Goal: Information Seeking & Learning: Learn about a topic

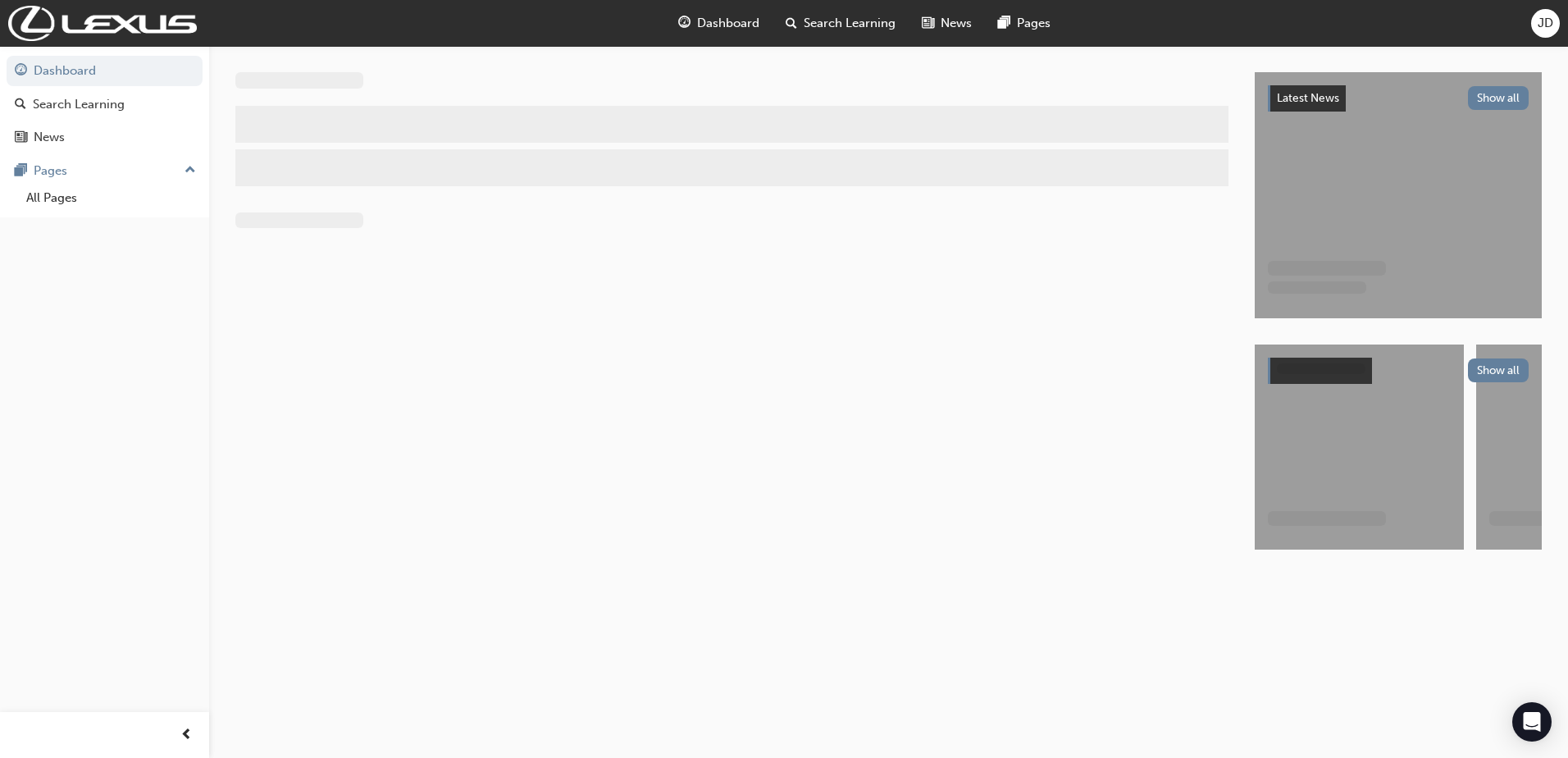
click at [703, 29] on span "Dashboard" at bounding box center [728, 24] width 62 height 19
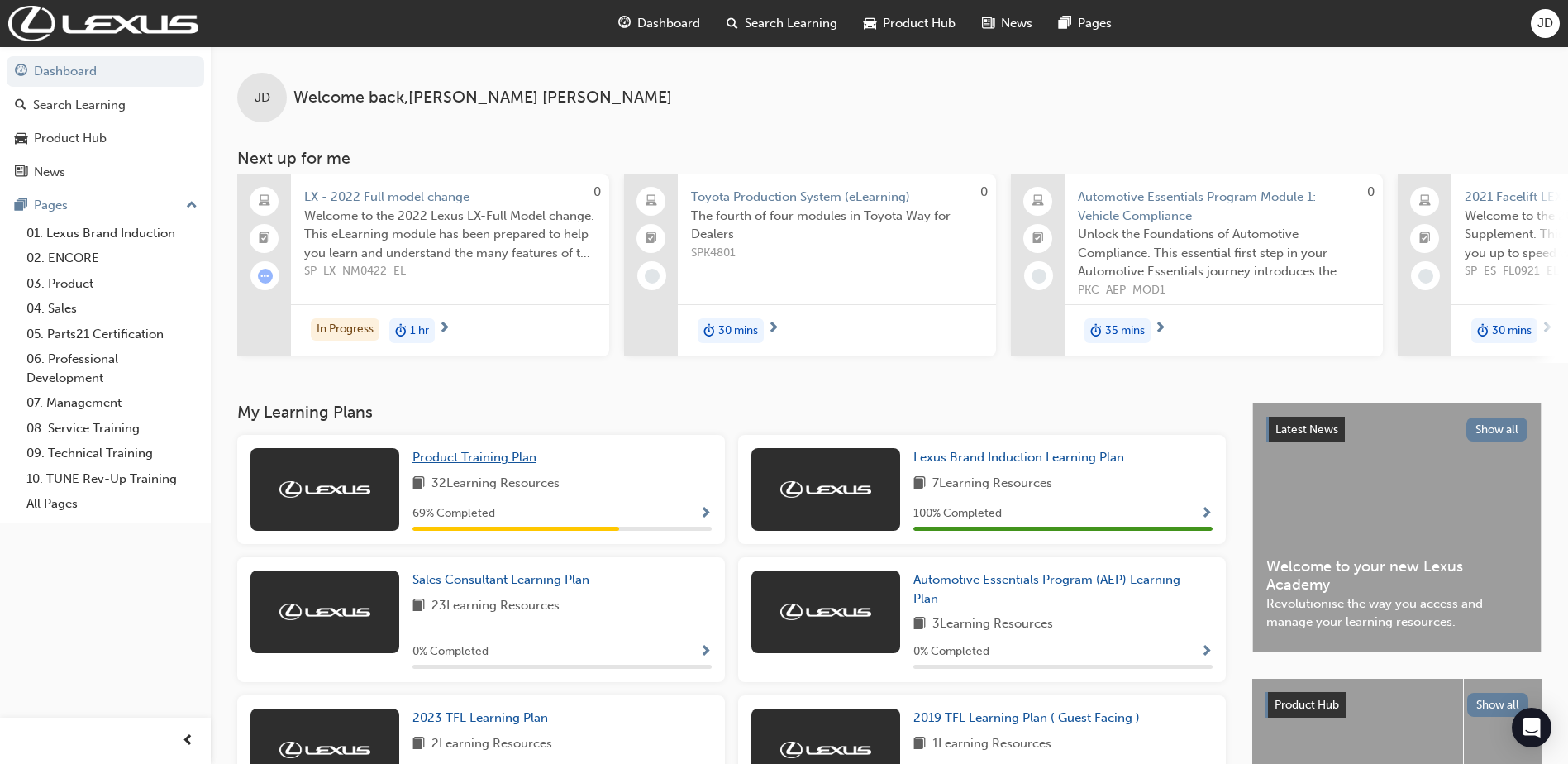
click at [519, 465] on span "Product Training Plan" at bounding box center [474, 457] width 124 height 14
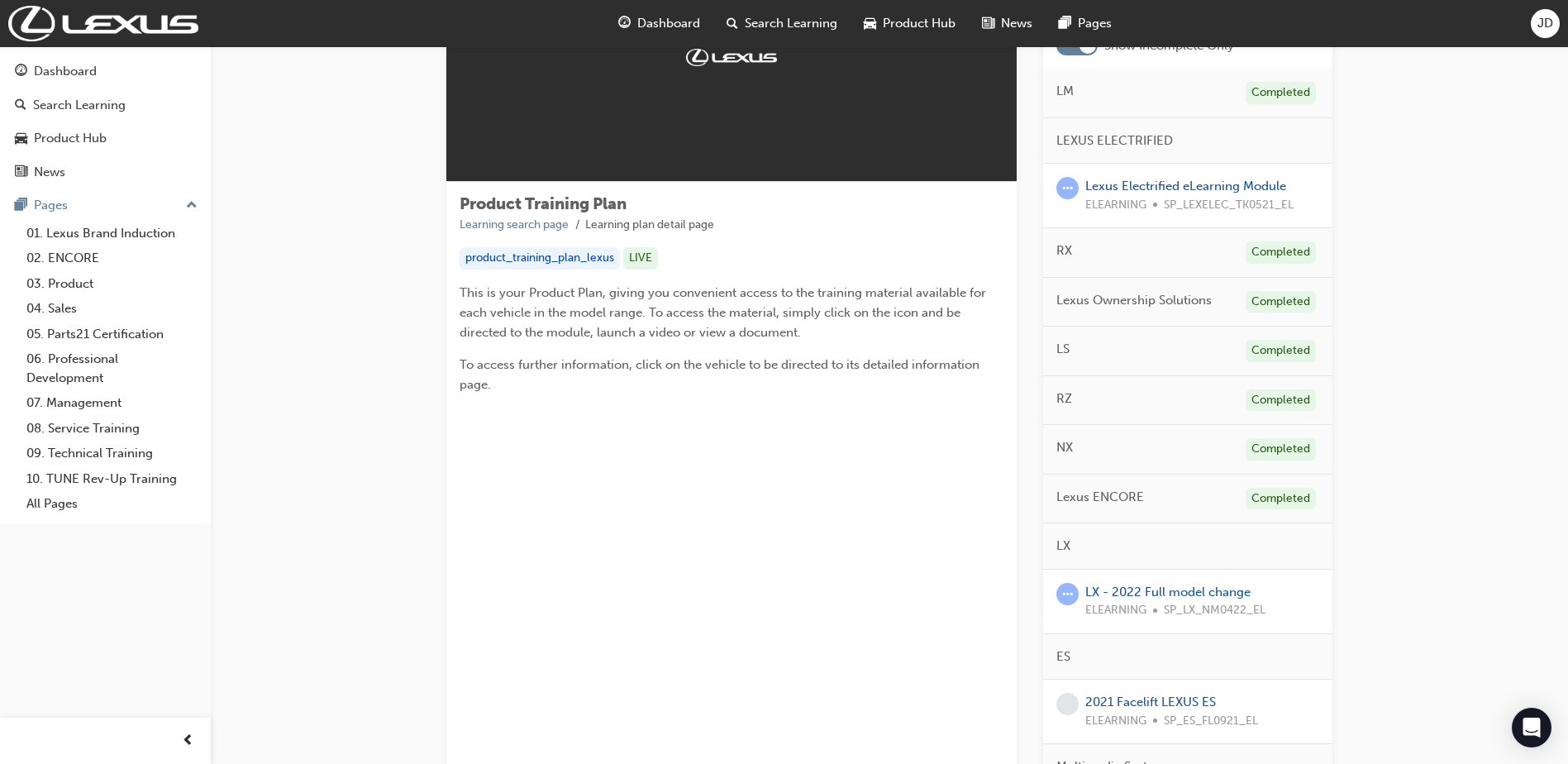
scroll to position [165, 0]
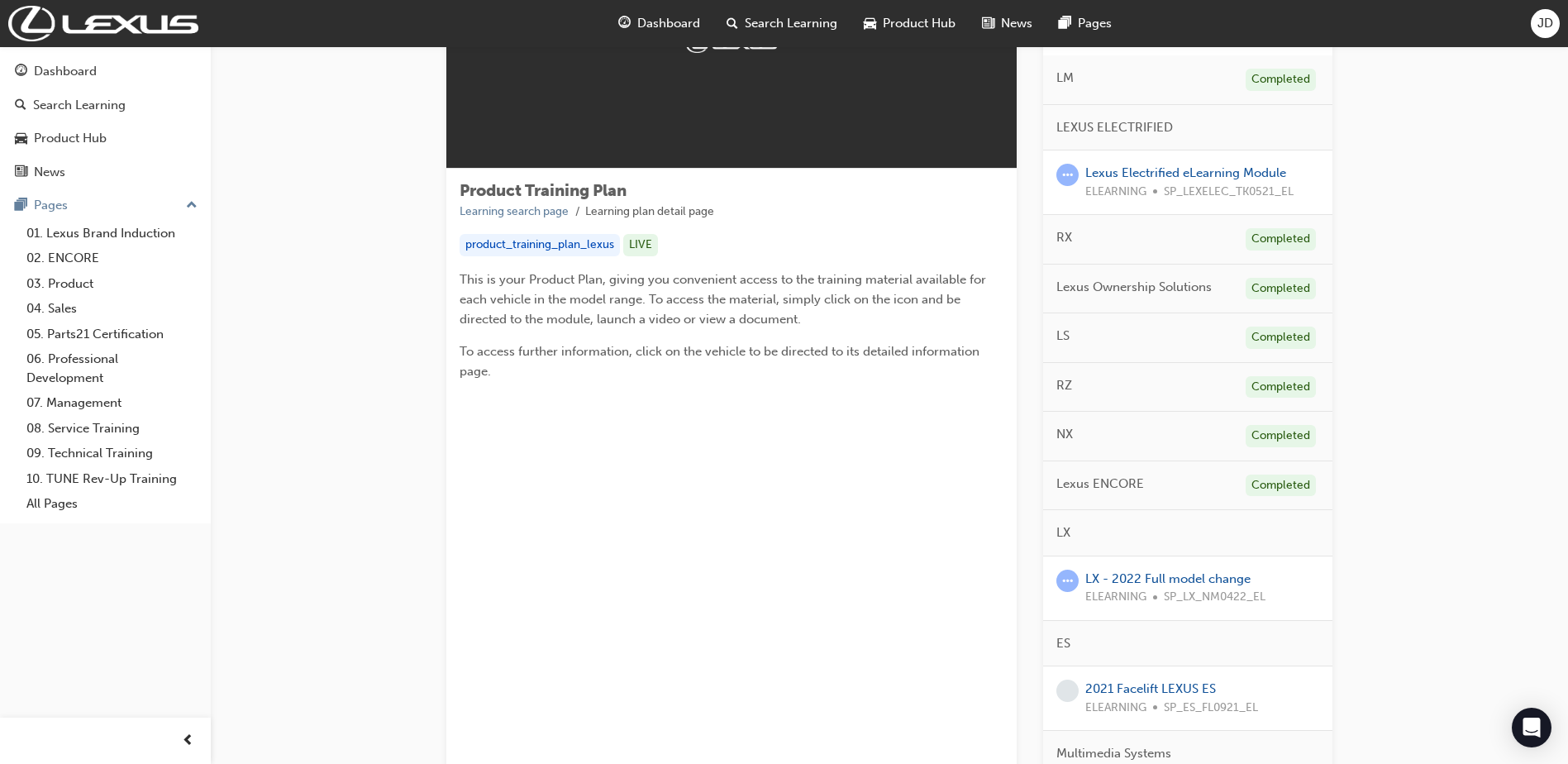
click at [1119, 570] on div "LX - 2022 Full model change ELEARNING SP_LX_NM0422_EL" at bounding box center [1175, 588] width 181 height 38
click at [1133, 579] on link "LX - 2022 Full model change" at bounding box center [1167, 579] width 165 height 14
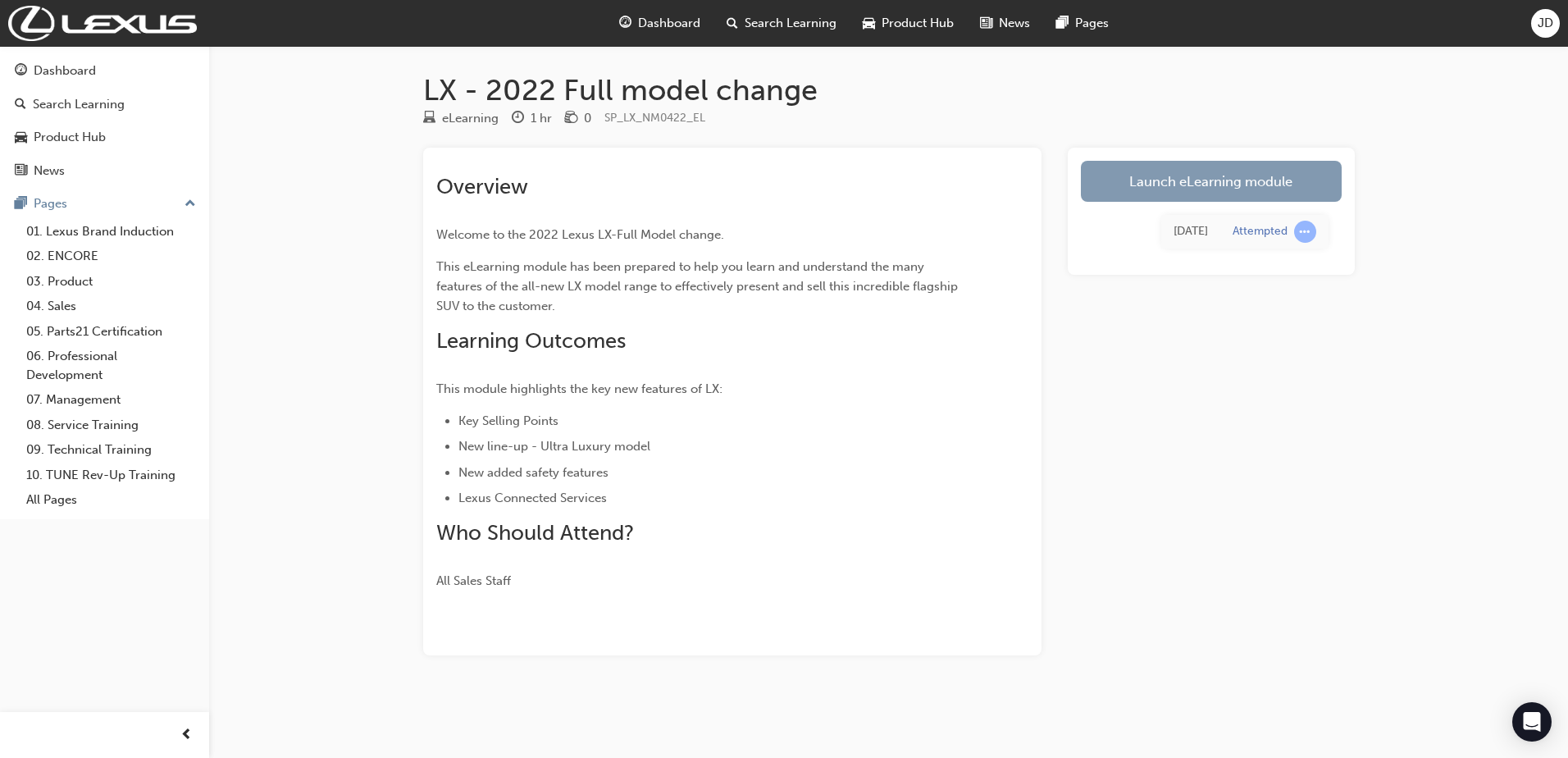
click at [1183, 180] on link "Launch eLearning module" at bounding box center [1211, 181] width 261 height 41
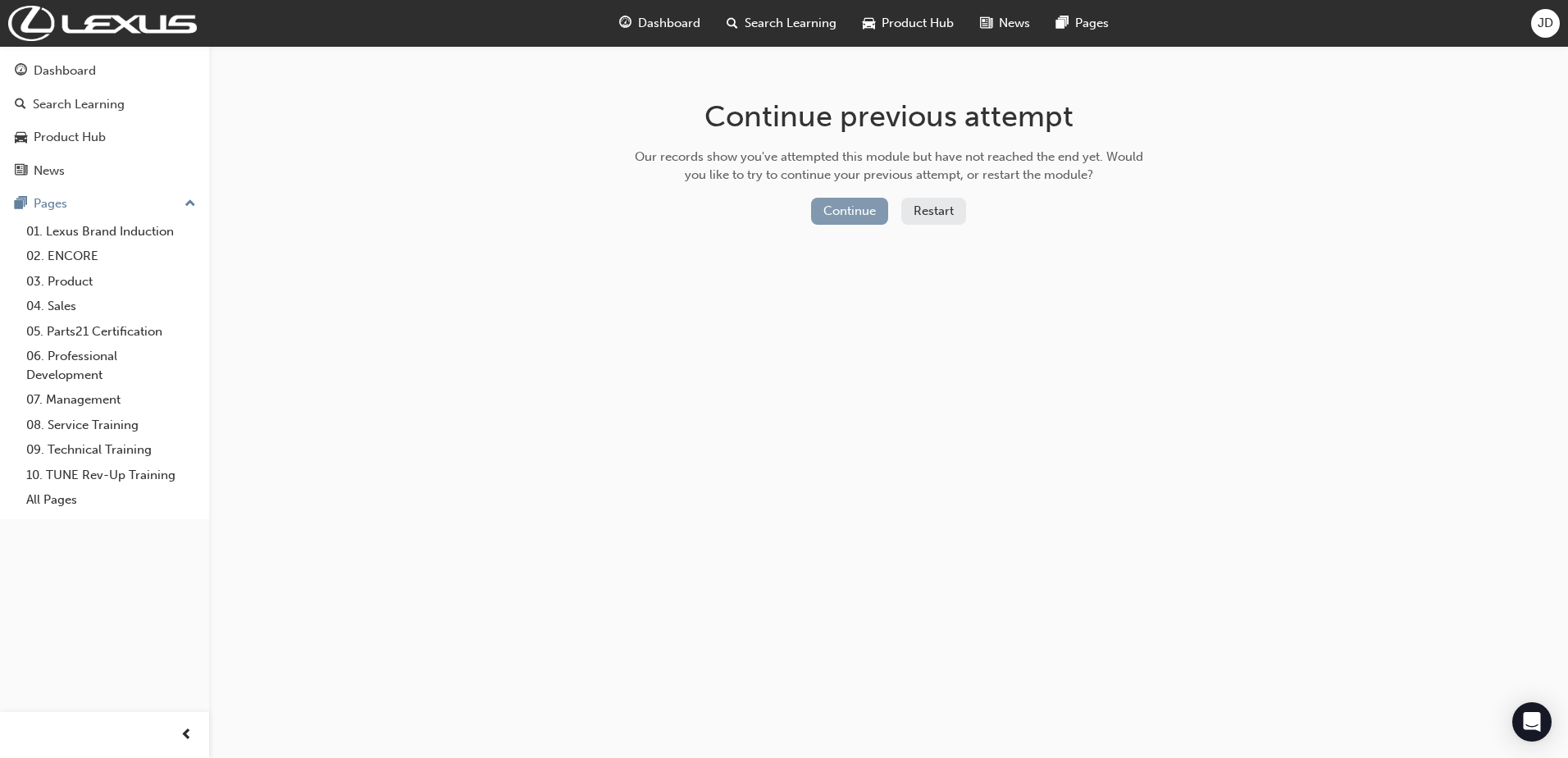
click at [847, 208] on button "Continue" at bounding box center [850, 211] width 77 height 27
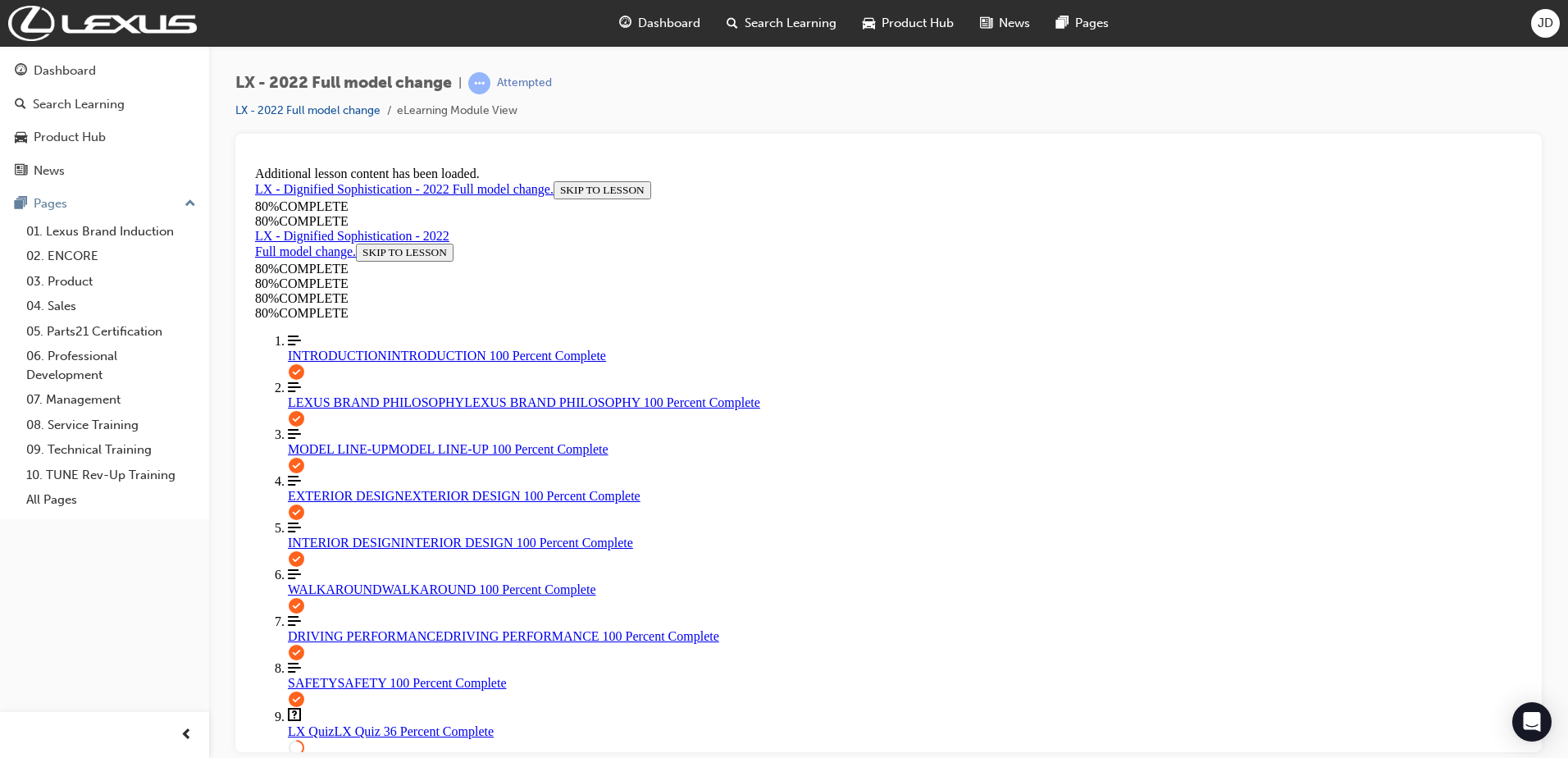
scroll to position [196, 0]
click at [317, 724] on span "LX Quiz" at bounding box center [311, 730] width 46 height 14
drag, startPoint x: 1031, startPoint y: 632, endPoint x: 1040, endPoint y: 632, distance: 9.0
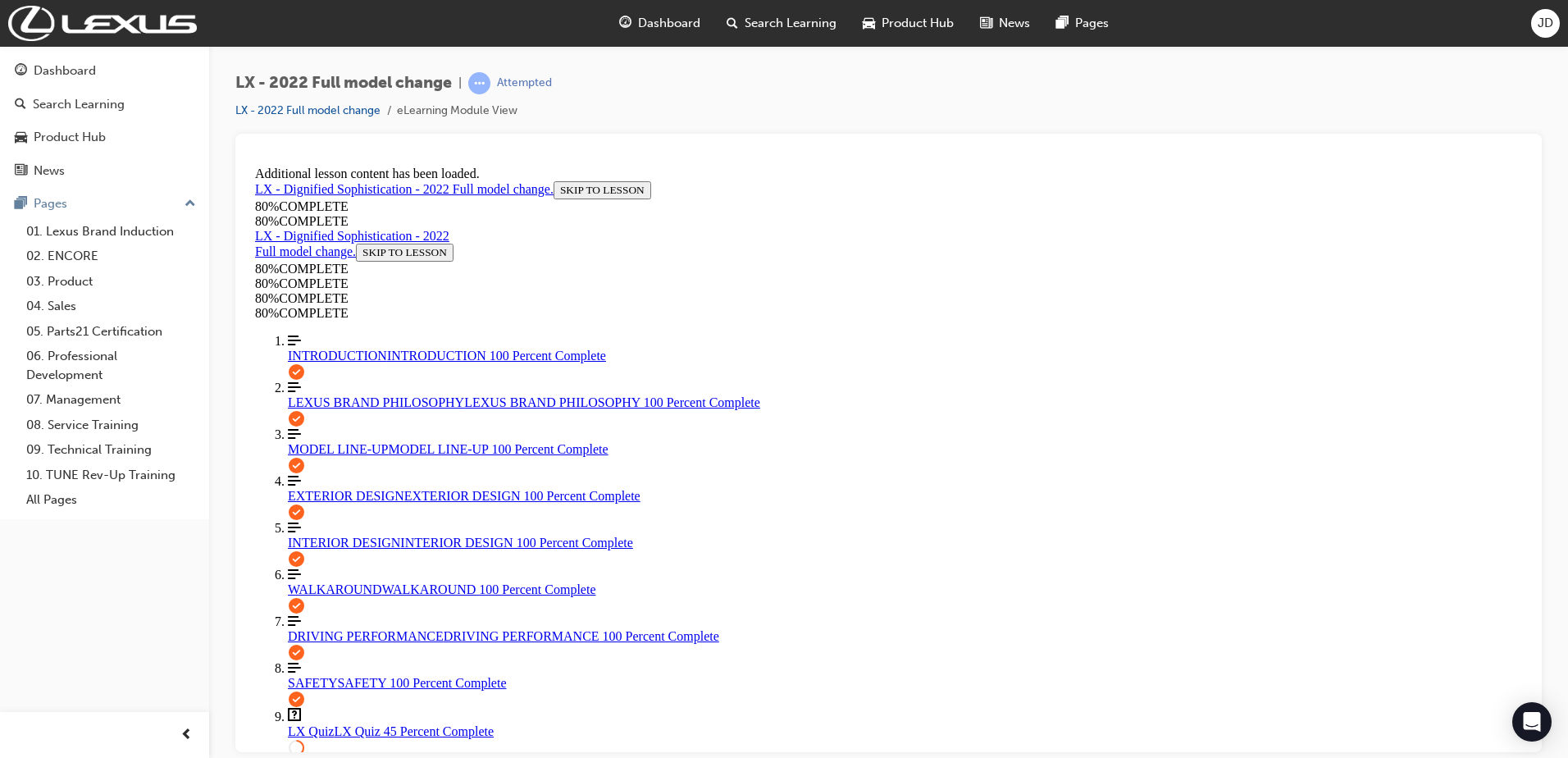
drag, startPoint x: 1013, startPoint y: 726, endPoint x: 1053, endPoint y: 699, distance: 48.3
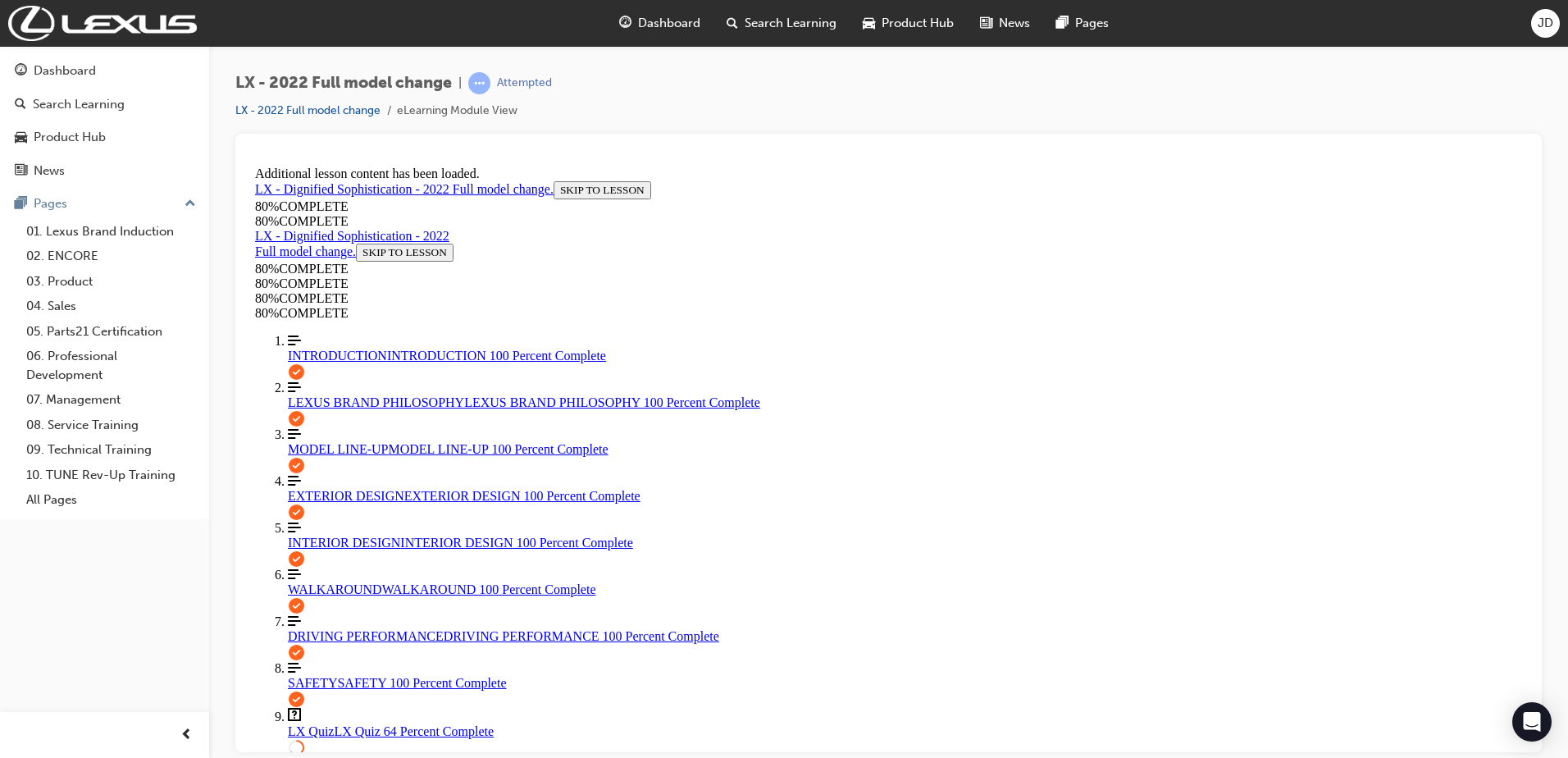
scroll to position [224, 0]
drag, startPoint x: 979, startPoint y: 727, endPoint x: 1052, endPoint y: 738, distance: 73.8
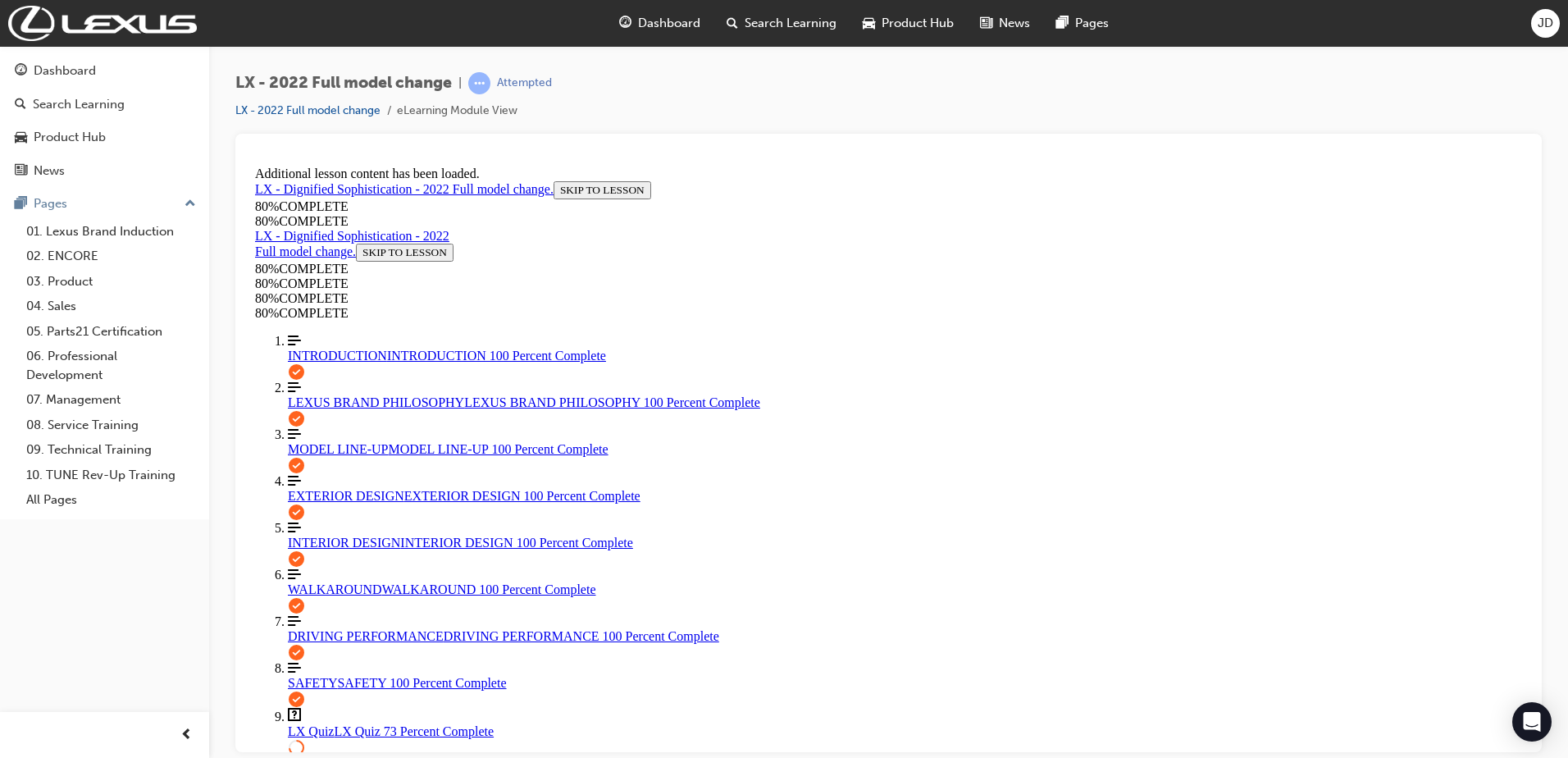
drag, startPoint x: 866, startPoint y: 517, endPoint x: 977, endPoint y: 426, distance: 143.5
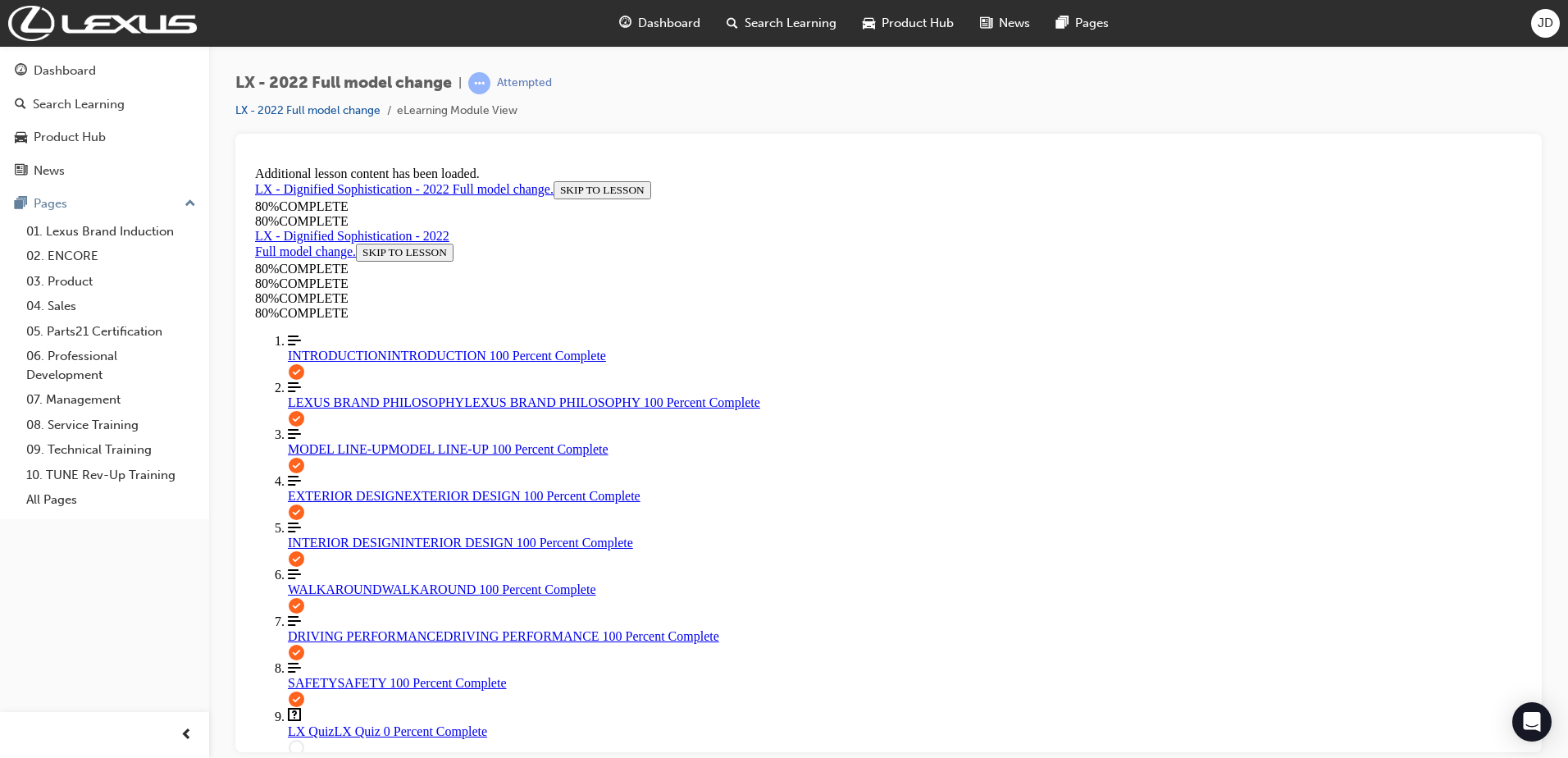
drag, startPoint x: 766, startPoint y: 467, endPoint x: 980, endPoint y: 470, distance: 214.0
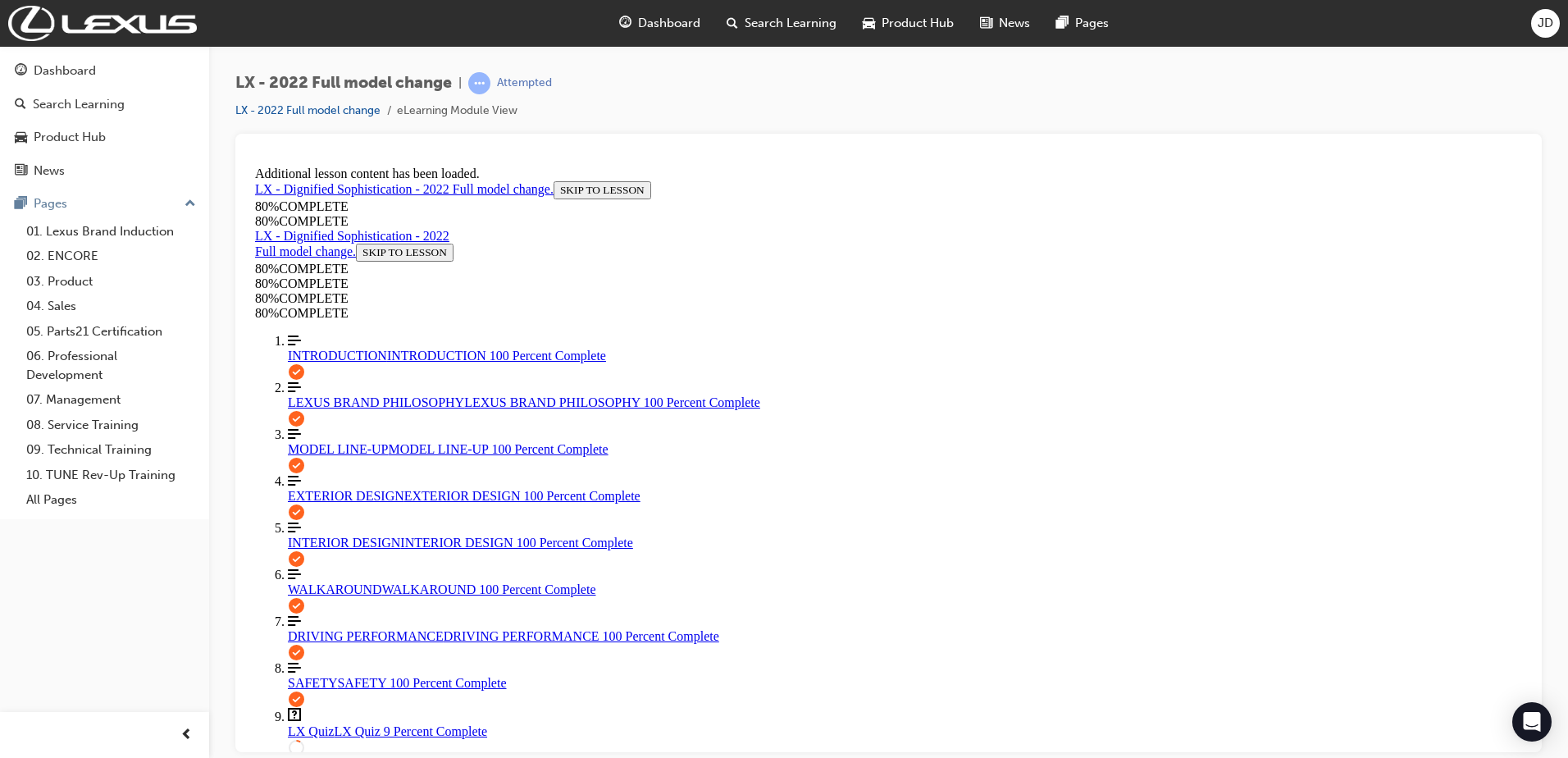
scroll to position [224, 0]
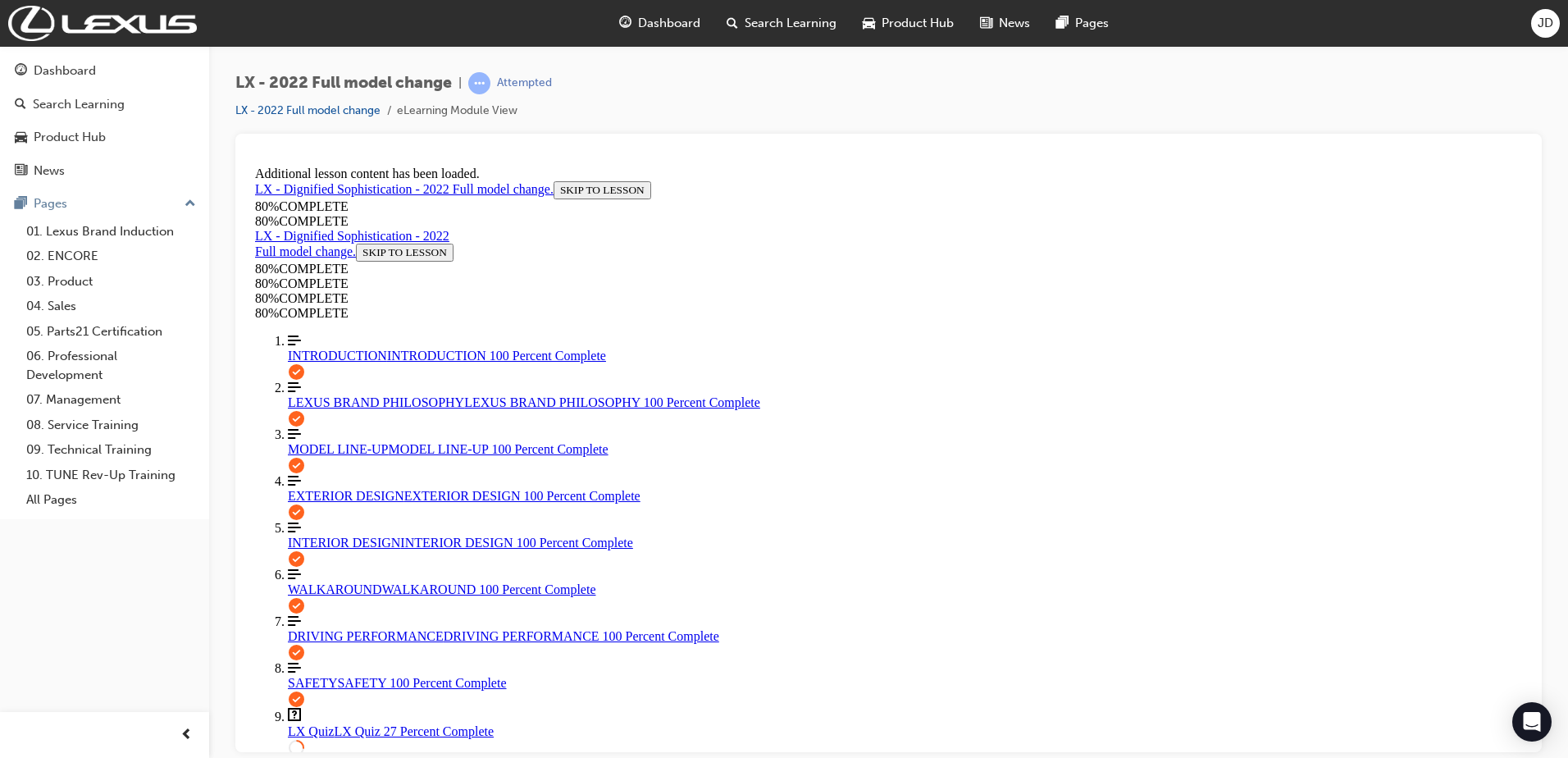
drag, startPoint x: 986, startPoint y: 600, endPoint x: 1188, endPoint y: 589, distance: 202.3
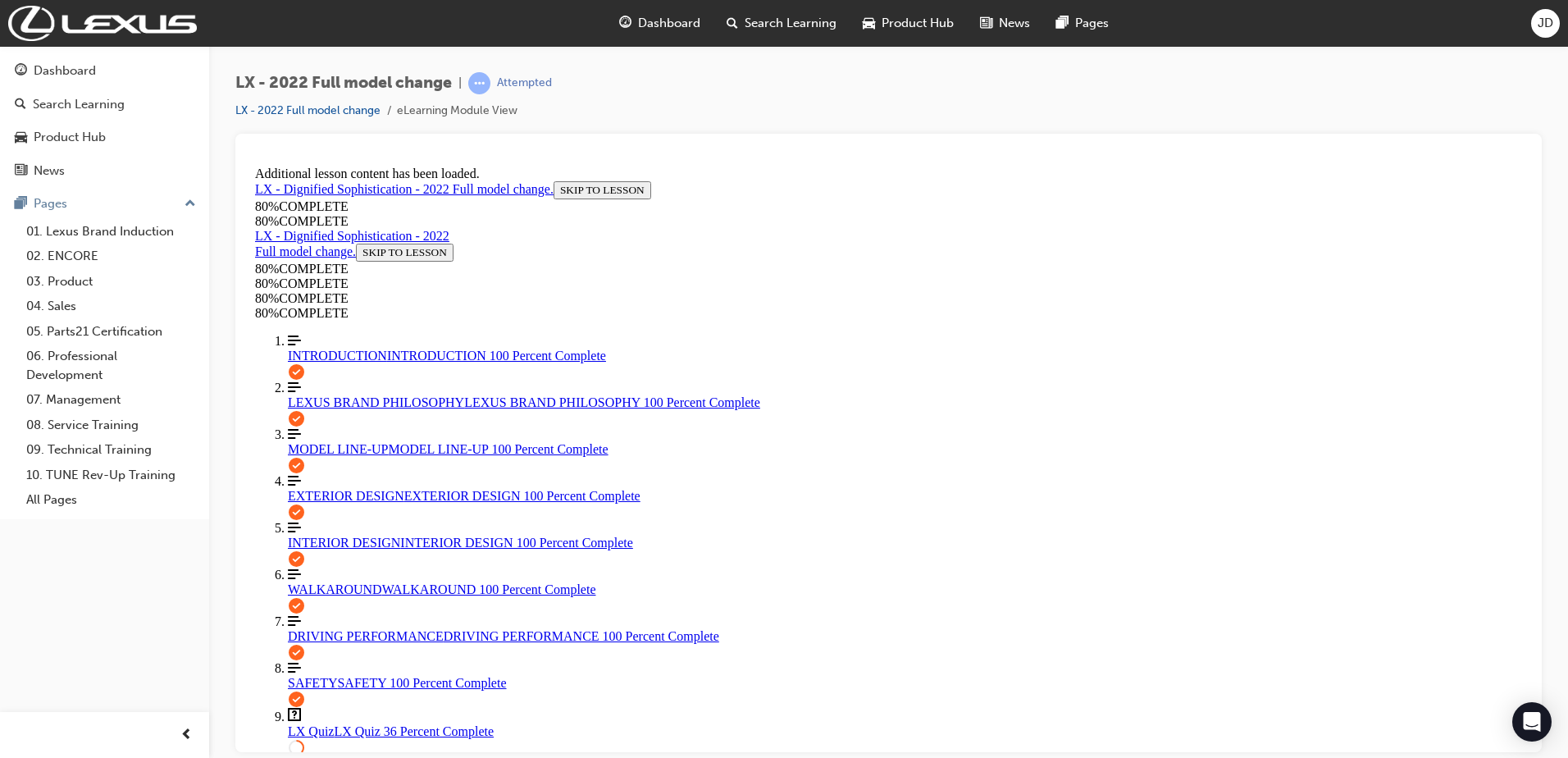
drag, startPoint x: 812, startPoint y: 720, endPoint x: 884, endPoint y: 696, distance: 75.9
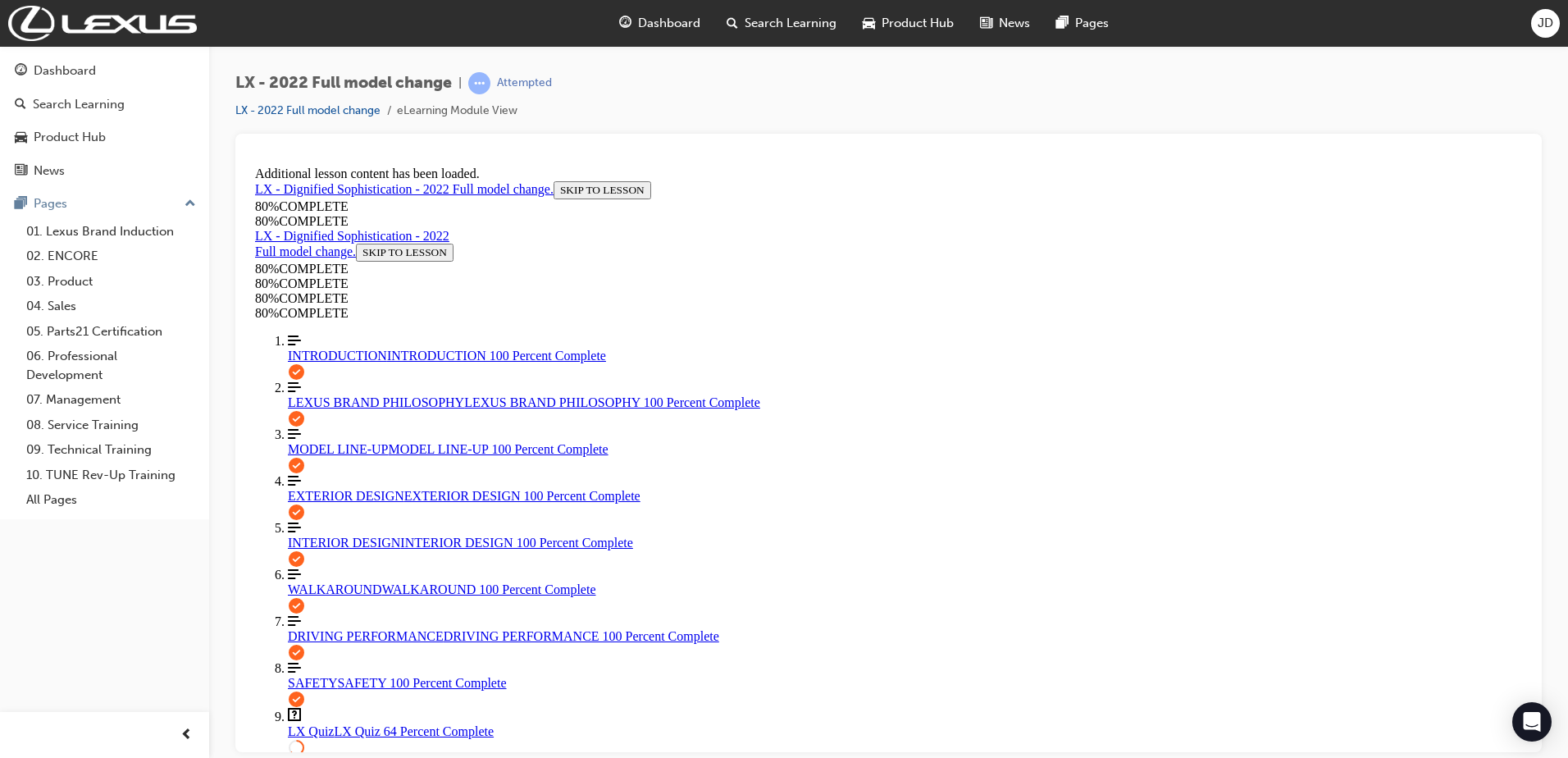
drag, startPoint x: 890, startPoint y: 588, endPoint x: 905, endPoint y: 568, distance: 25.0
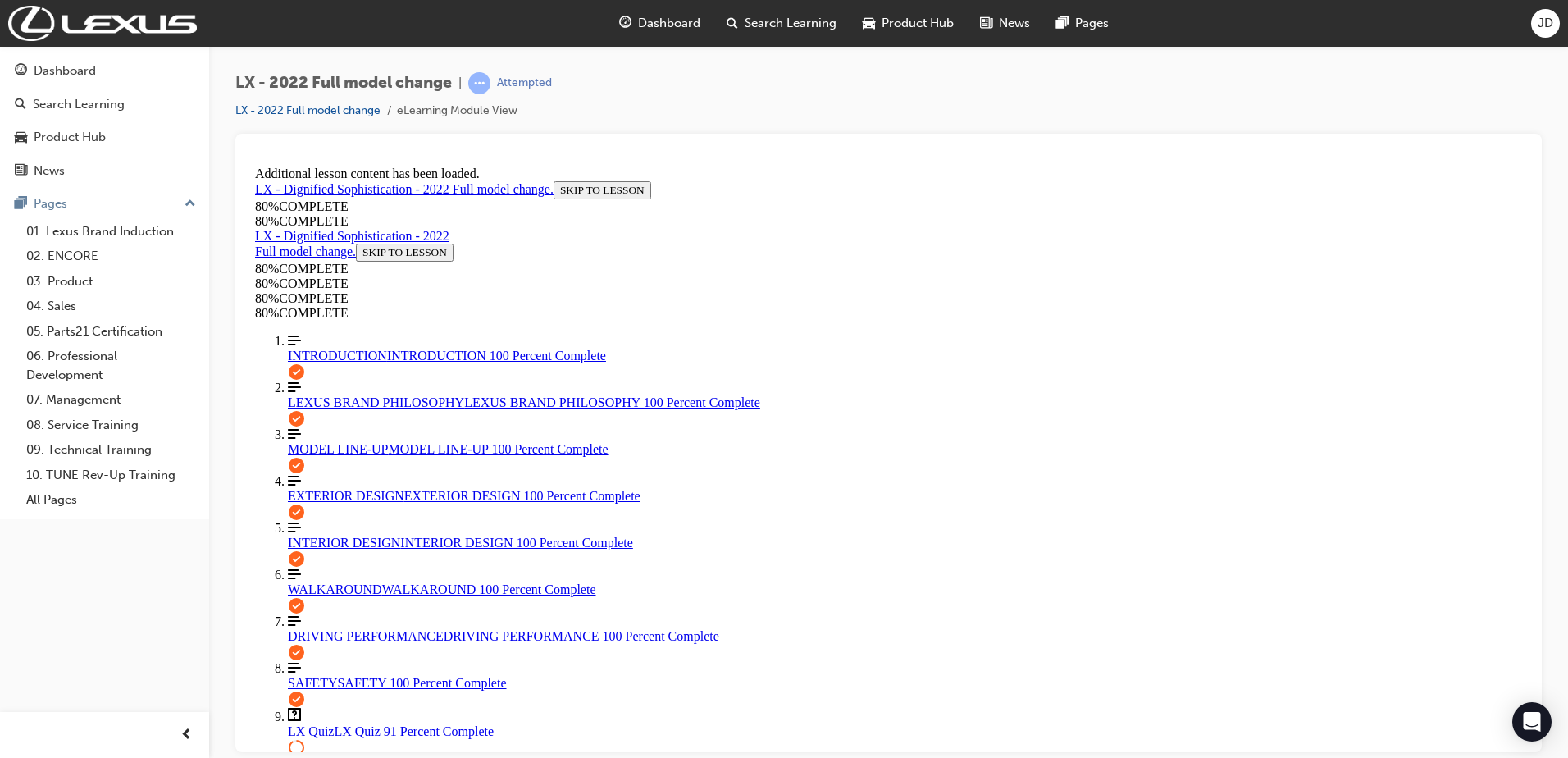
scroll to position [471, 0]
drag, startPoint x: 926, startPoint y: 299, endPoint x: 1051, endPoint y: 403, distance: 162.6
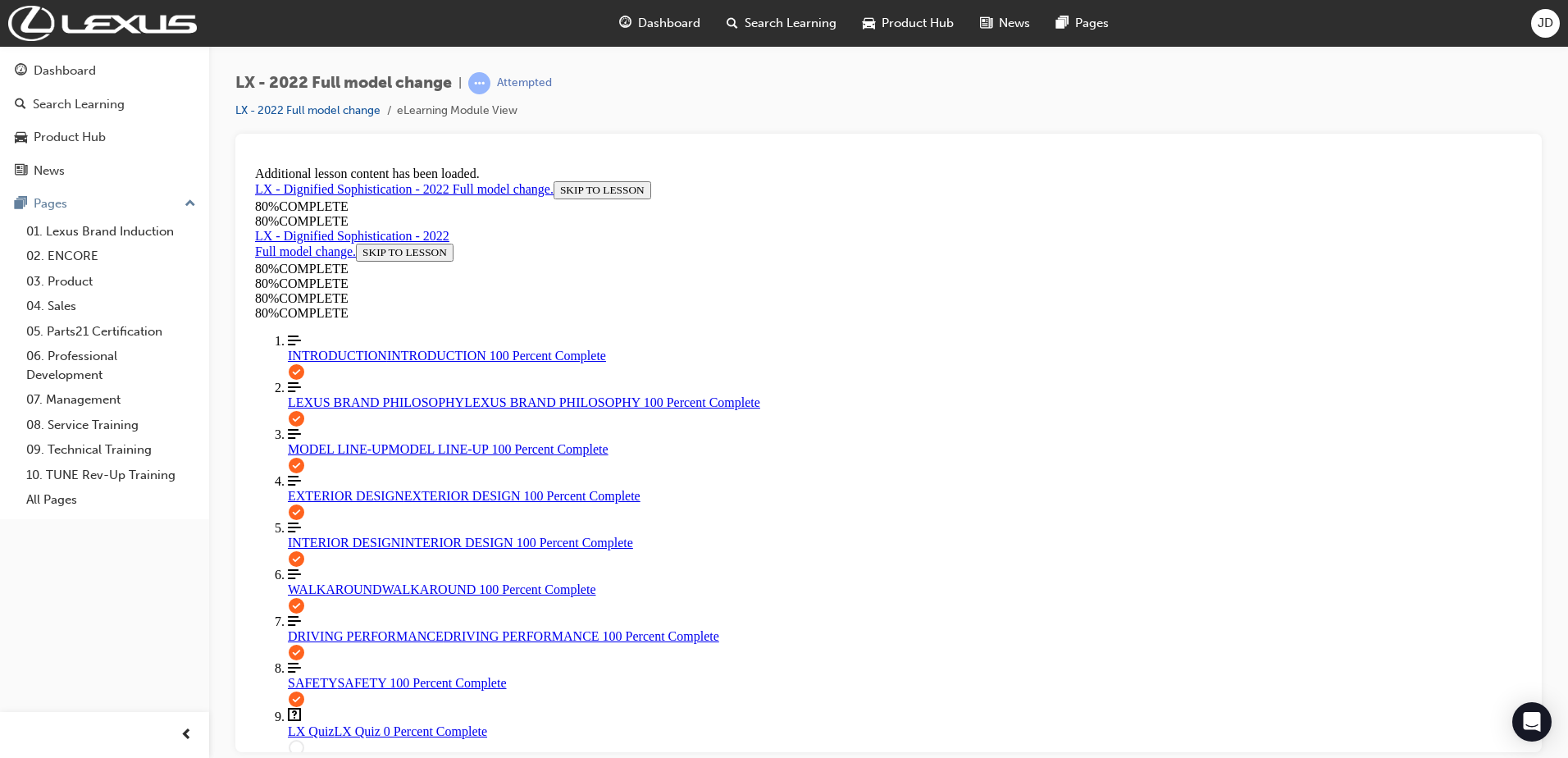
scroll to position [142, 0]
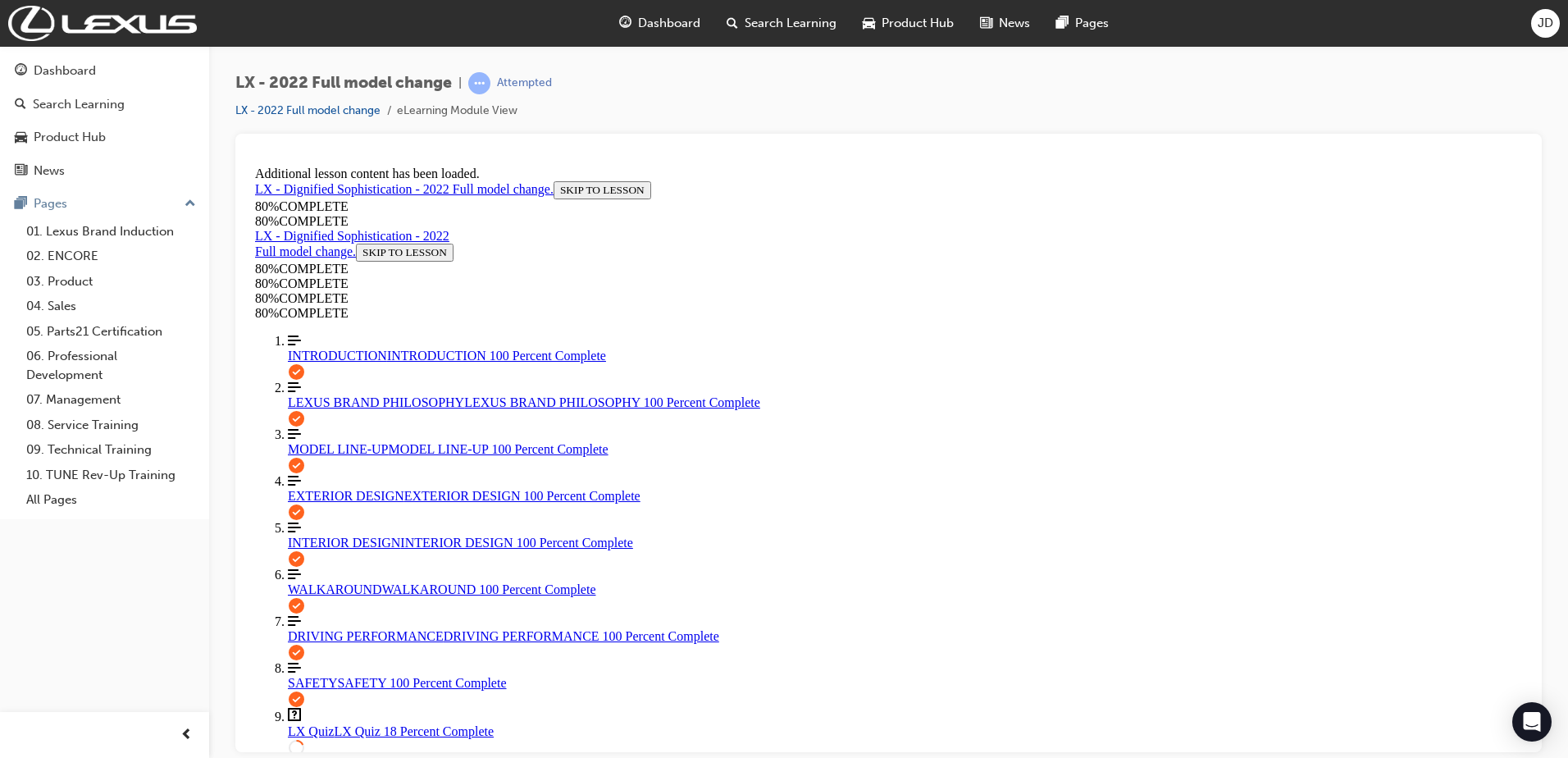
scroll to position [277, 0]
click at [312, 442] on span "MODEL LINE-UP" at bounding box center [338, 448] width 101 height 14
click at [328, 379] on link "LEXUS BRAND PHILOSOPHY LEXUS BRAND PHILOSOPHY 100 Percent Complete" at bounding box center [905, 394] width 1234 height 30
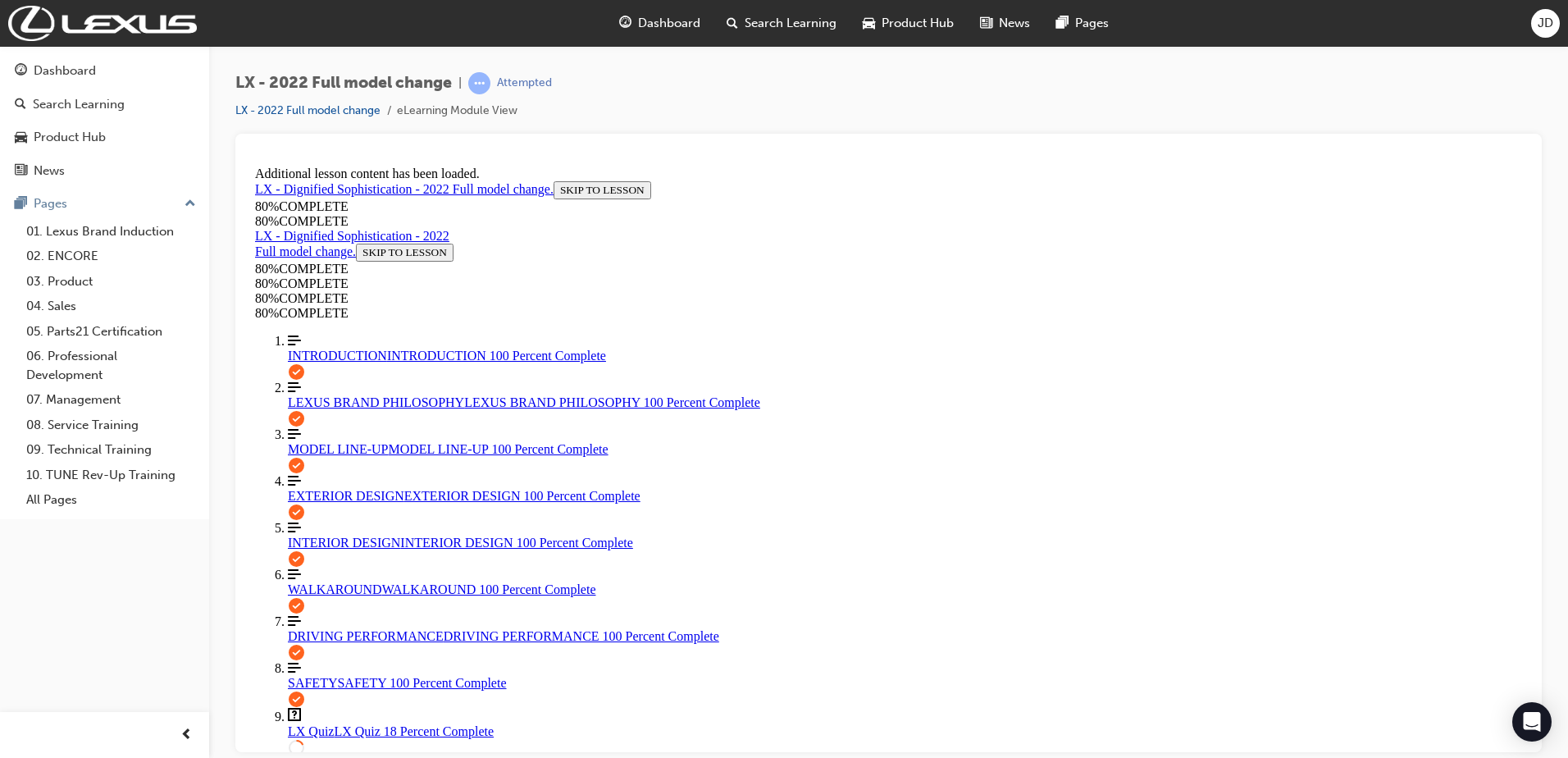
click at [364, 535] on span "INTERIOR DESIGN" at bounding box center [344, 541] width 112 height 14
click at [310, 582] on span "WALKAROUND" at bounding box center [335, 588] width 94 height 14
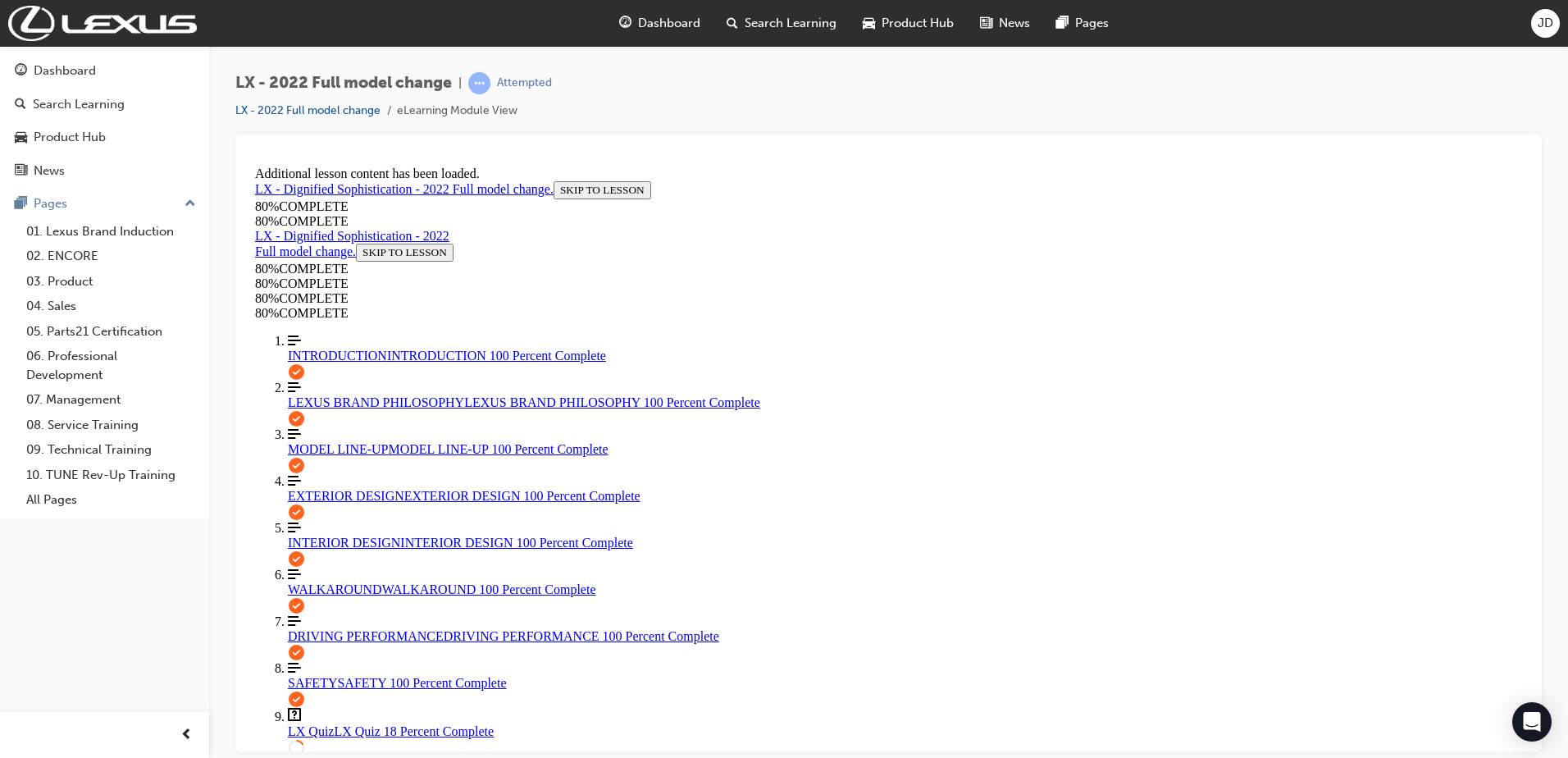
drag, startPoint x: 402, startPoint y: 632, endPoint x: 852, endPoint y: 578, distance: 453.2
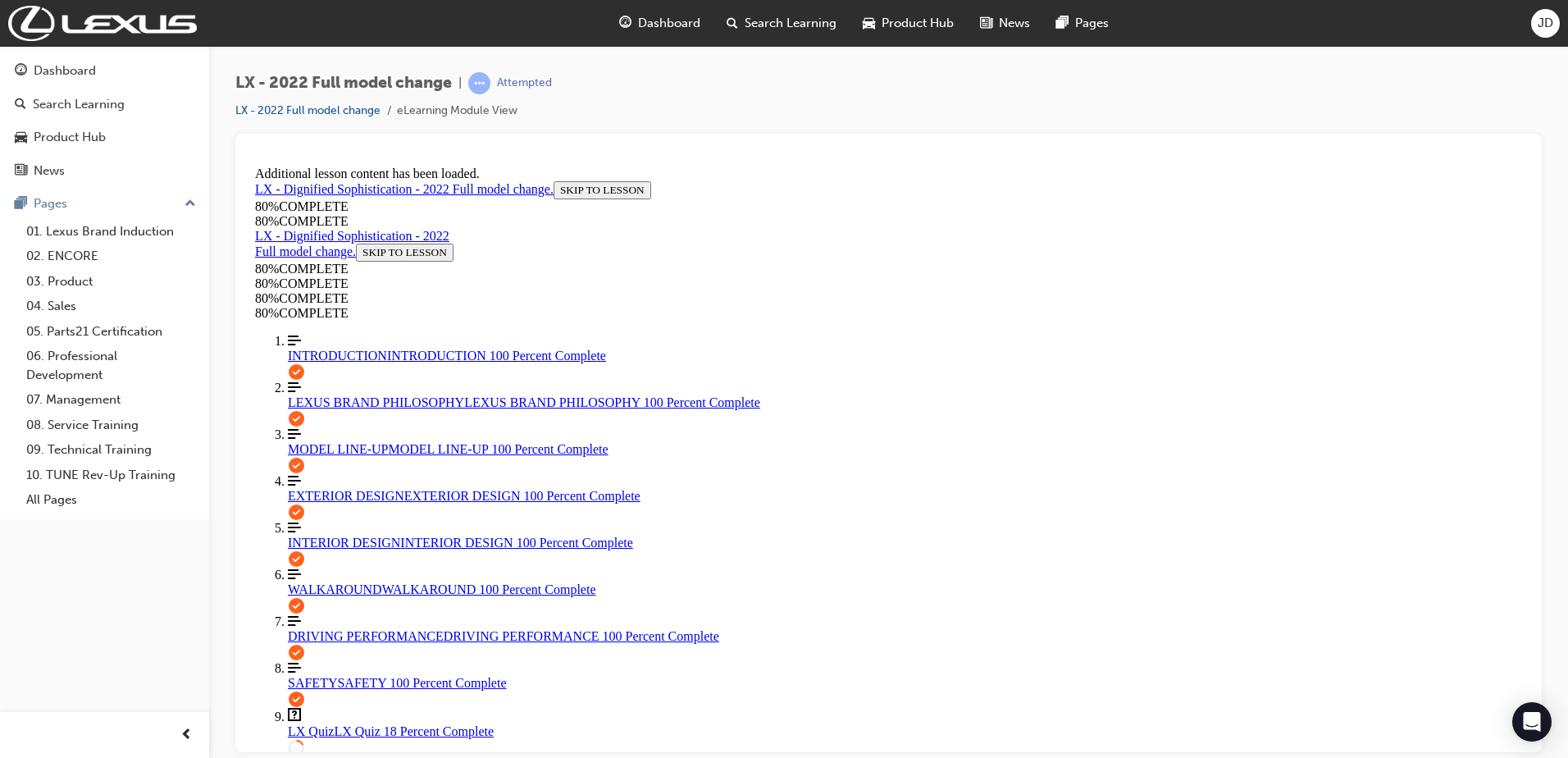
click at [403, 724] on div "LX Quiz LX Quiz 18 Percent Complete" at bounding box center [905, 730] width 1234 height 14
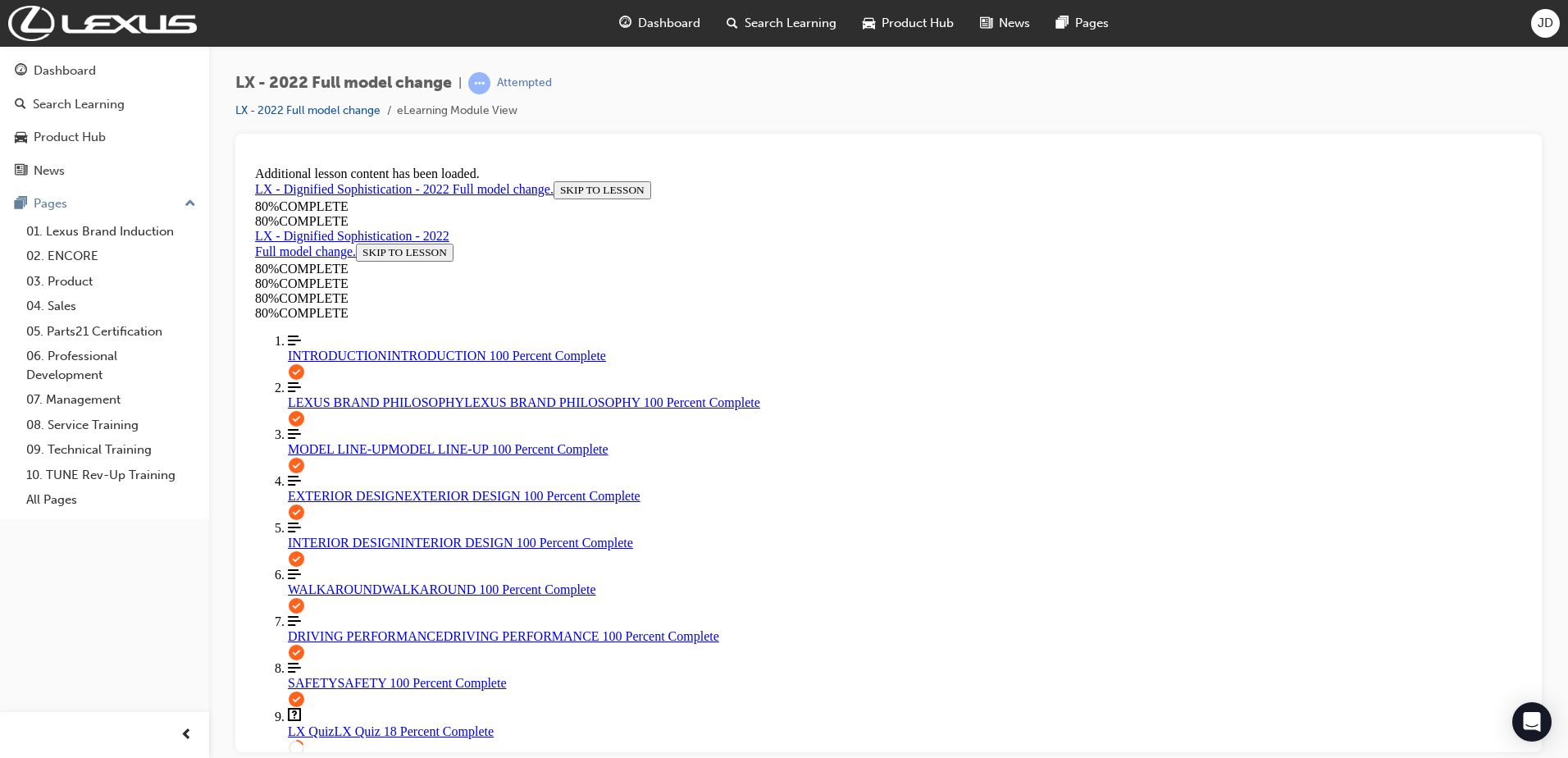
scroll to position [546, 0]
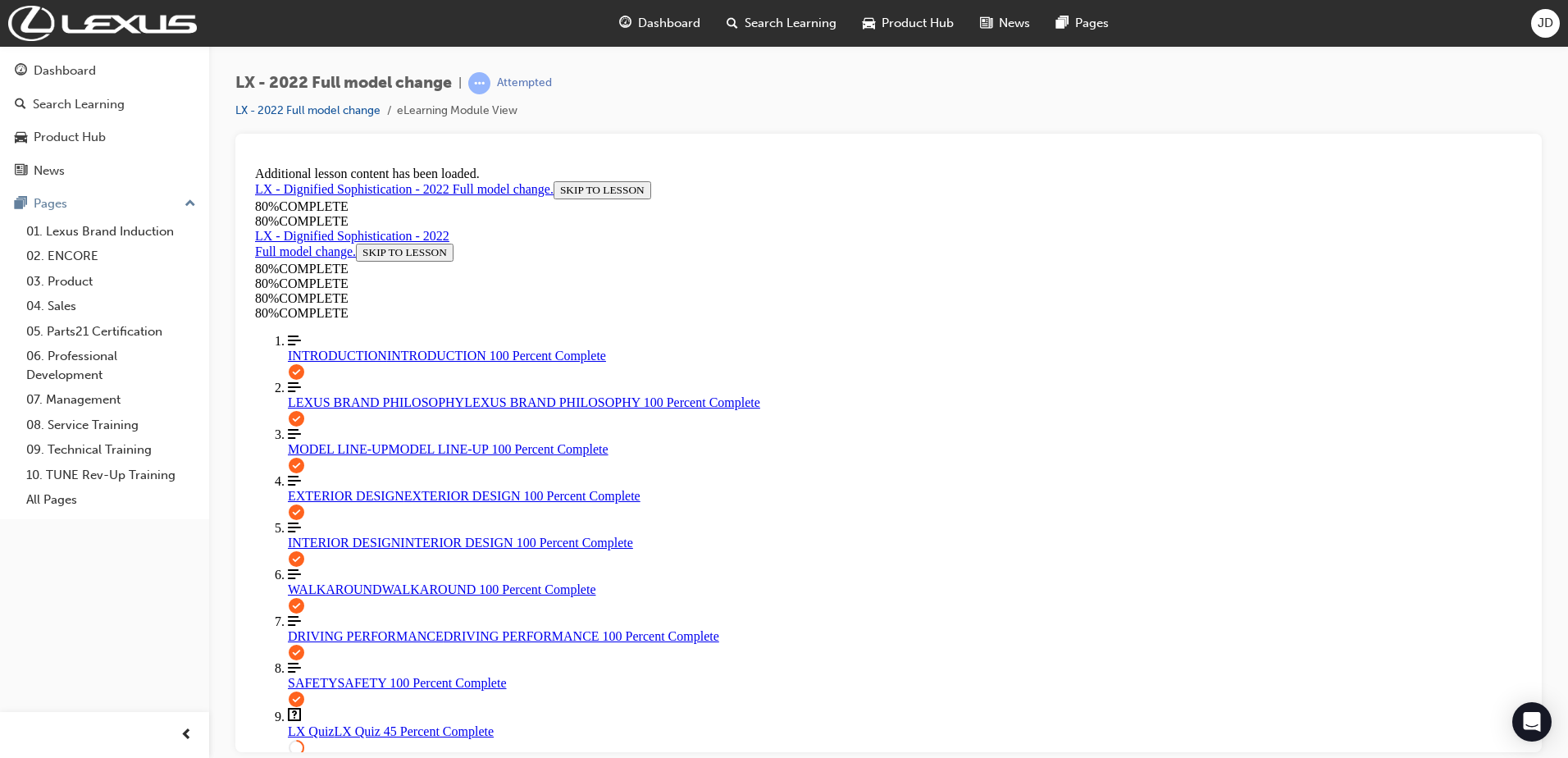
scroll to position [142, 0]
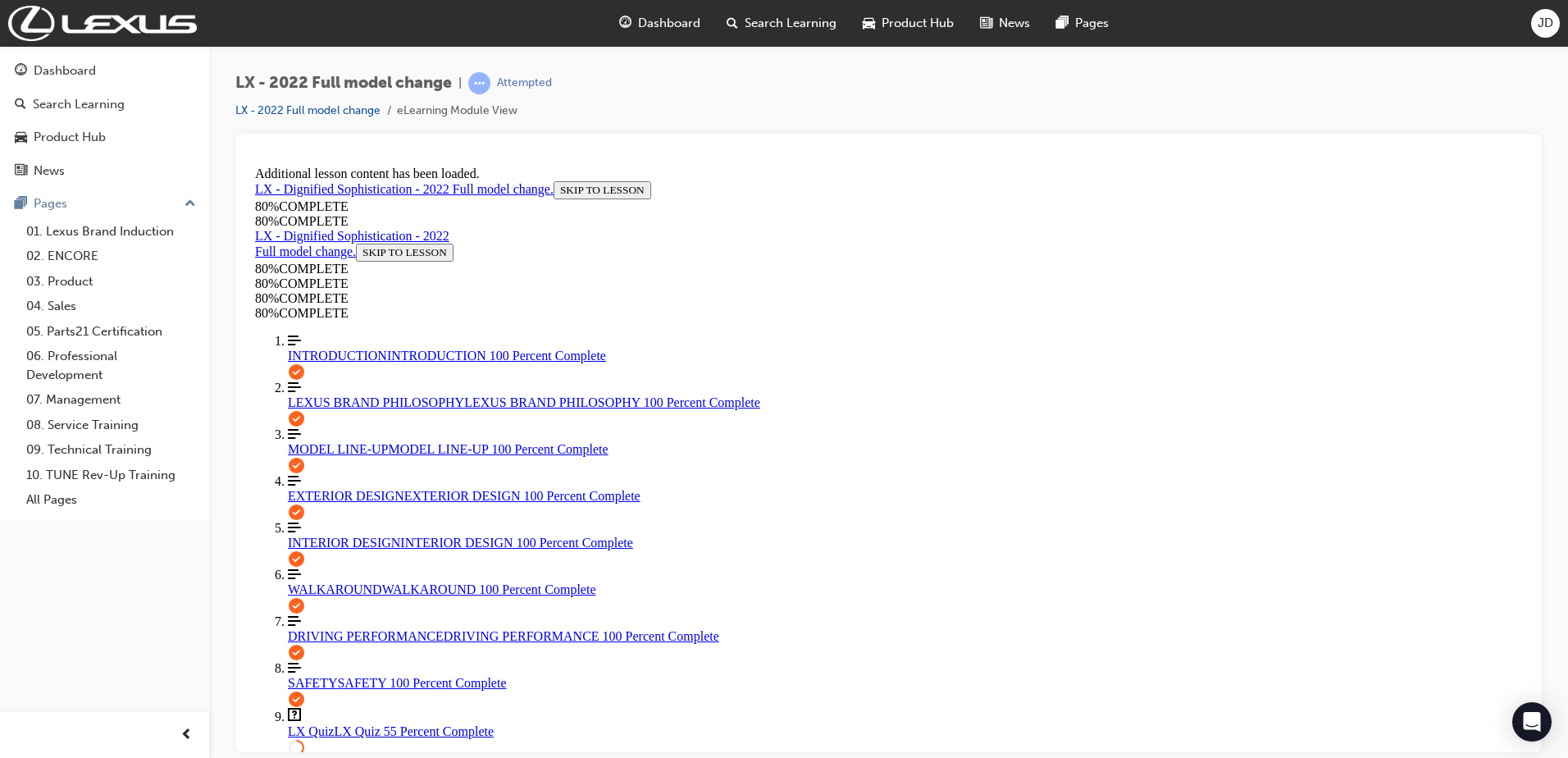
scroll to position [219, 0]
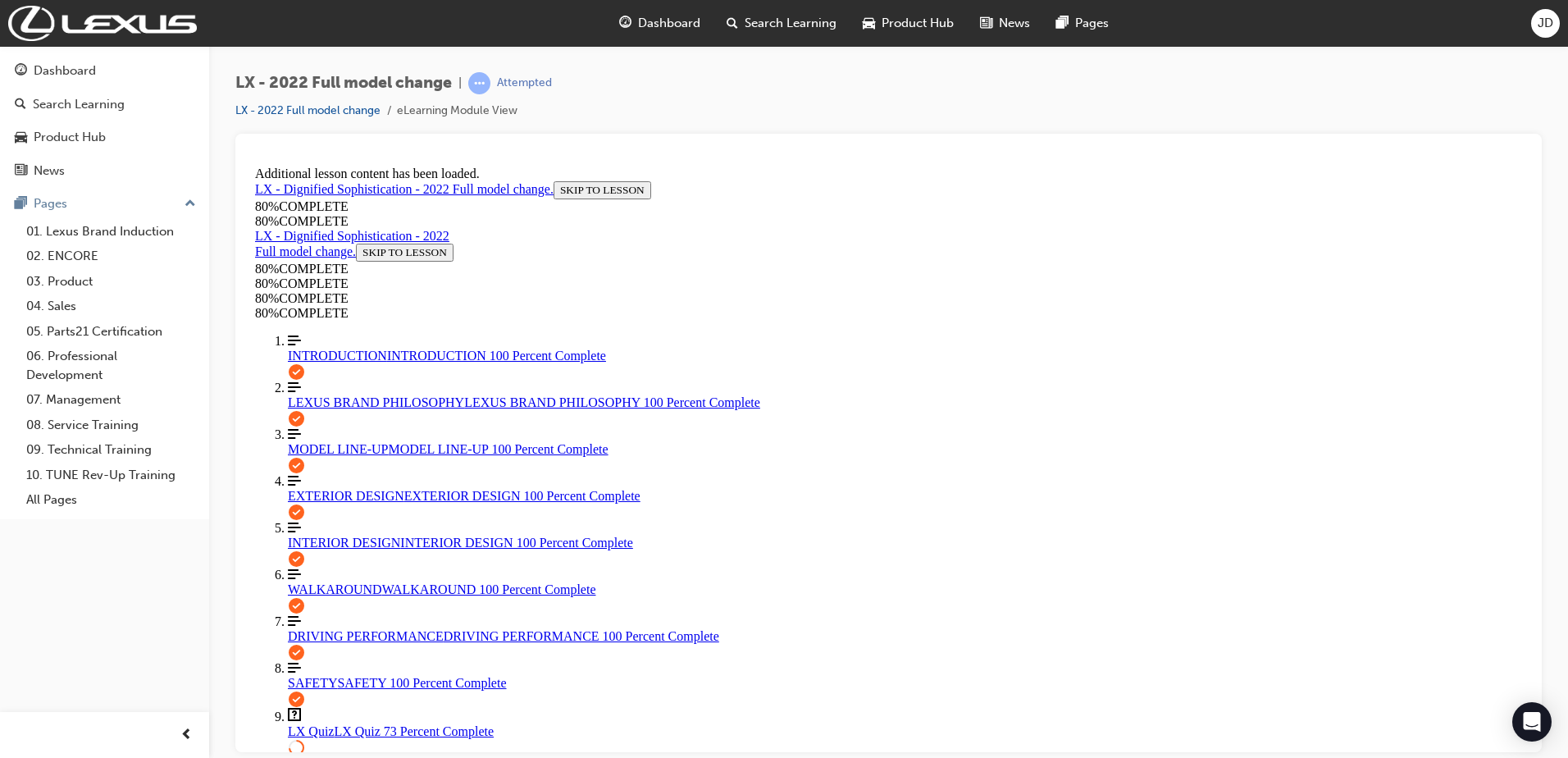
scroll to position [142, 0]
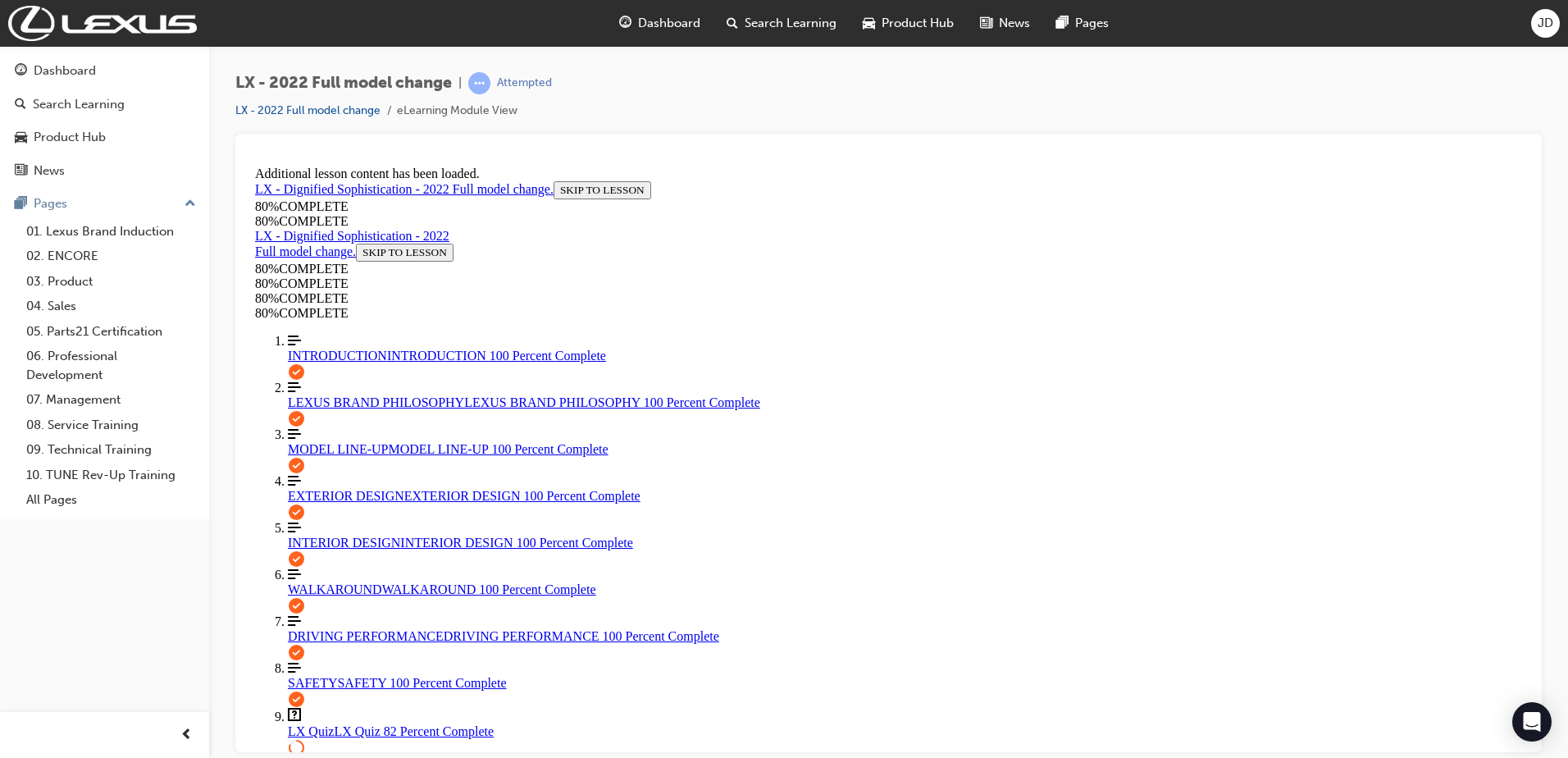
scroll to position [295, 0]
drag, startPoint x: 1131, startPoint y: 326, endPoint x: 677, endPoint y: 324, distance: 454.0
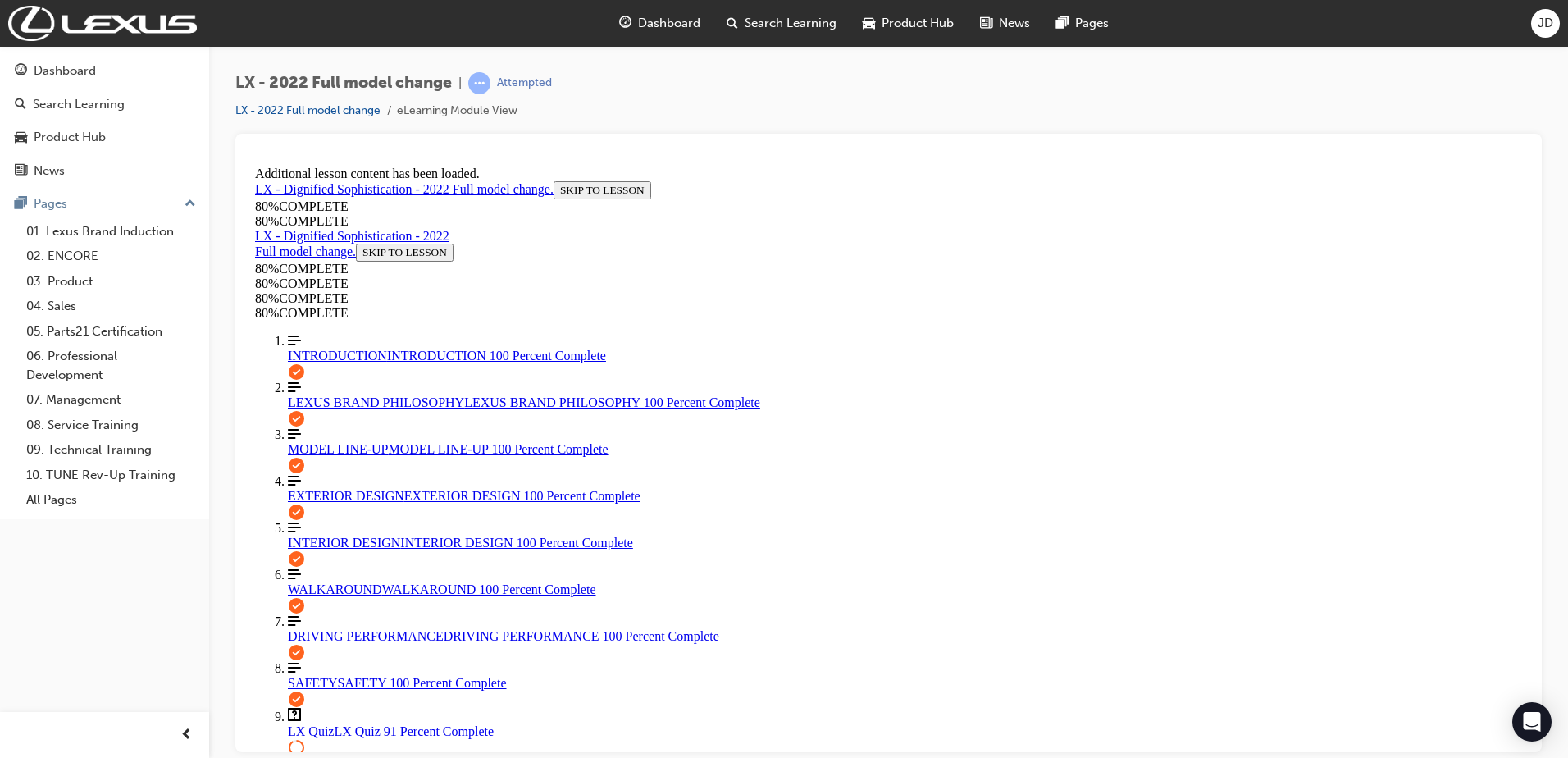
copy span "The new 3.3L V6 TTD engine in the LX 500d range, has a torque output of:"
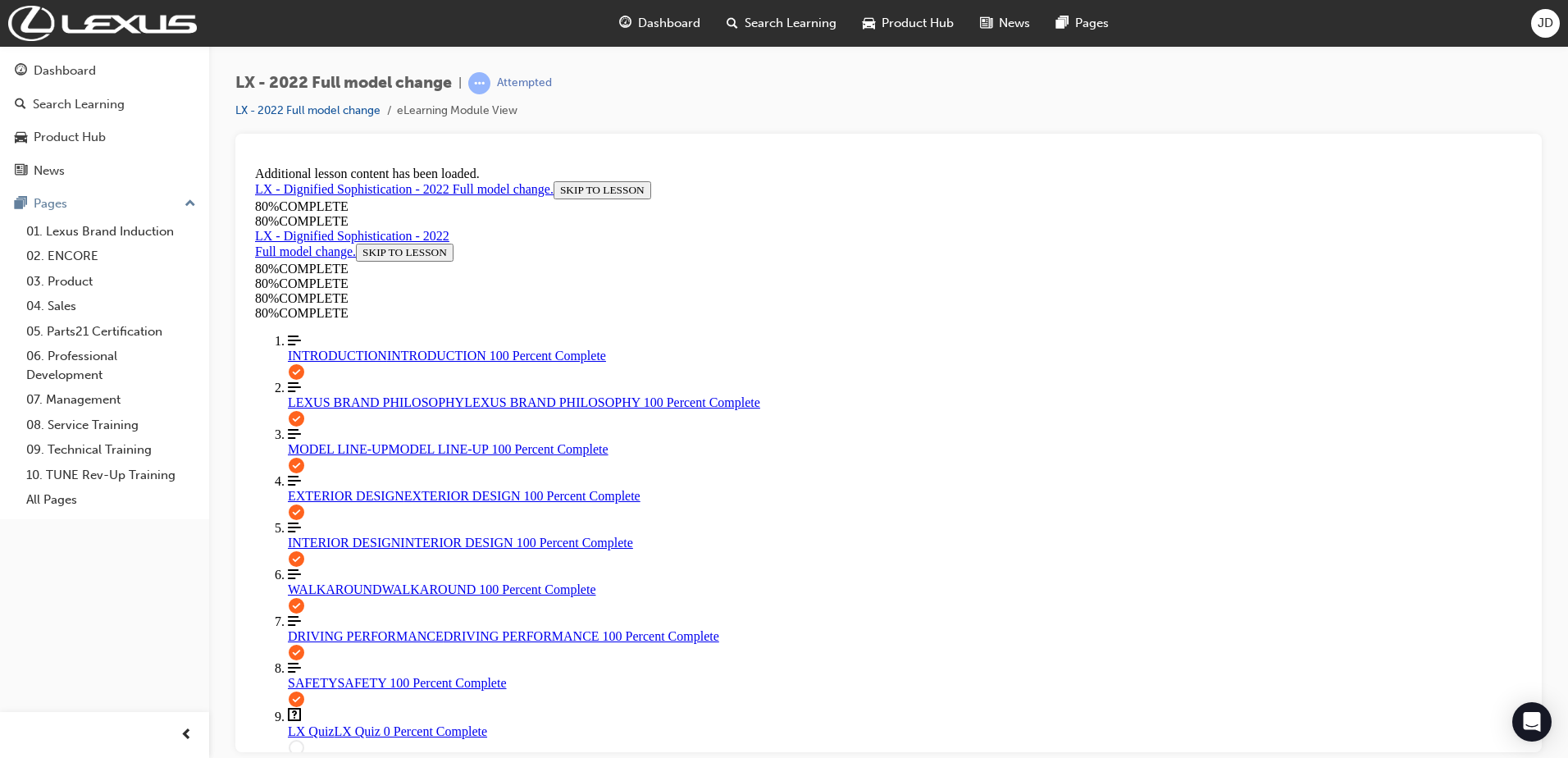
drag, startPoint x: 398, startPoint y: 333, endPoint x: 443, endPoint y: 333, distance: 45.0
click at [398, 426] on link "MODEL LINE-UP MODEL LINE-UP 100 Percent Complete" at bounding box center [905, 441] width 1234 height 30
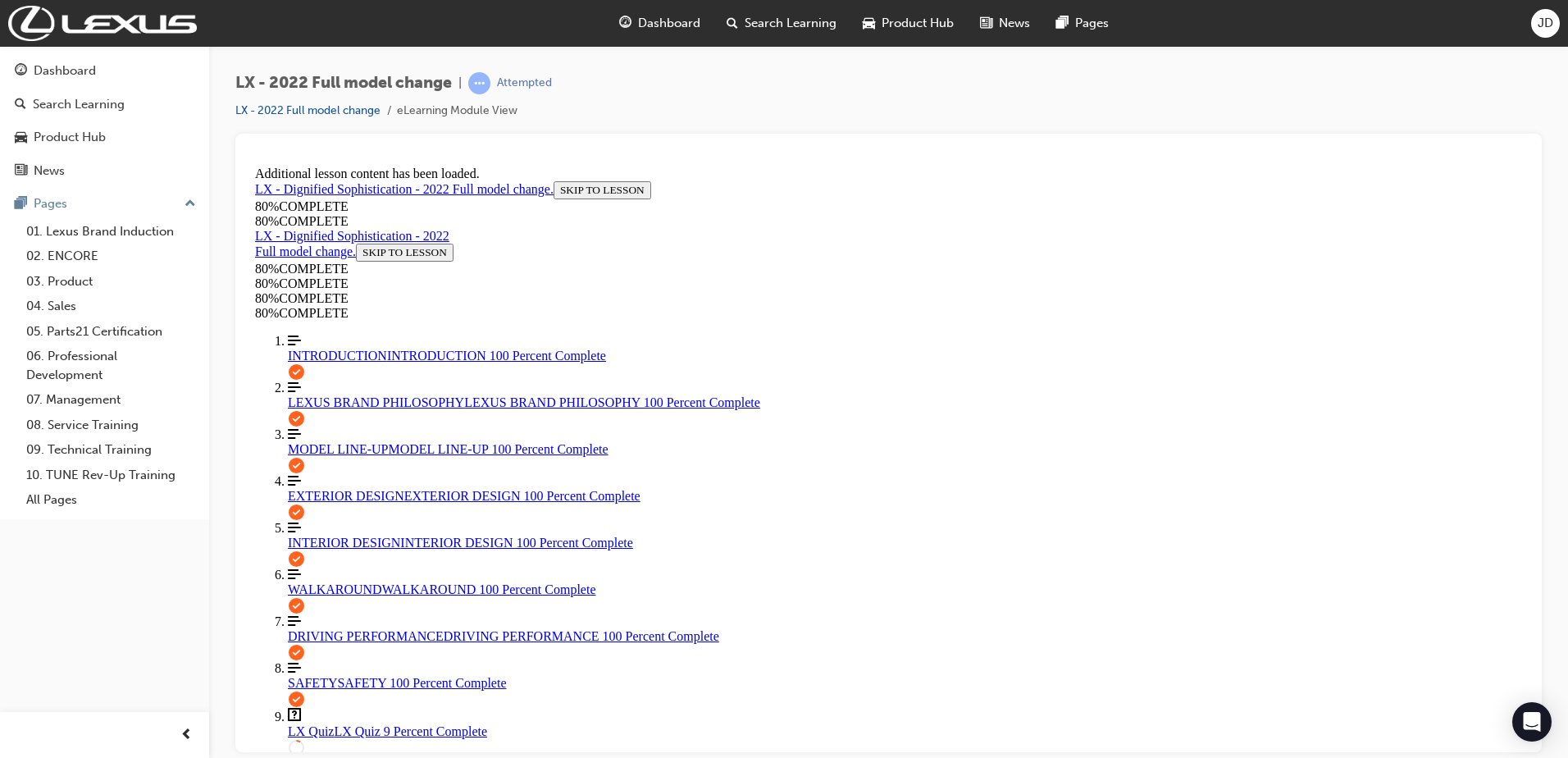
click at [397, 397] on ol "INTRODUCTION INTRODUCTION 100 Percent Complete 100% complete A circle with a co…" at bounding box center [888, 575] width 1267 height 484
click at [397, 473] on link "EXTERIOR DESIGN EXTERIOR DESIGN 100 Percent Complete" at bounding box center [905, 488] width 1234 height 30
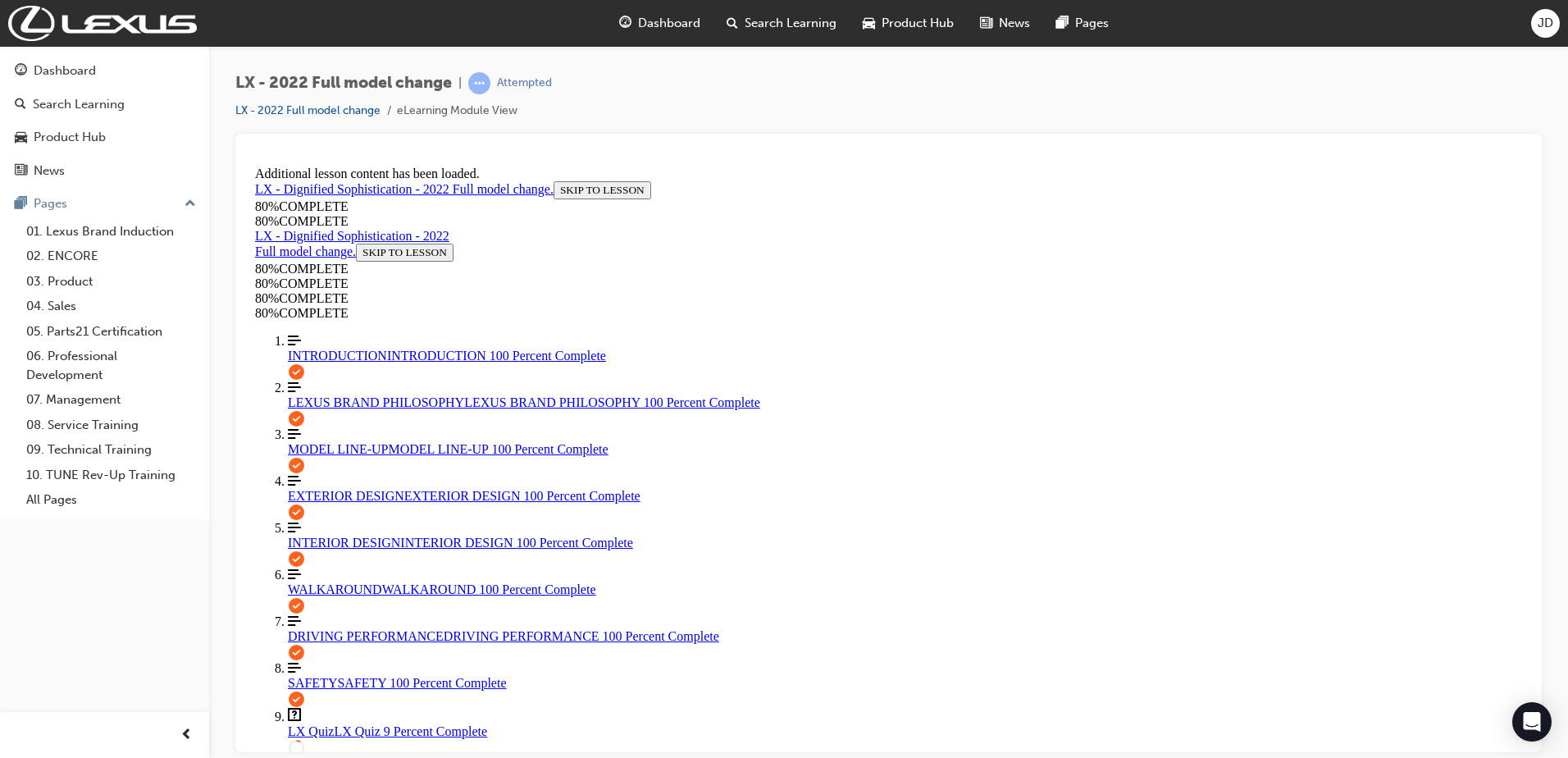
click at [376, 582] on div "WALKAROUND WALKAROUND 100 Percent Complete" at bounding box center [905, 588] width 1234 height 14
drag, startPoint x: 1049, startPoint y: 438, endPoint x: 877, endPoint y: 443, distance: 172.1
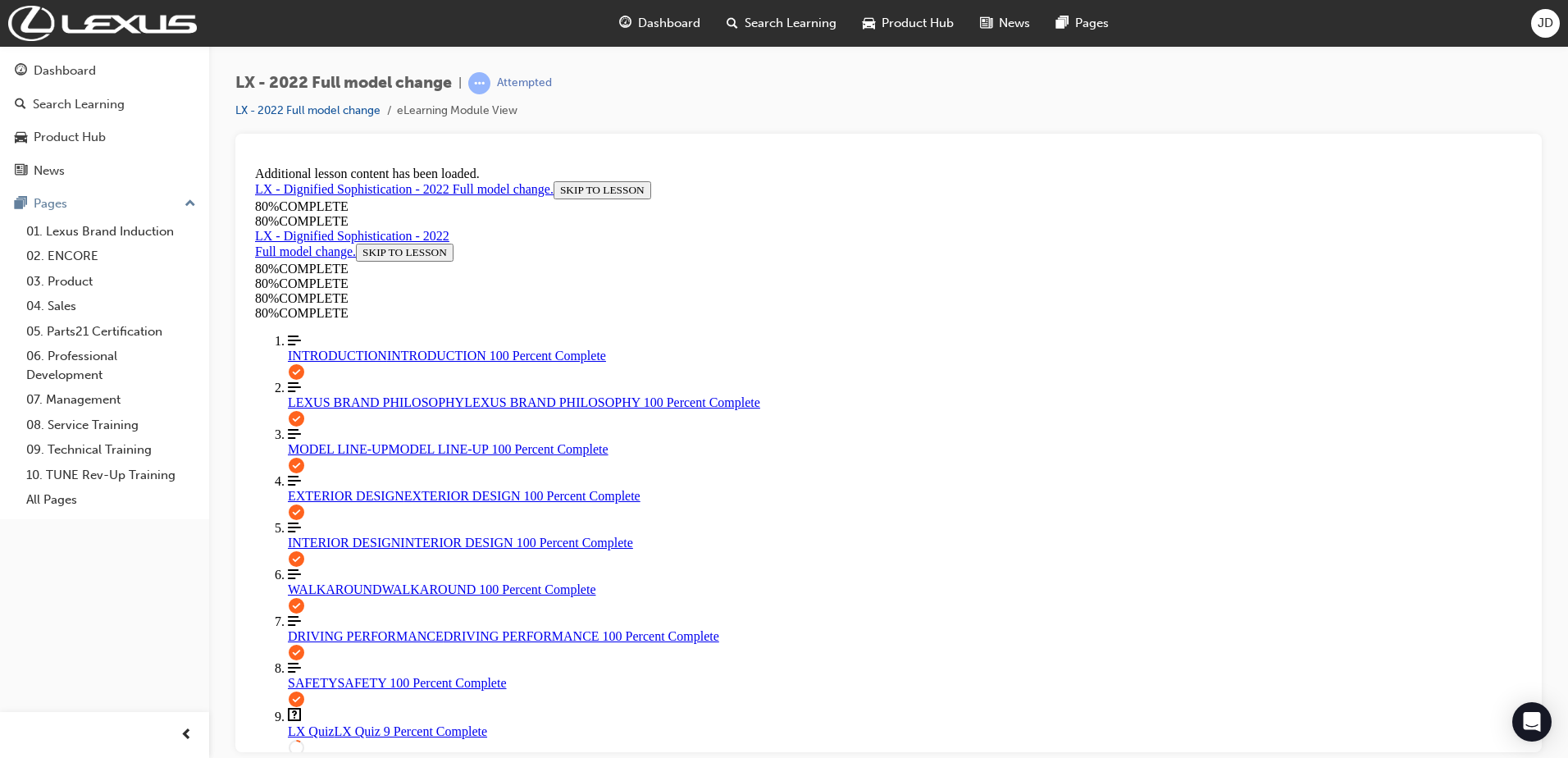
scroll to position [260, 0]
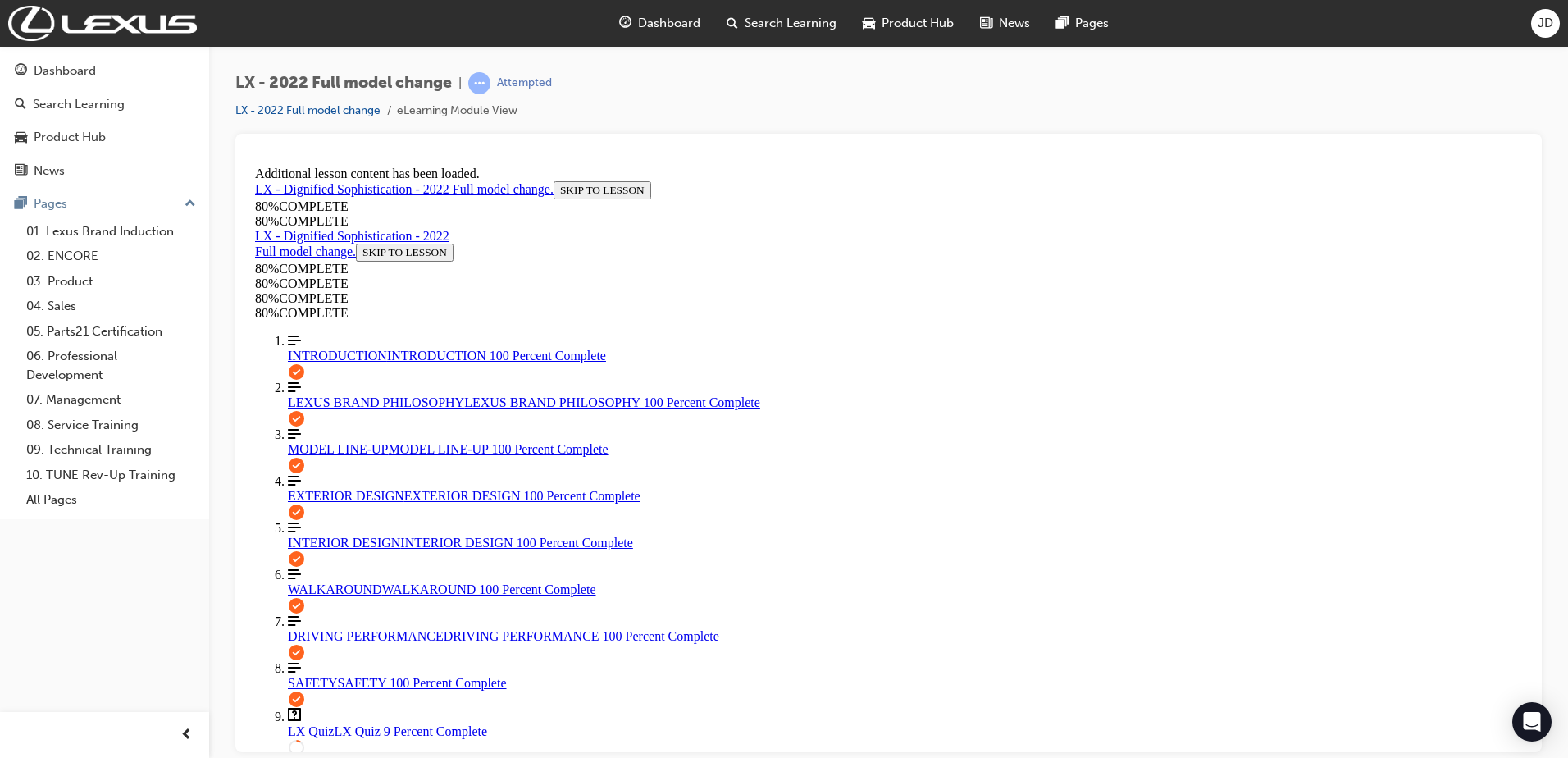
scroll to position [3573, 0]
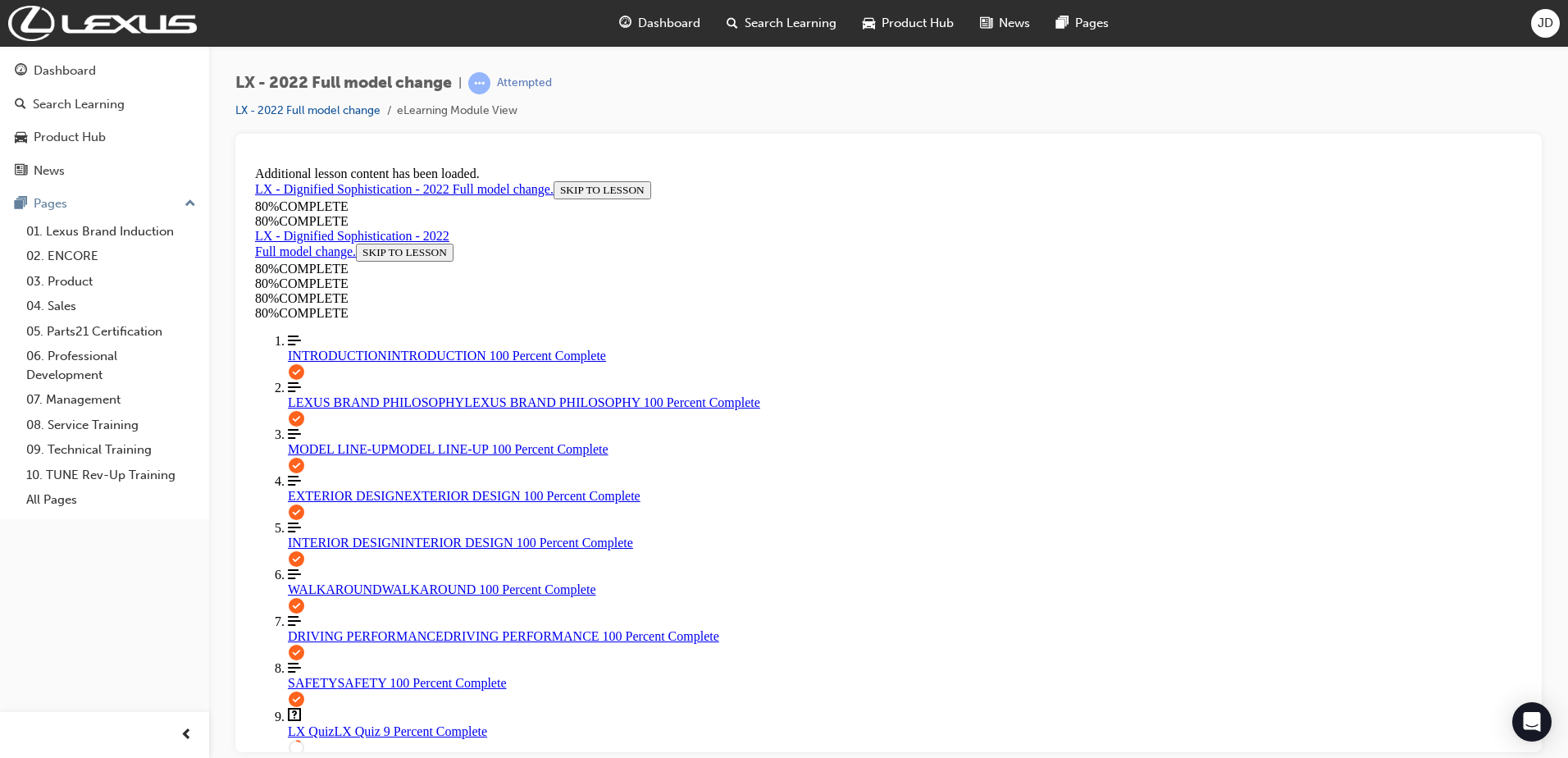
scroll to position [303, 0]
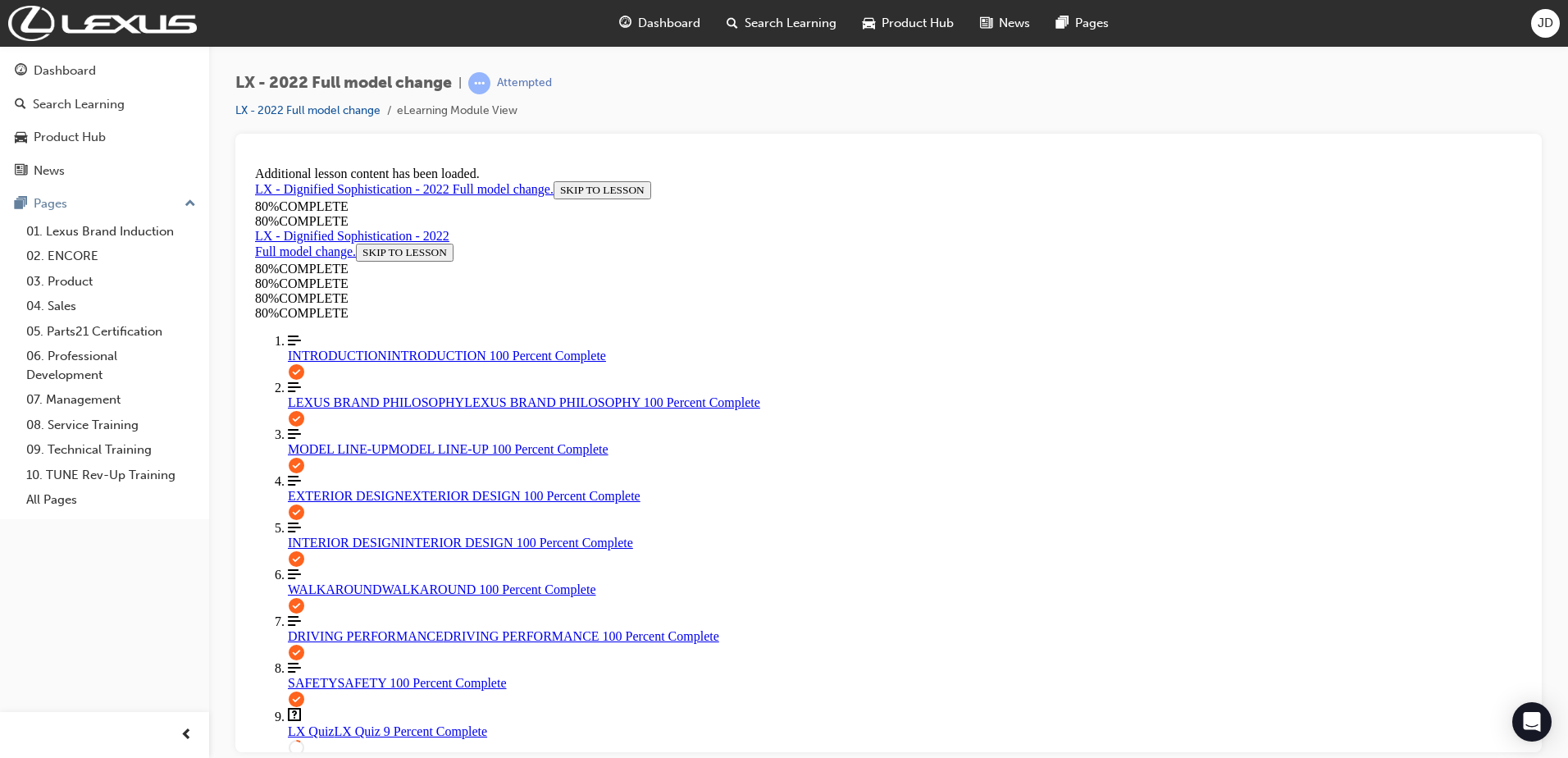
scroll to position [1434, 0]
click at [305, 707] on link "Question box Question mark inside of a square LX Quiz LX Quiz 9 Percent Complete" at bounding box center [905, 723] width 1234 height 32
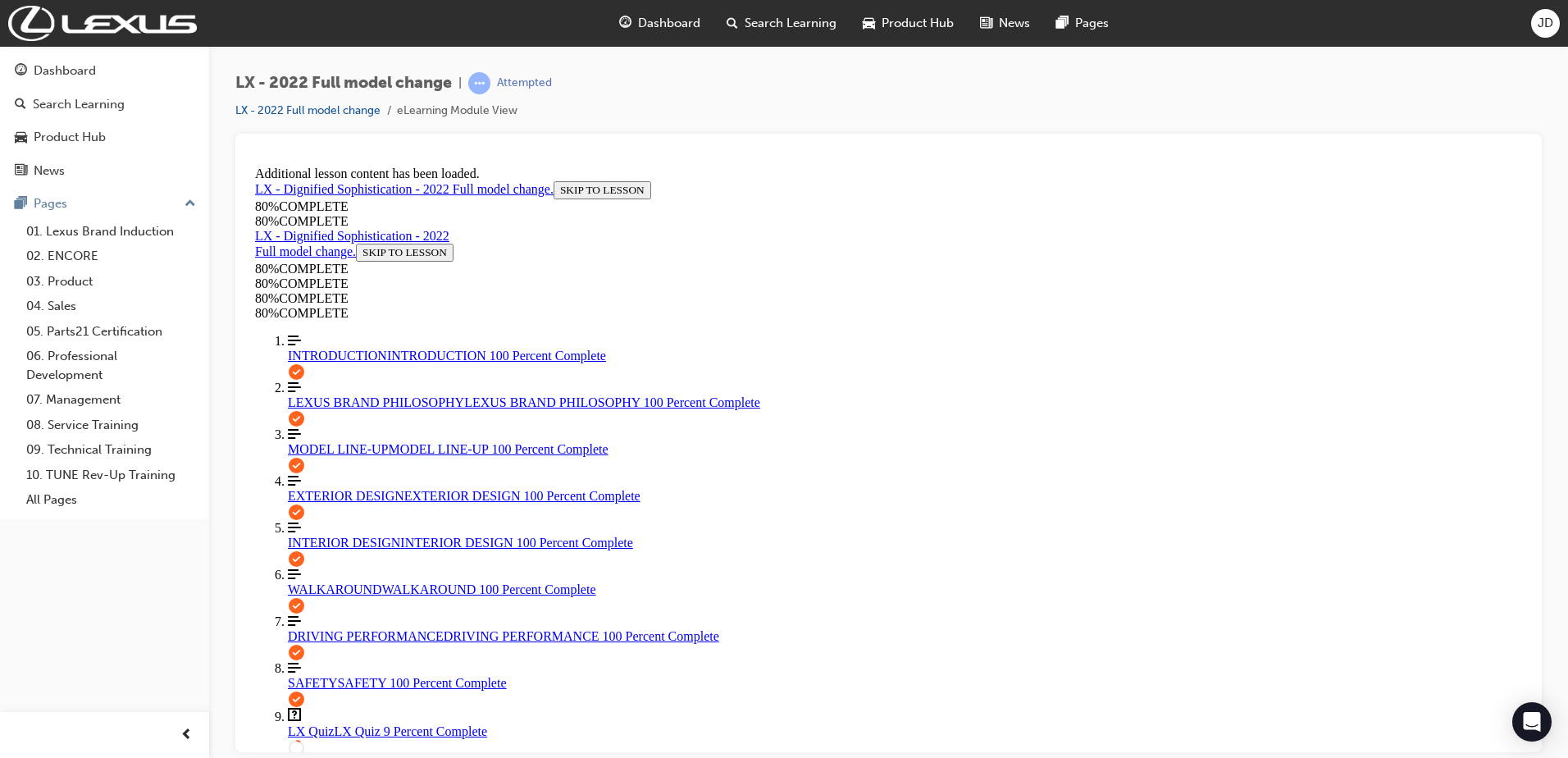
drag, startPoint x: 750, startPoint y: 494, endPoint x: 1506, endPoint y: 429, distance: 758.8
drag, startPoint x: 767, startPoint y: 694, endPoint x: 984, endPoint y: 597, distance: 237.7
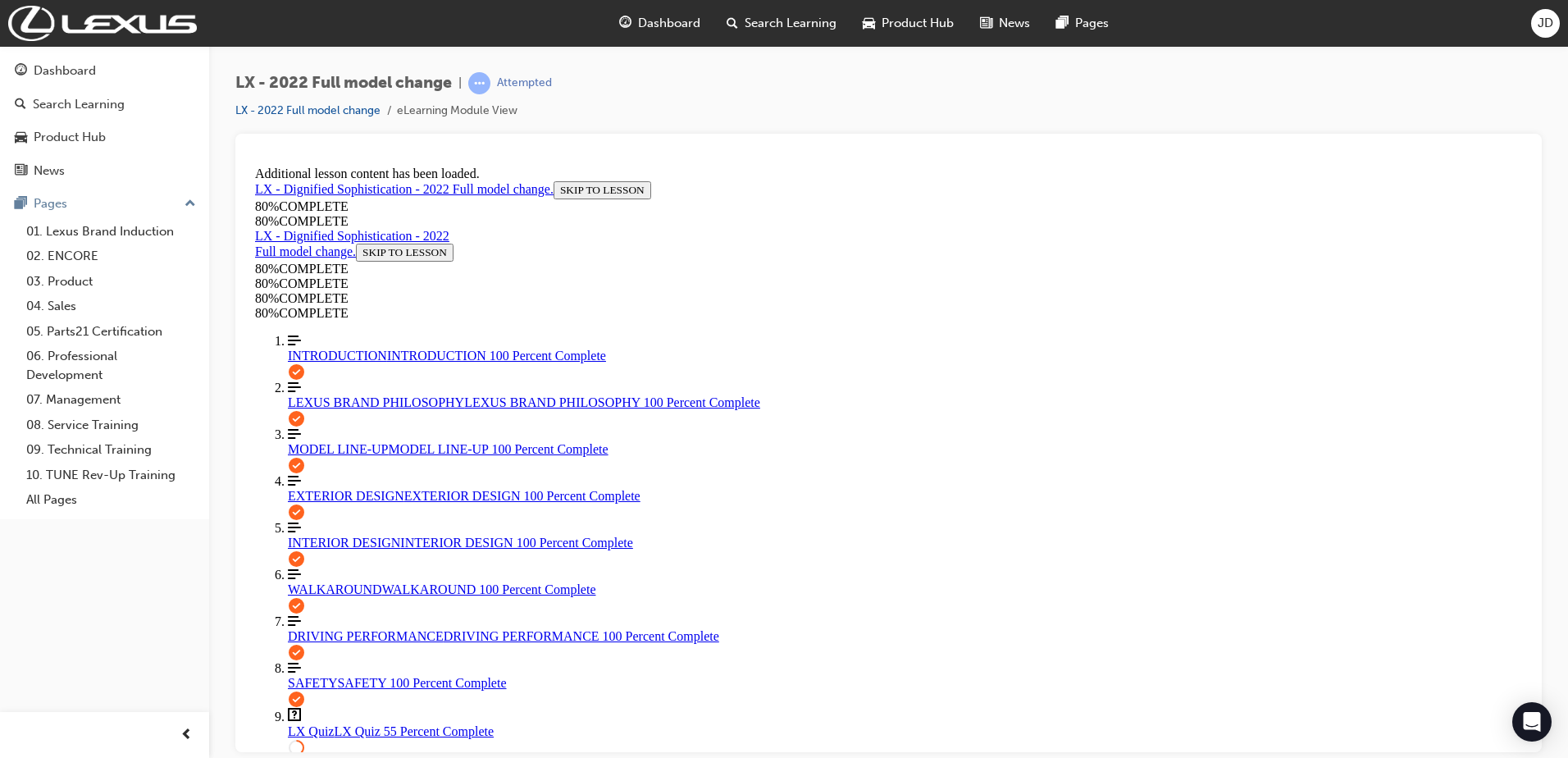
scroll to position [224, 0]
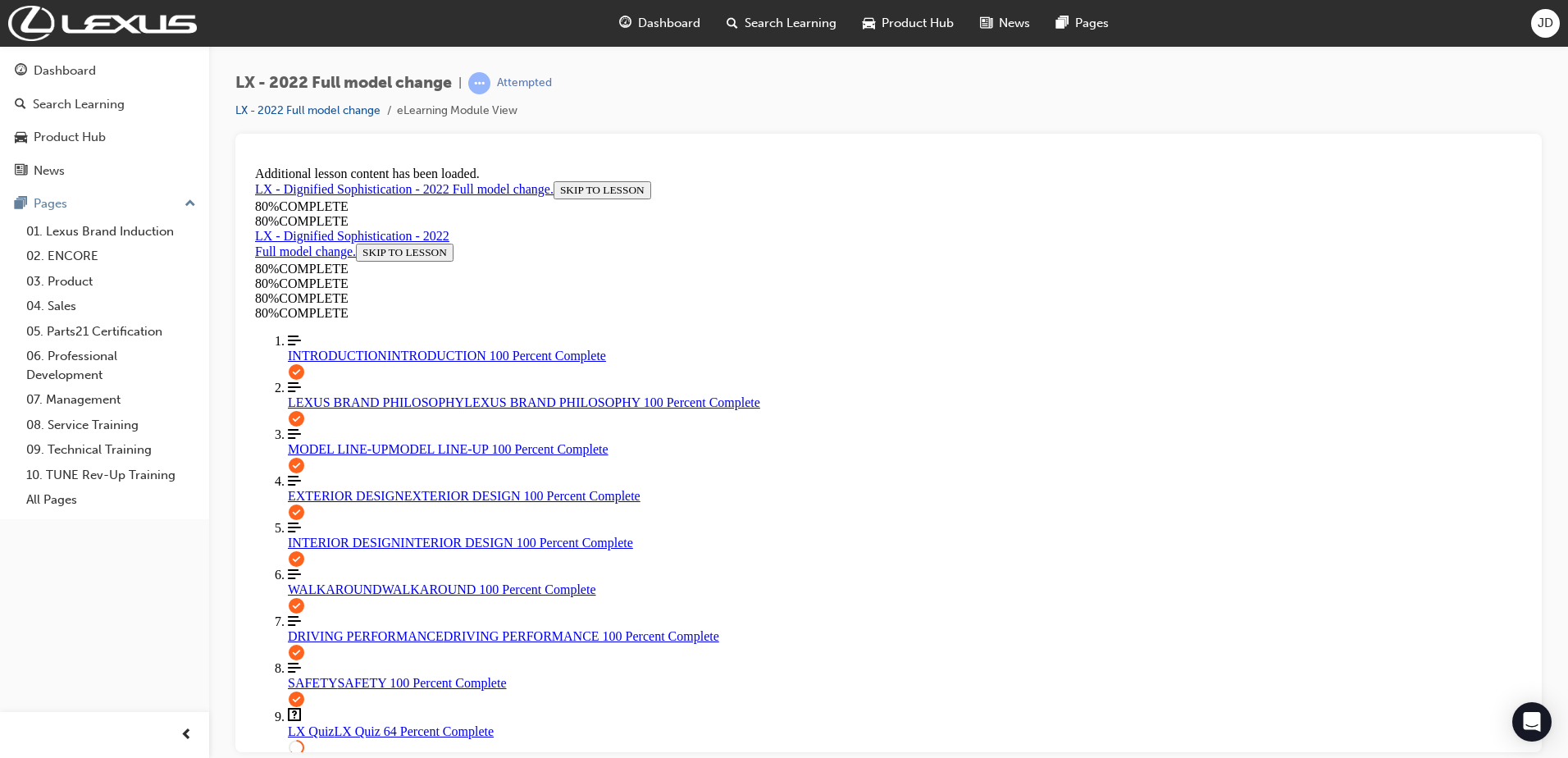
drag, startPoint x: 1034, startPoint y: 647, endPoint x: 1415, endPoint y: 736, distance: 391.3
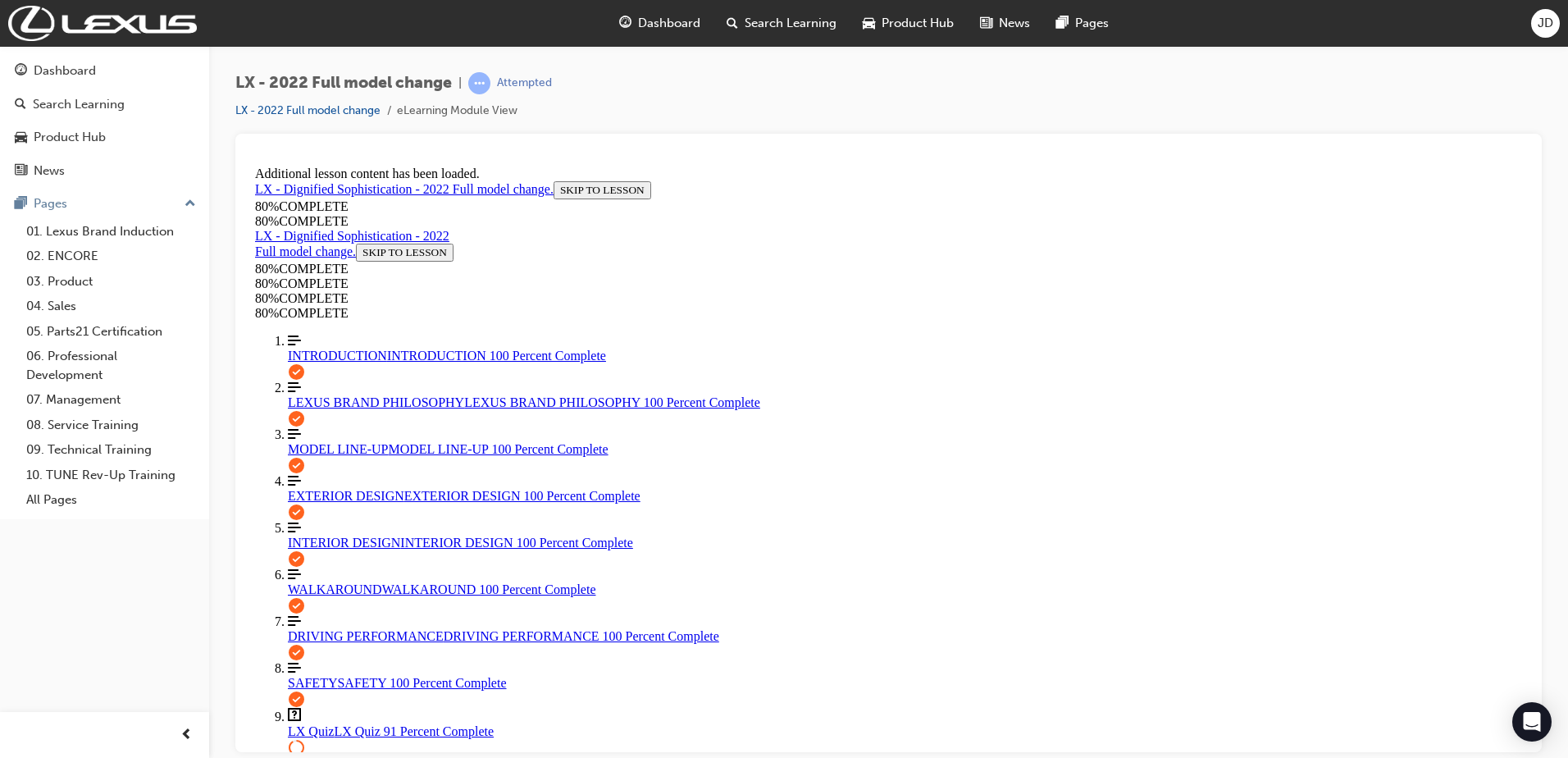
scroll to position [59, 0]
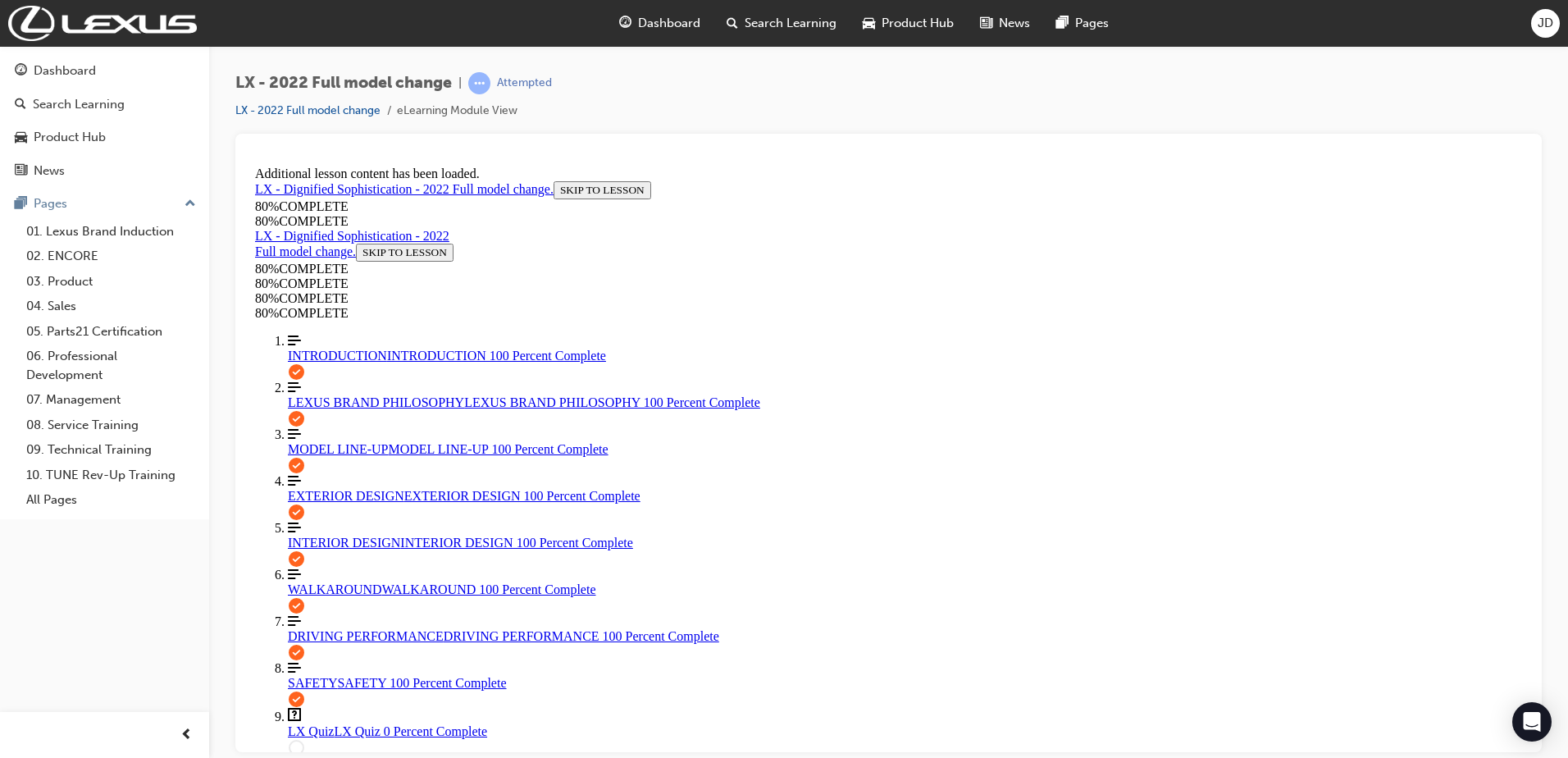
scroll to position [59, 0]
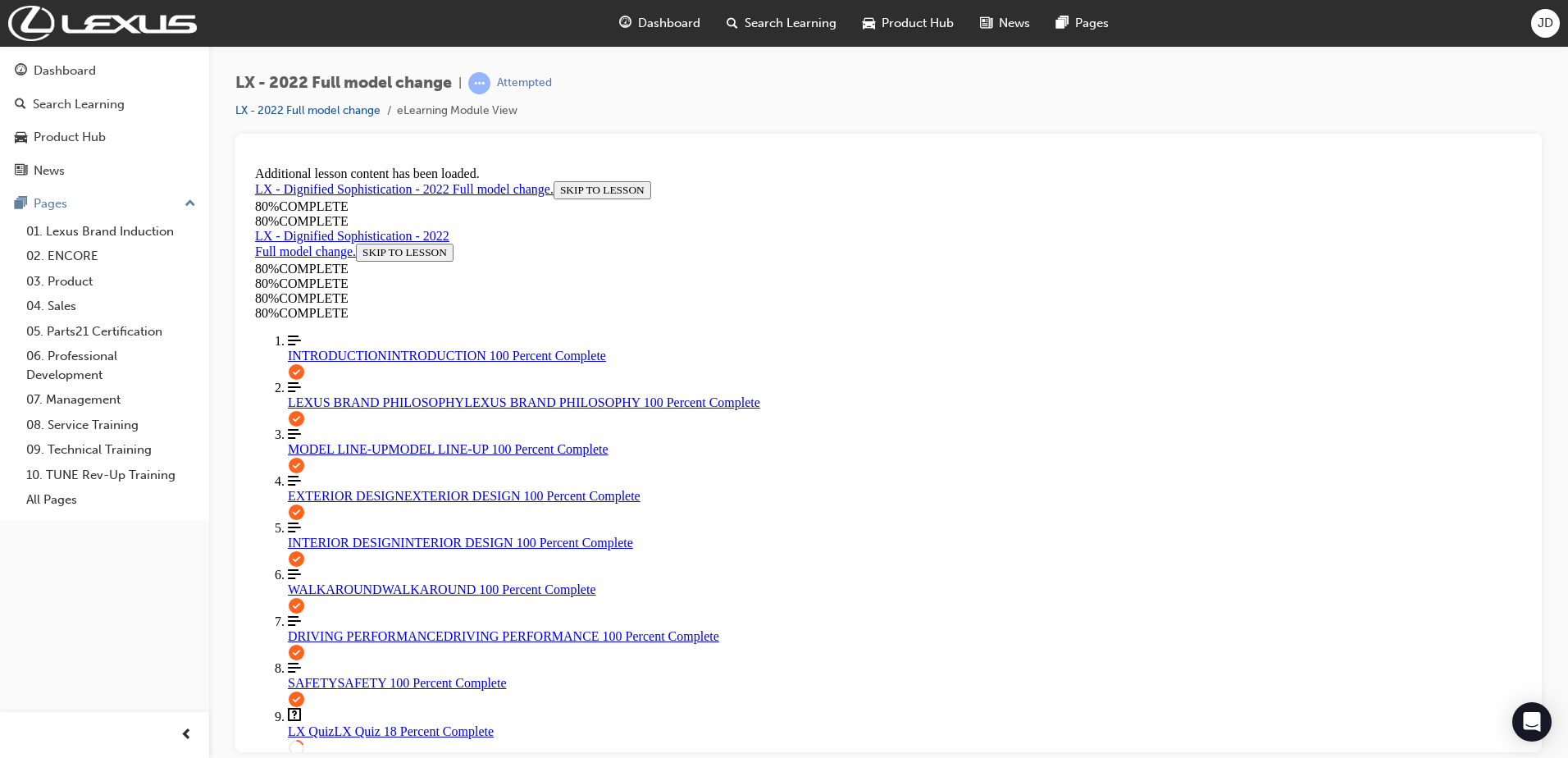
drag, startPoint x: 805, startPoint y: 421, endPoint x: 966, endPoint y: 446, distance: 162.9
drag, startPoint x: 967, startPoint y: 653, endPoint x: 1213, endPoint y: 613, distance: 249.2
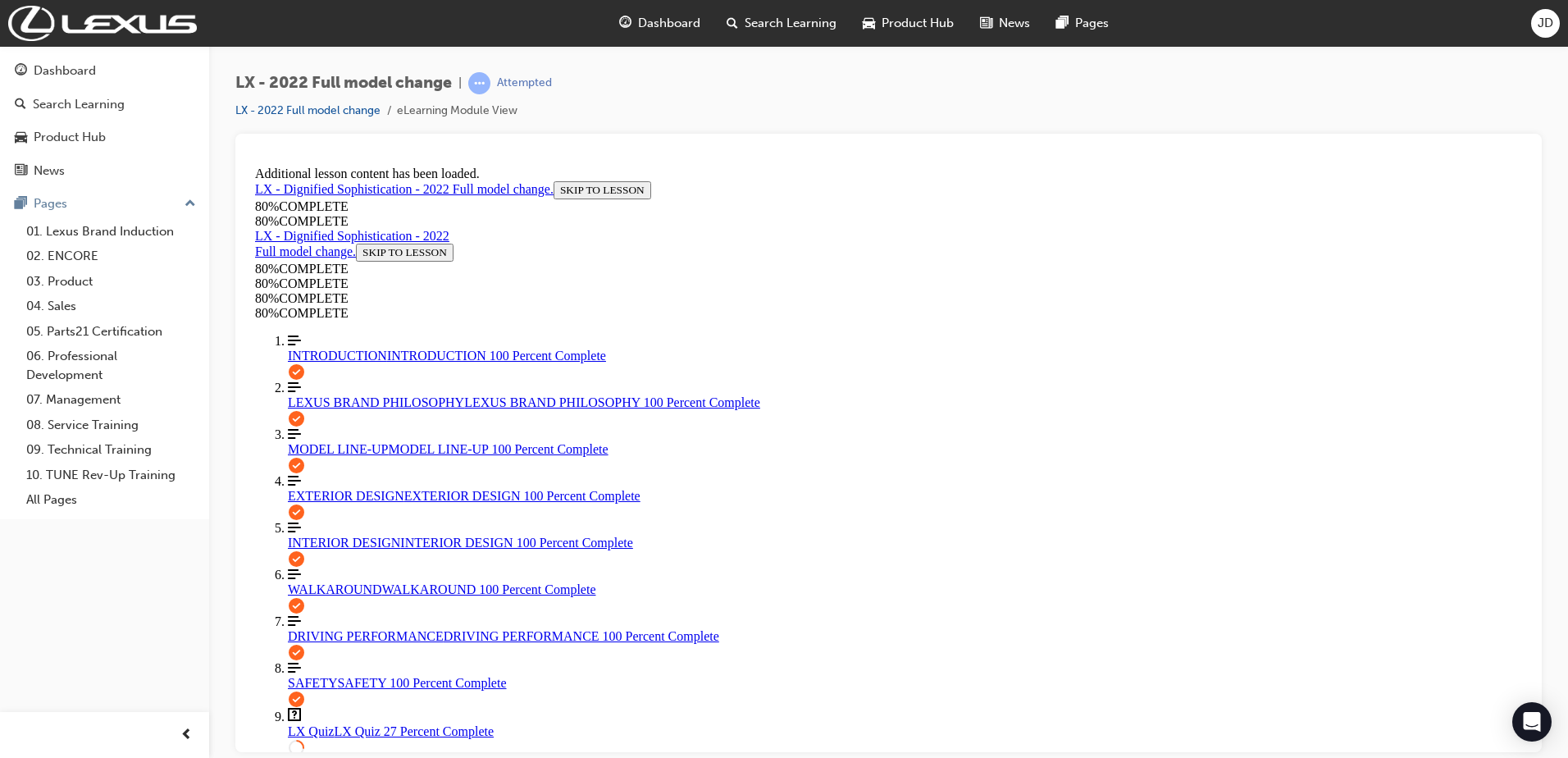
drag, startPoint x: 818, startPoint y: 655, endPoint x: 837, endPoint y: 636, distance: 26.9
drag, startPoint x: 1003, startPoint y: 739, endPoint x: 1059, endPoint y: 724, distance: 58.0
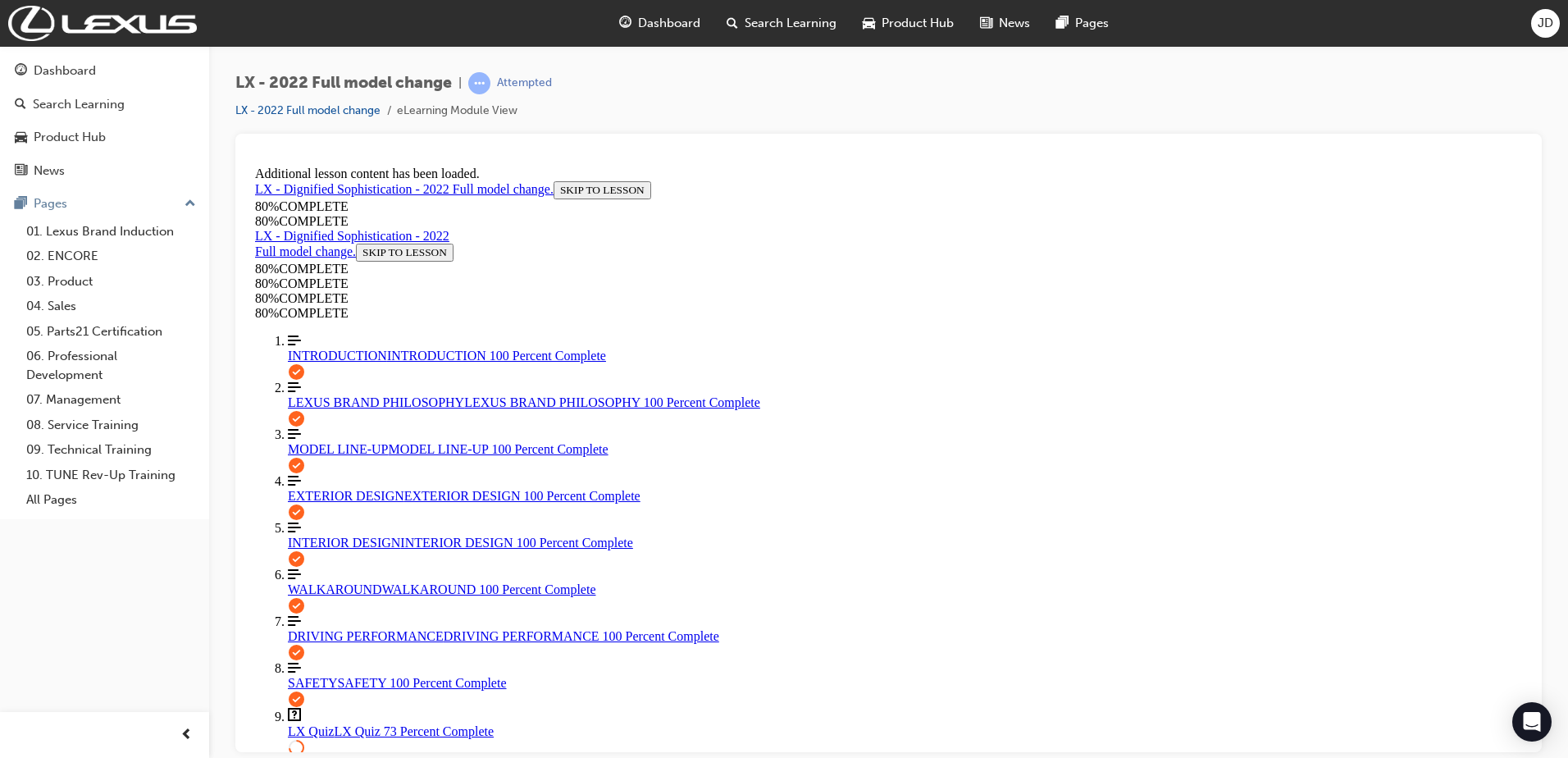
scroll to position [299, 0]
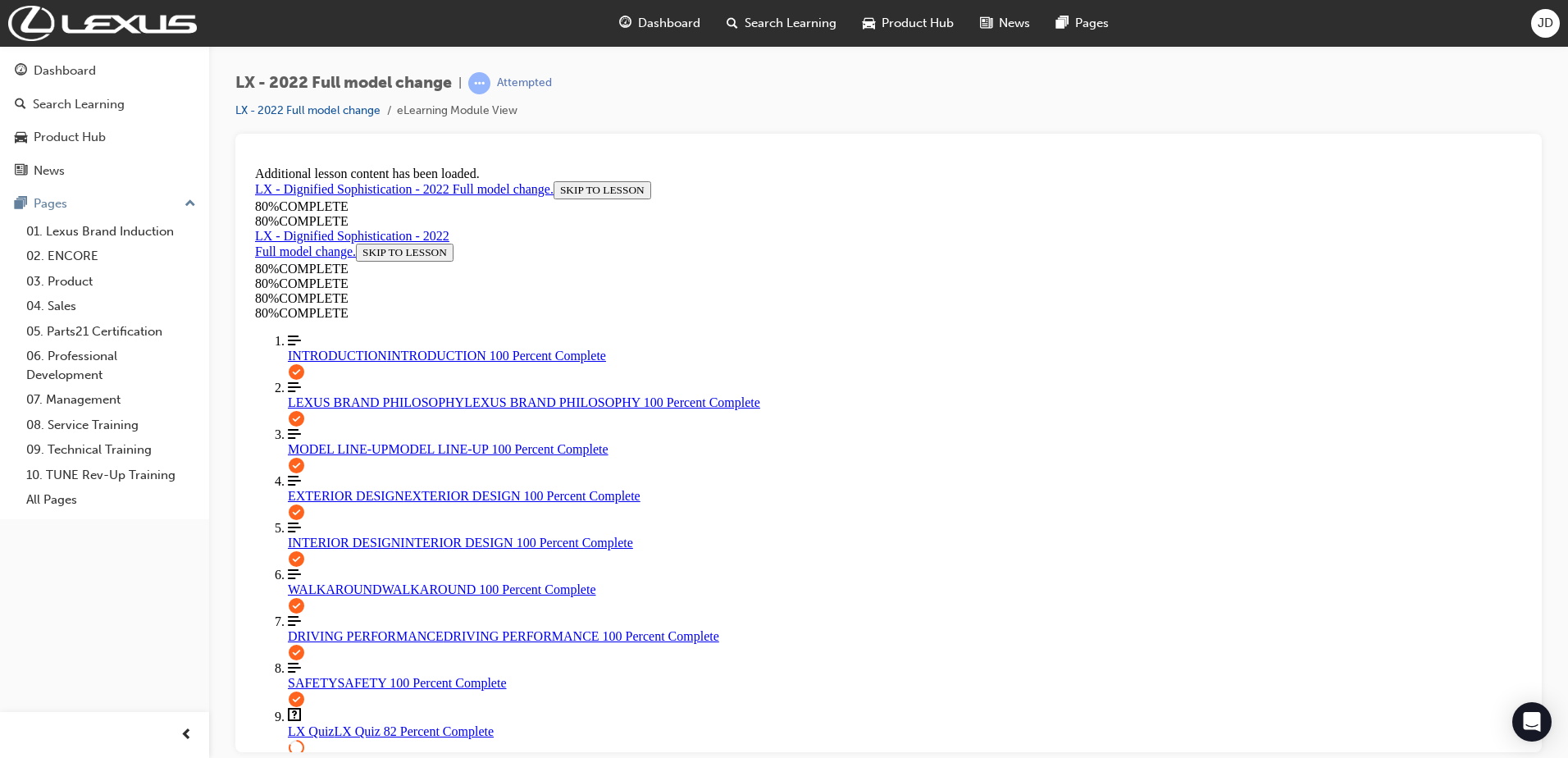
drag, startPoint x: 916, startPoint y: 419, endPoint x: 1046, endPoint y: 481, distance: 144.0
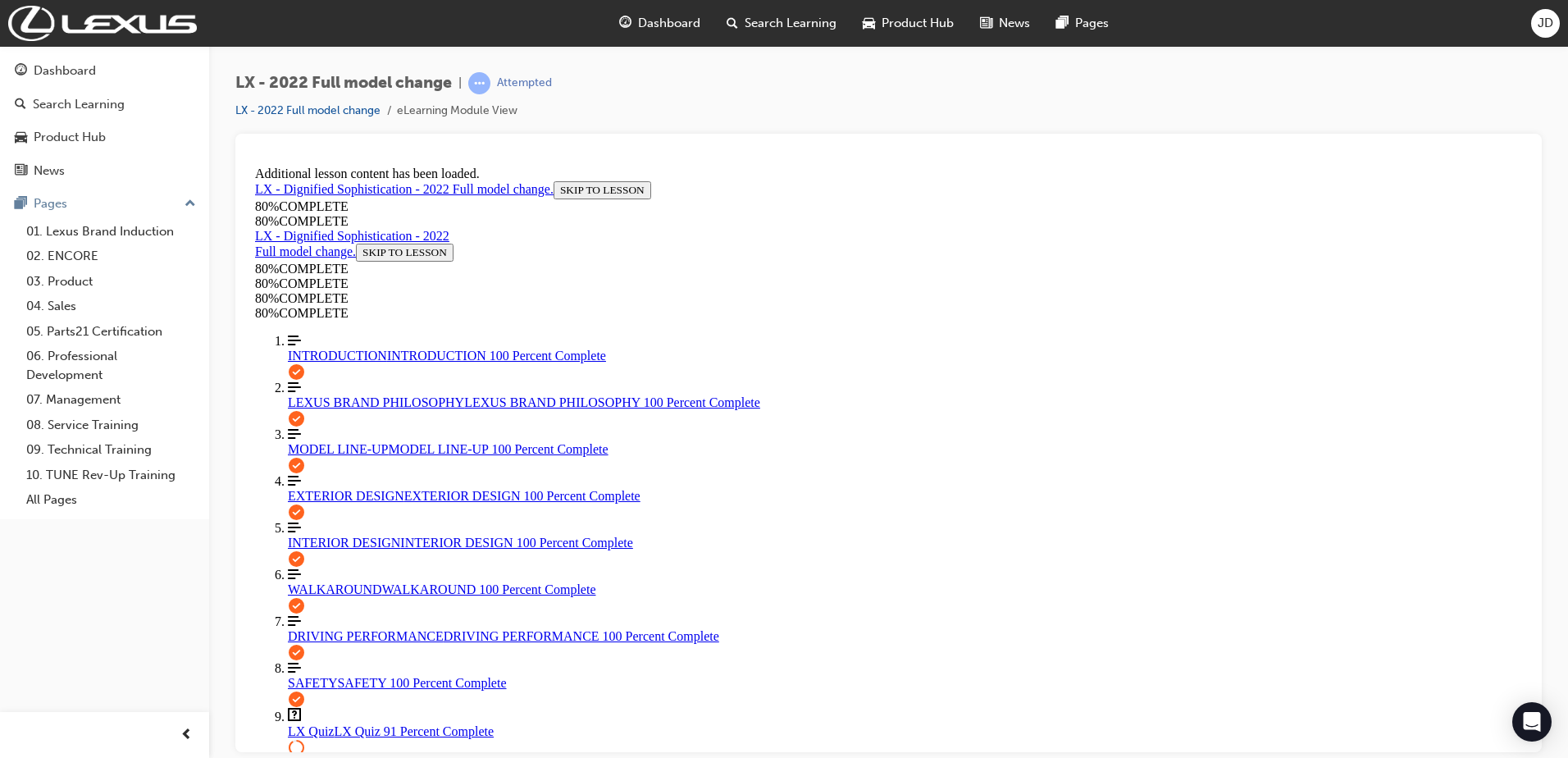
drag, startPoint x: 951, startPoint y: 653, endPoint x: 1078, endPoint y: 634, distance: 128.4
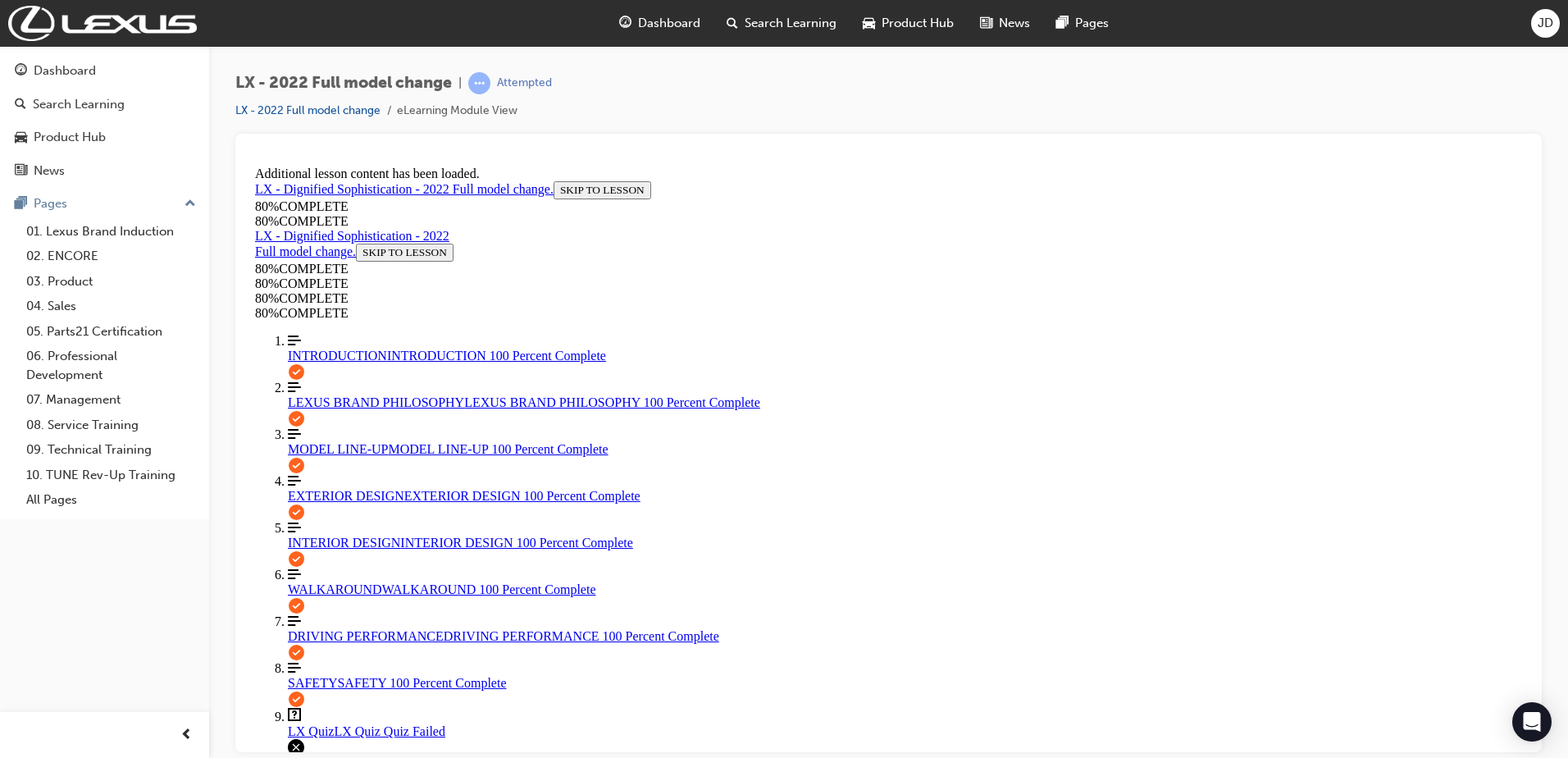
scroll to position [59, 0]
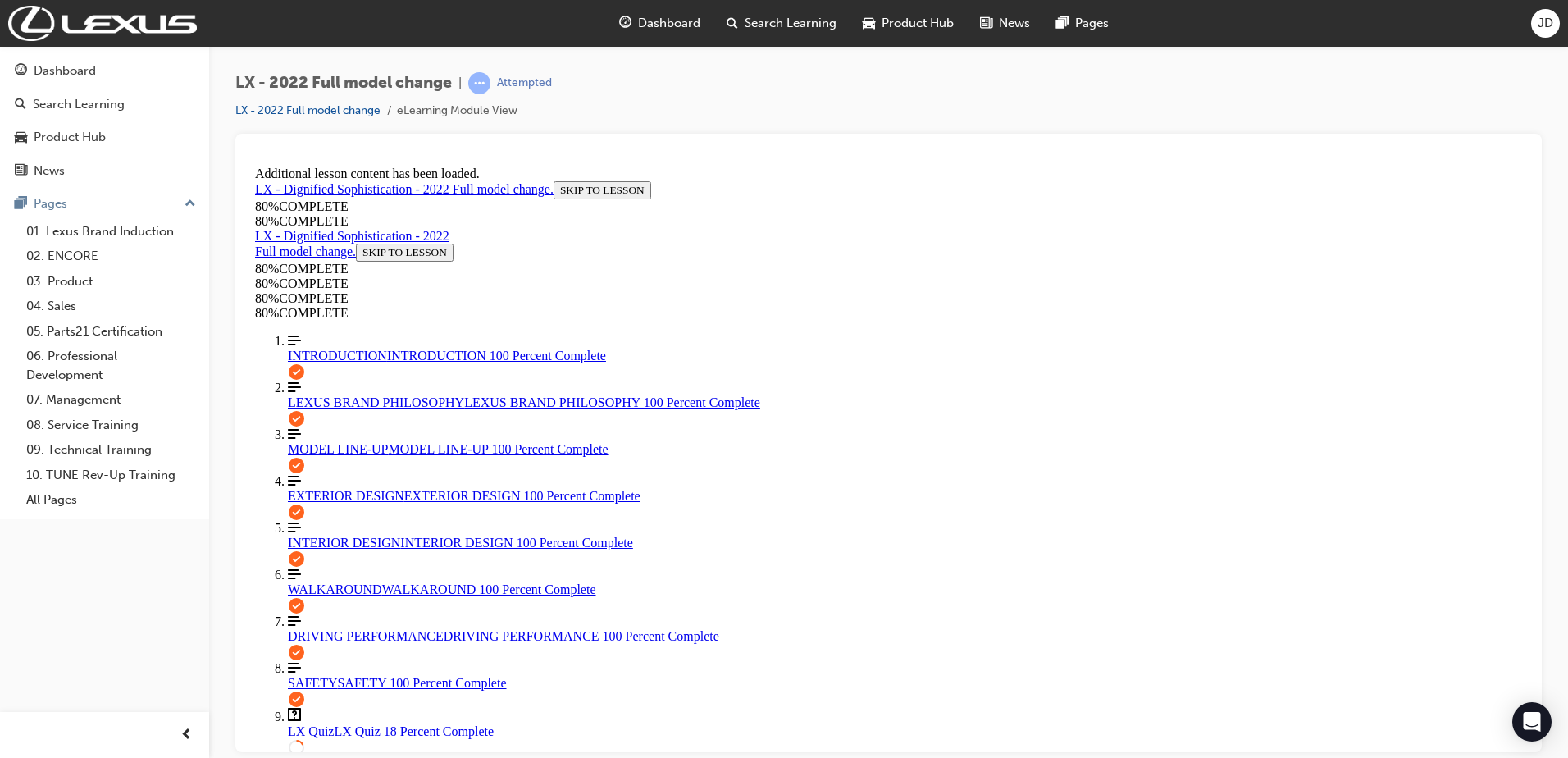
scroll to position [142, 0]
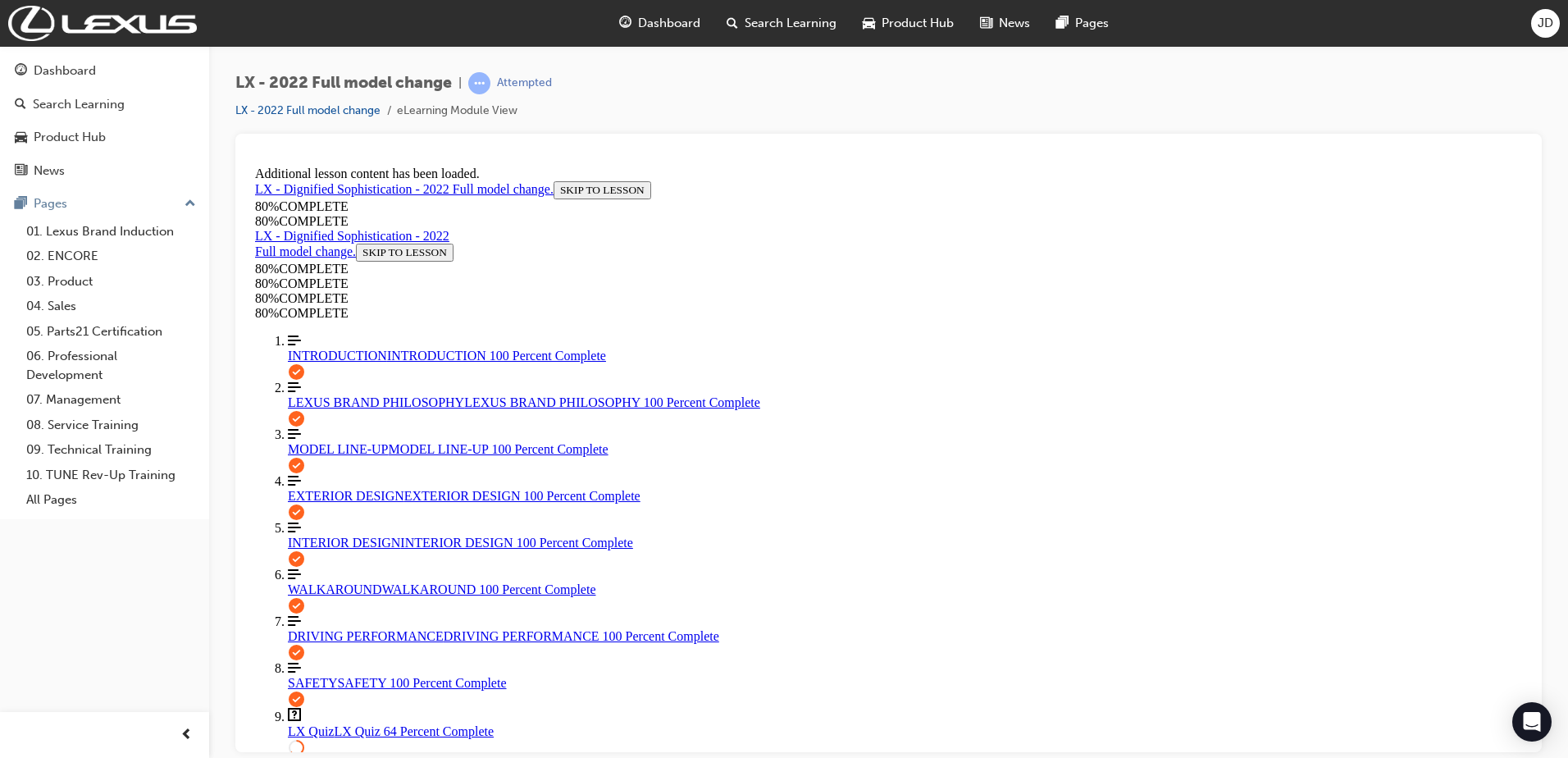
scroll to position [59, 0]
drag, startPoint x: 793, startPoint y: 361, endPoint x: 888, endPoint y: 411, distance: 107.4
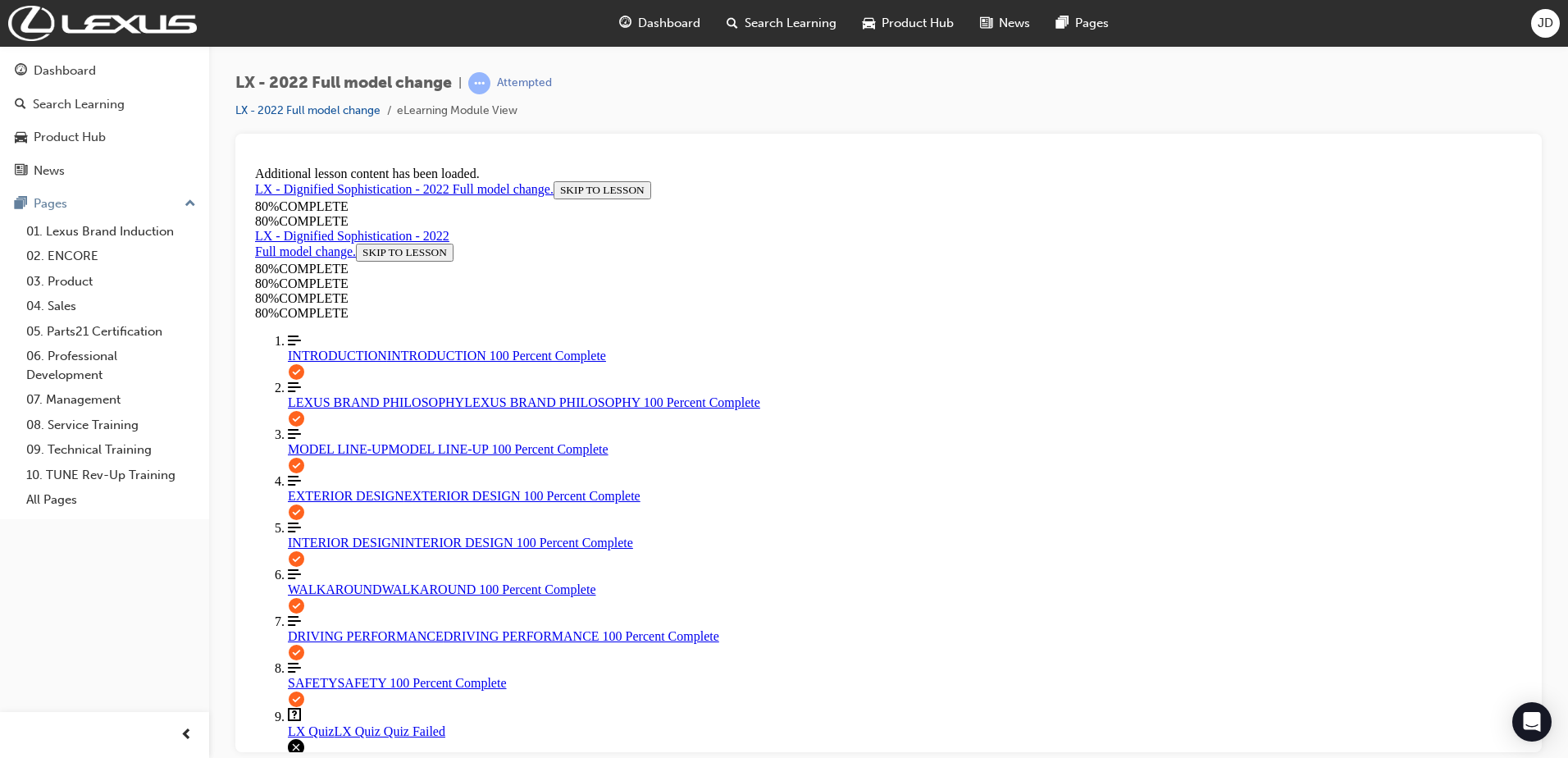
scroll to position [59, 0]
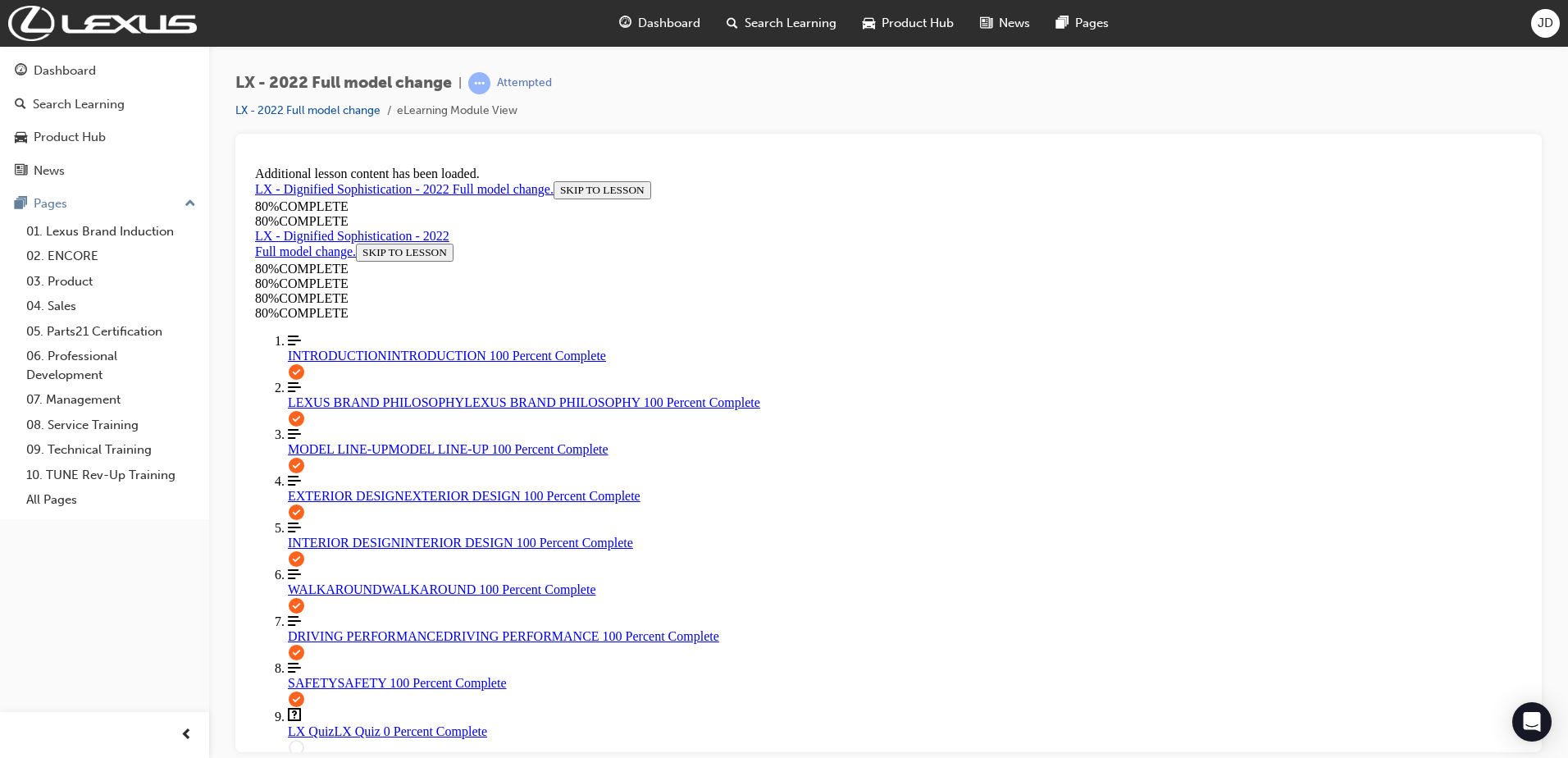
drag, startPoint x: 1034, startPoint y: 641, endPoint x: 1041, endPoint y: 647, distance: 9.2
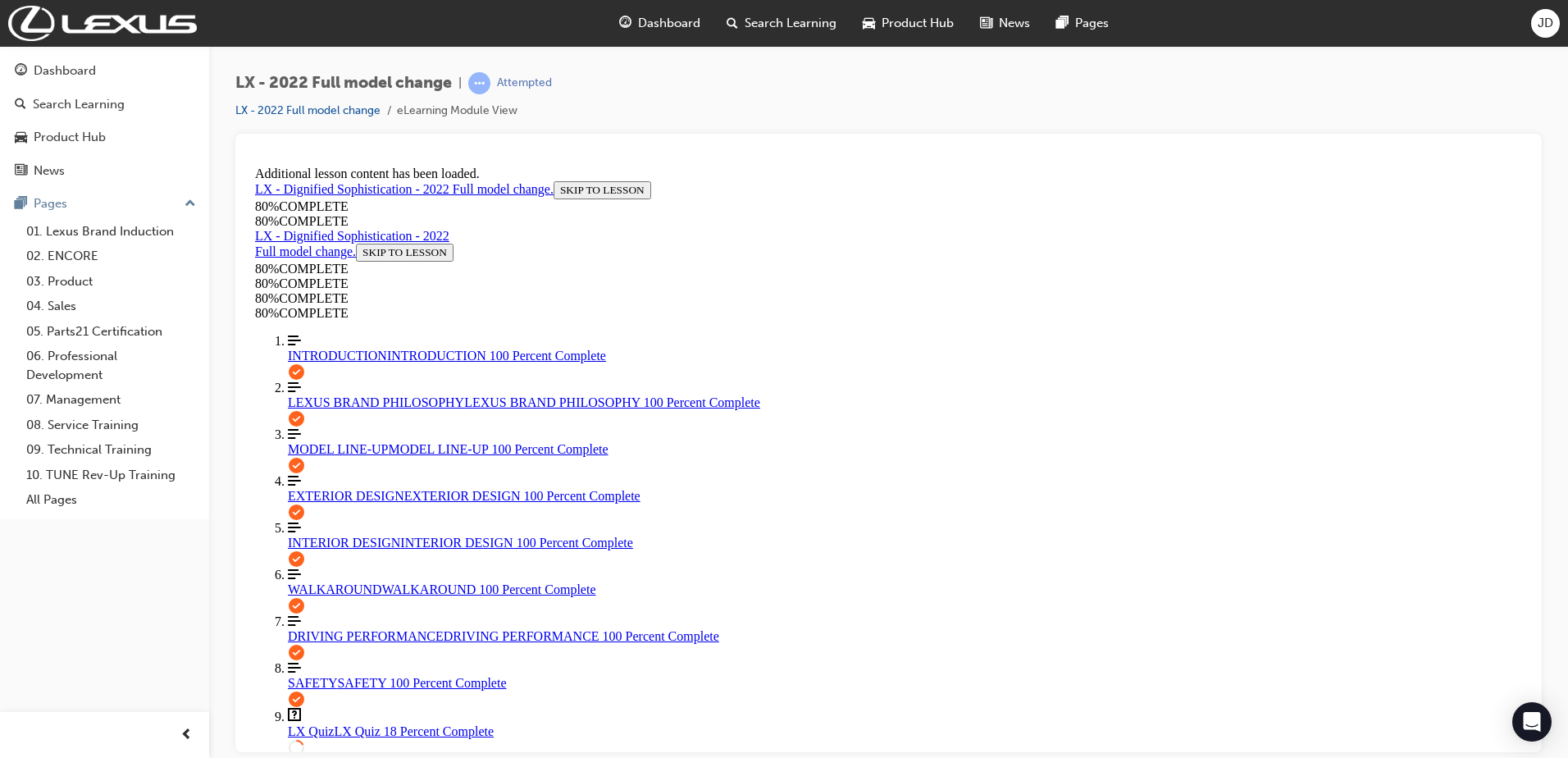
scroll to position [210, 0]
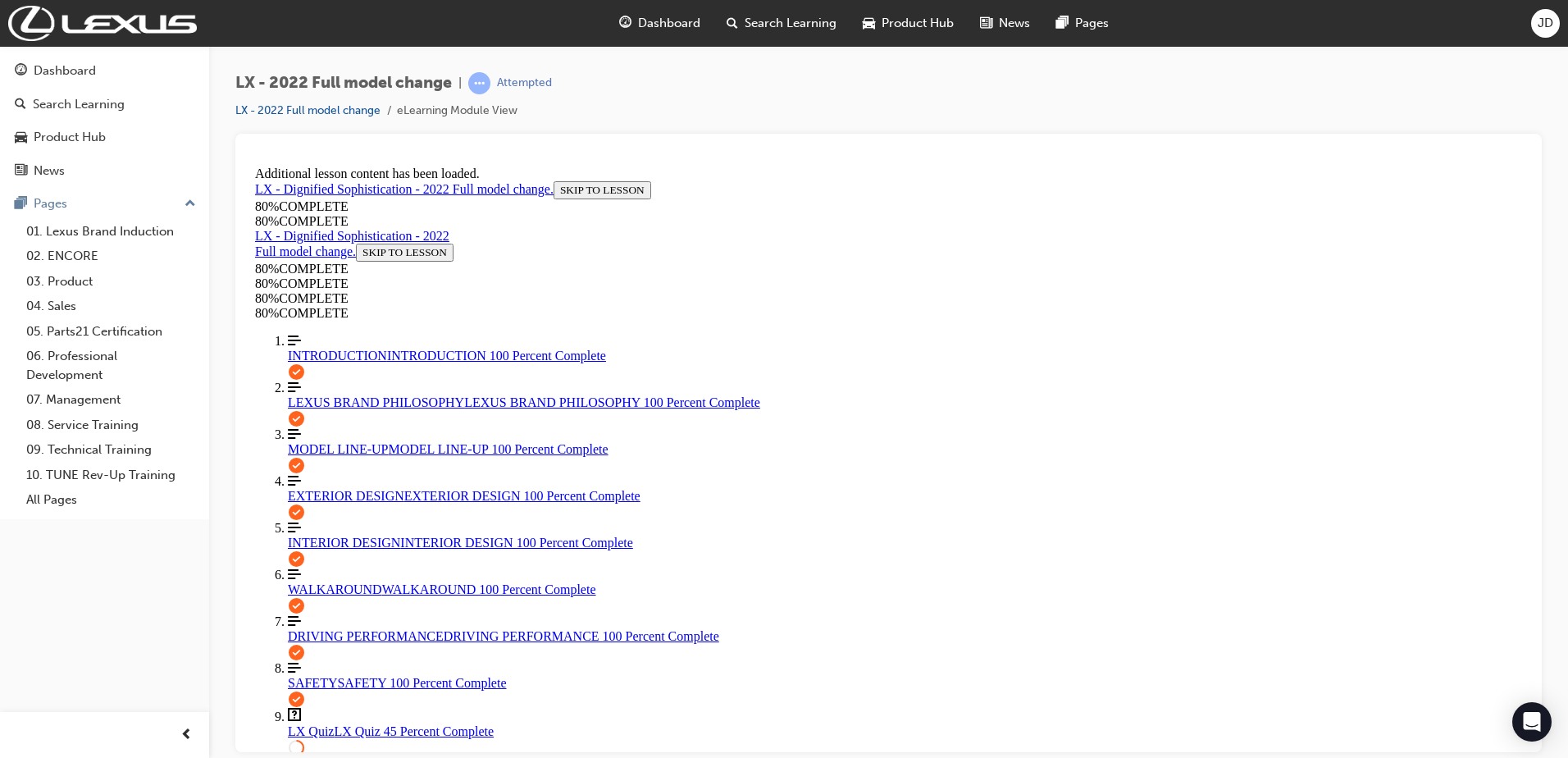
drag, startPoint x: 794, startPoint y: 356, endPoint x: 921, endPoint y: 381, distance: 129.4
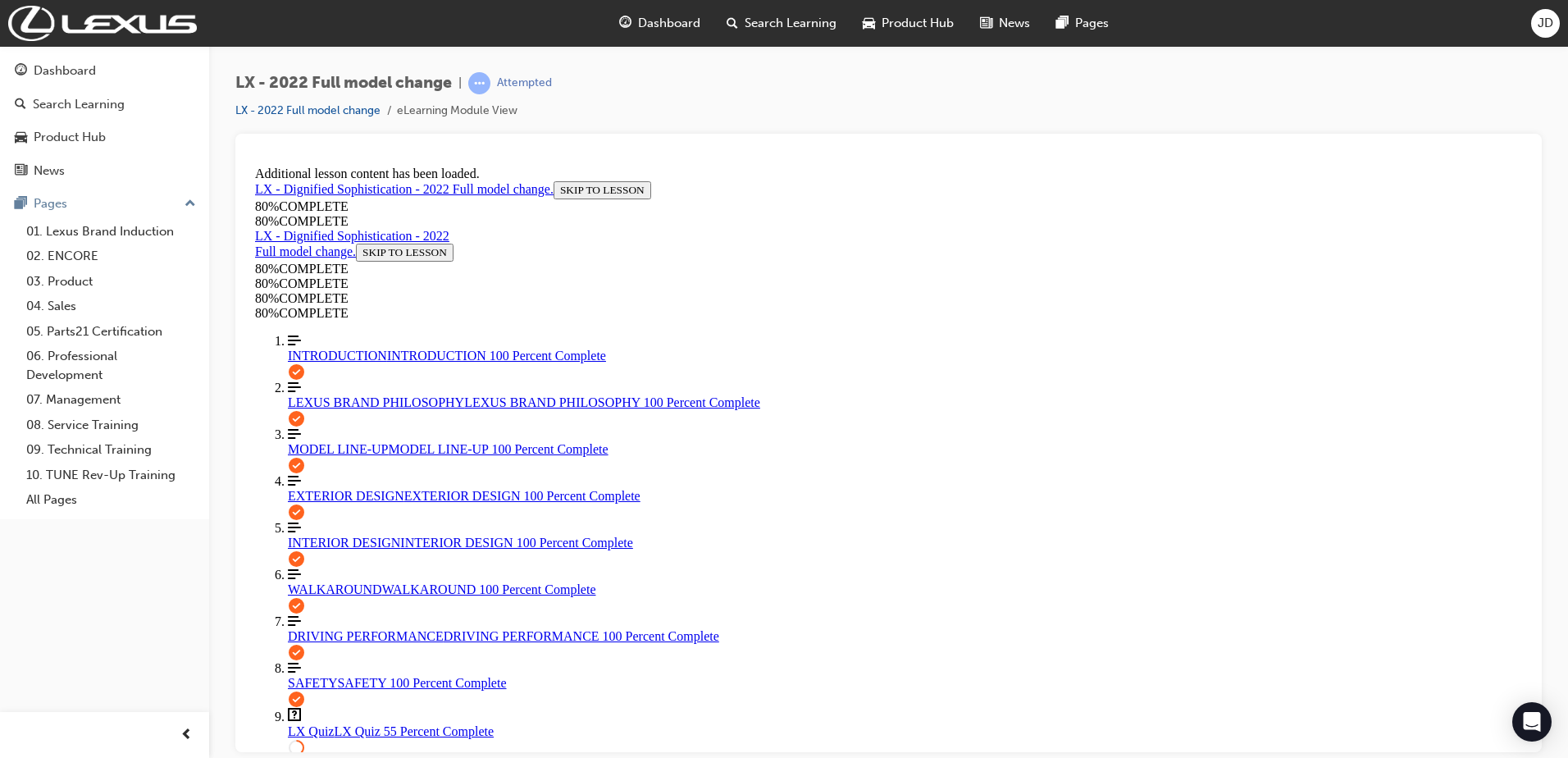
scroll to position [178, 0]
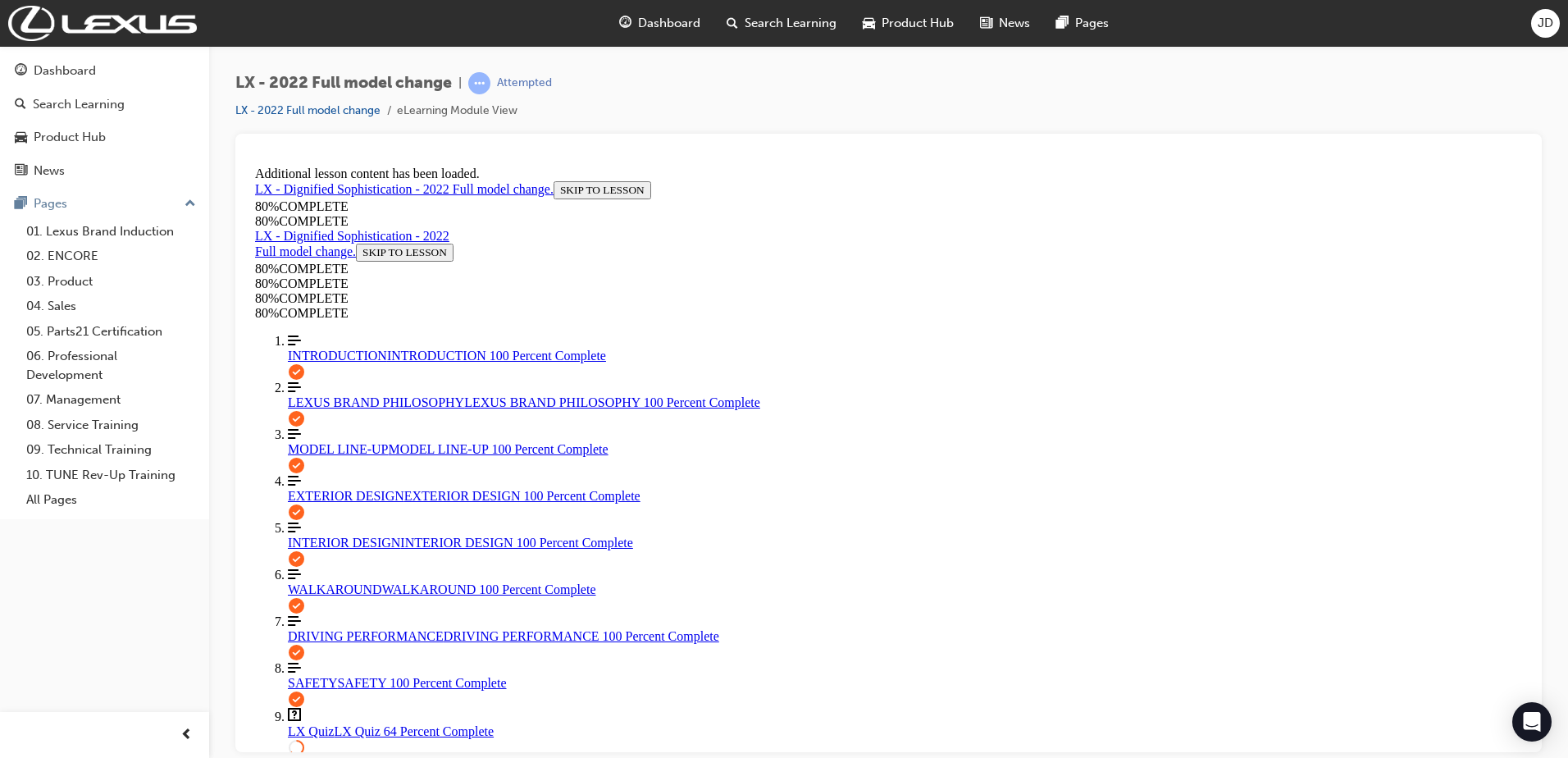
scroll to position [302, 0]
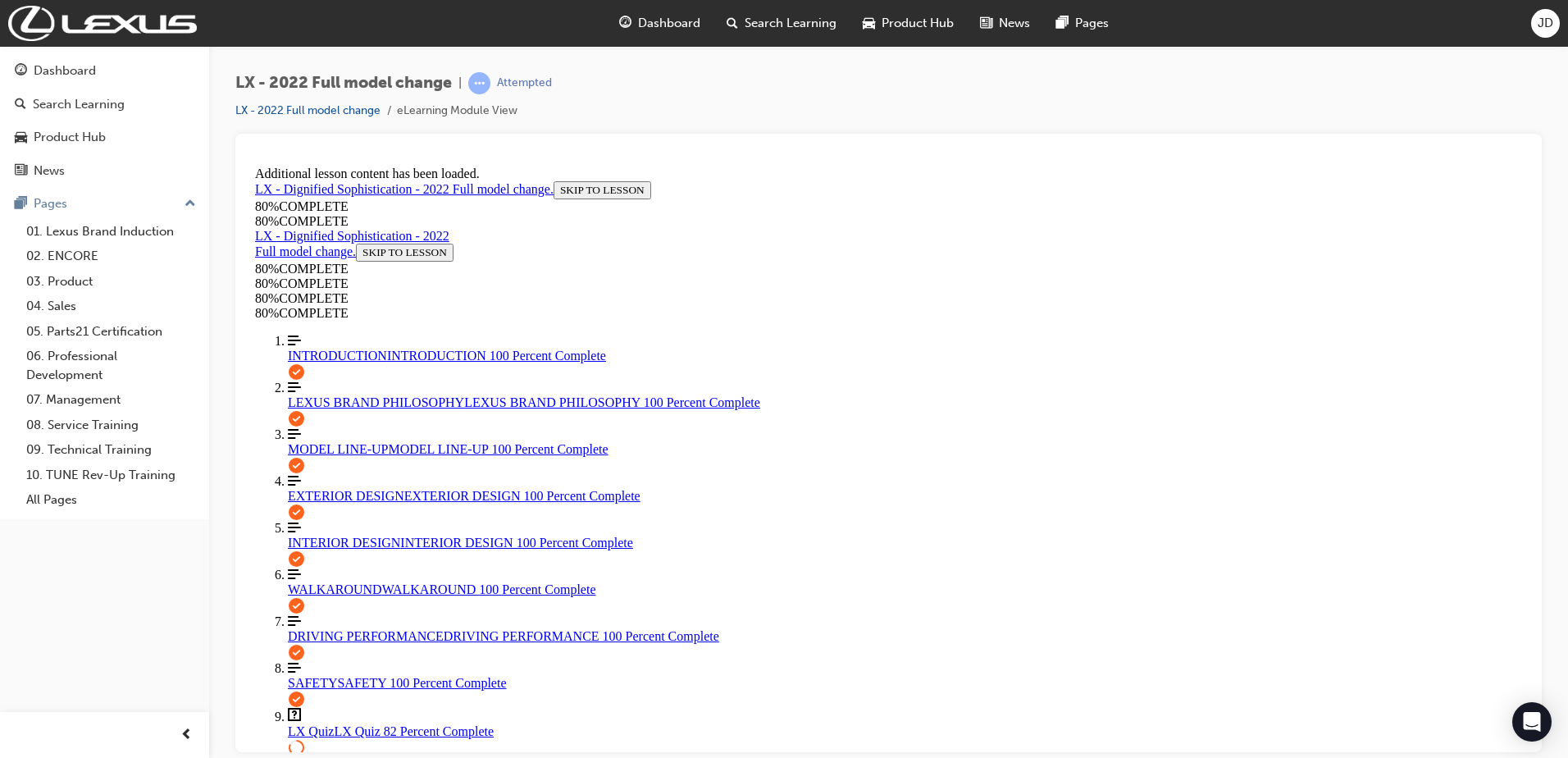
scroll to position [224, 0]
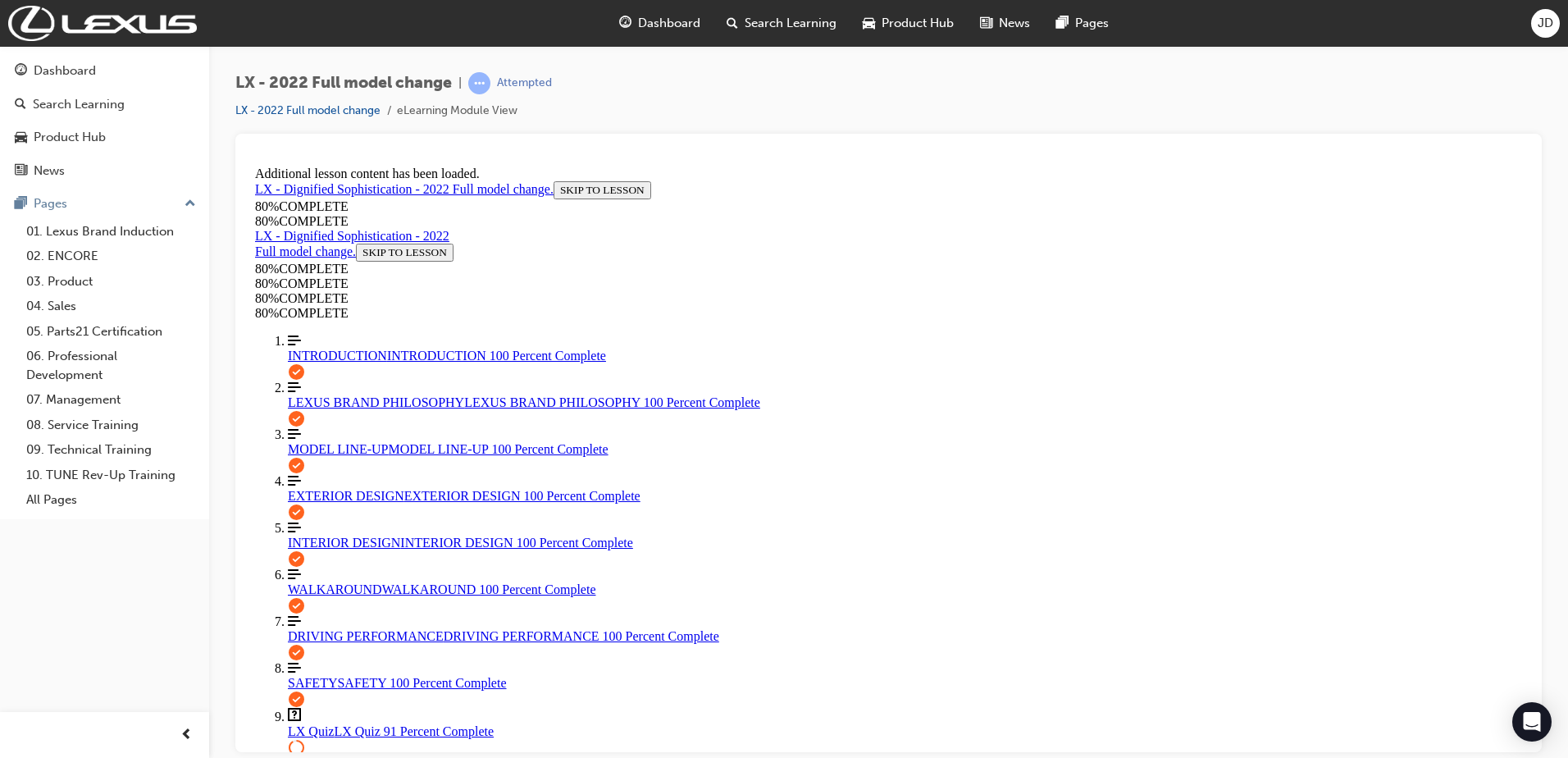
drag, startPoint x: 972, startPoint y: 556, endPoint x: 972, endPoint y: 533, distance: 23.0
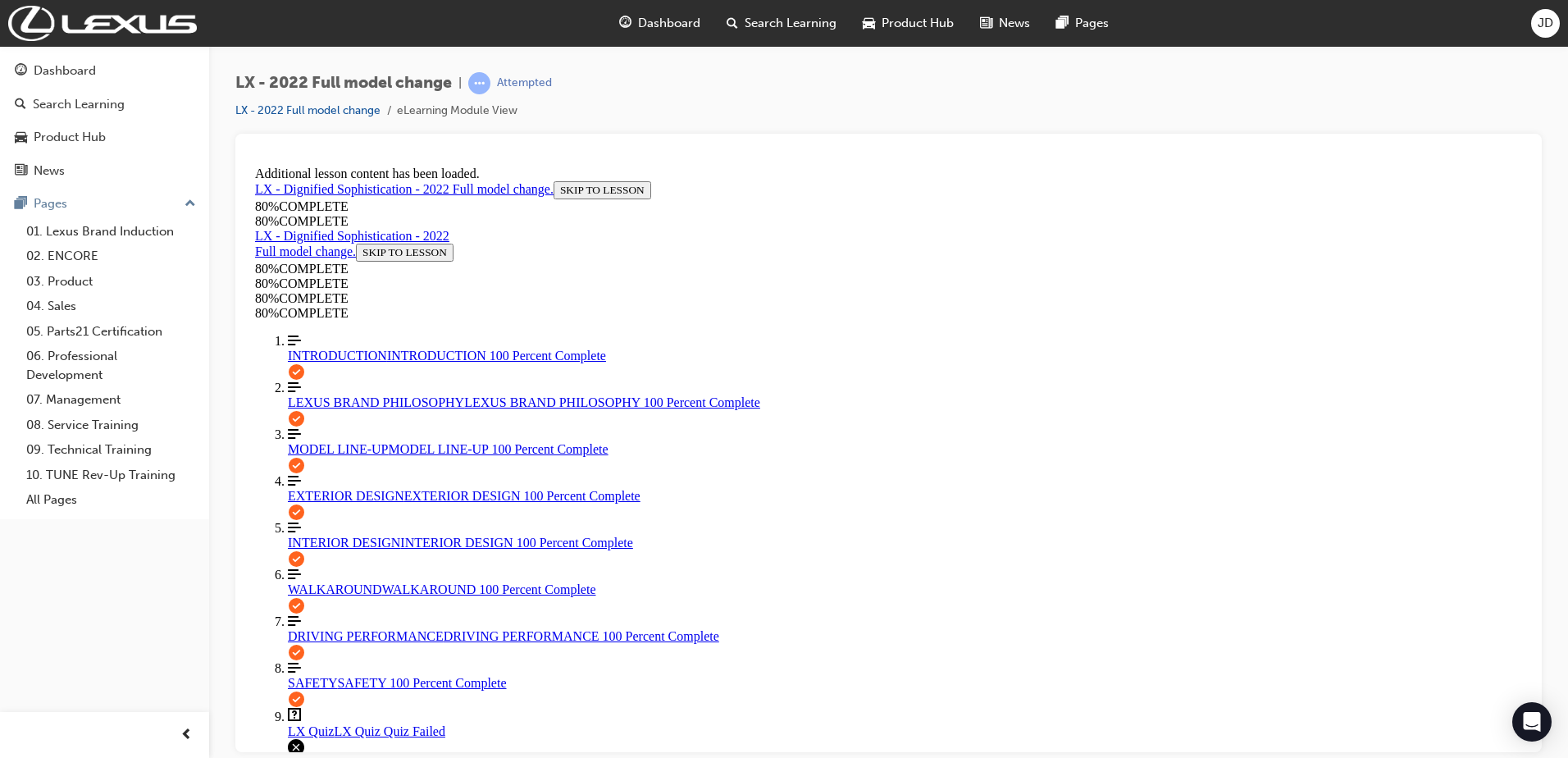
click at [347, 478] on link "EXTERIOR DESIGN EXTERIOR DESIGN 100 Percent Complete" at bounding box center [905, 488] width 1234 height 30
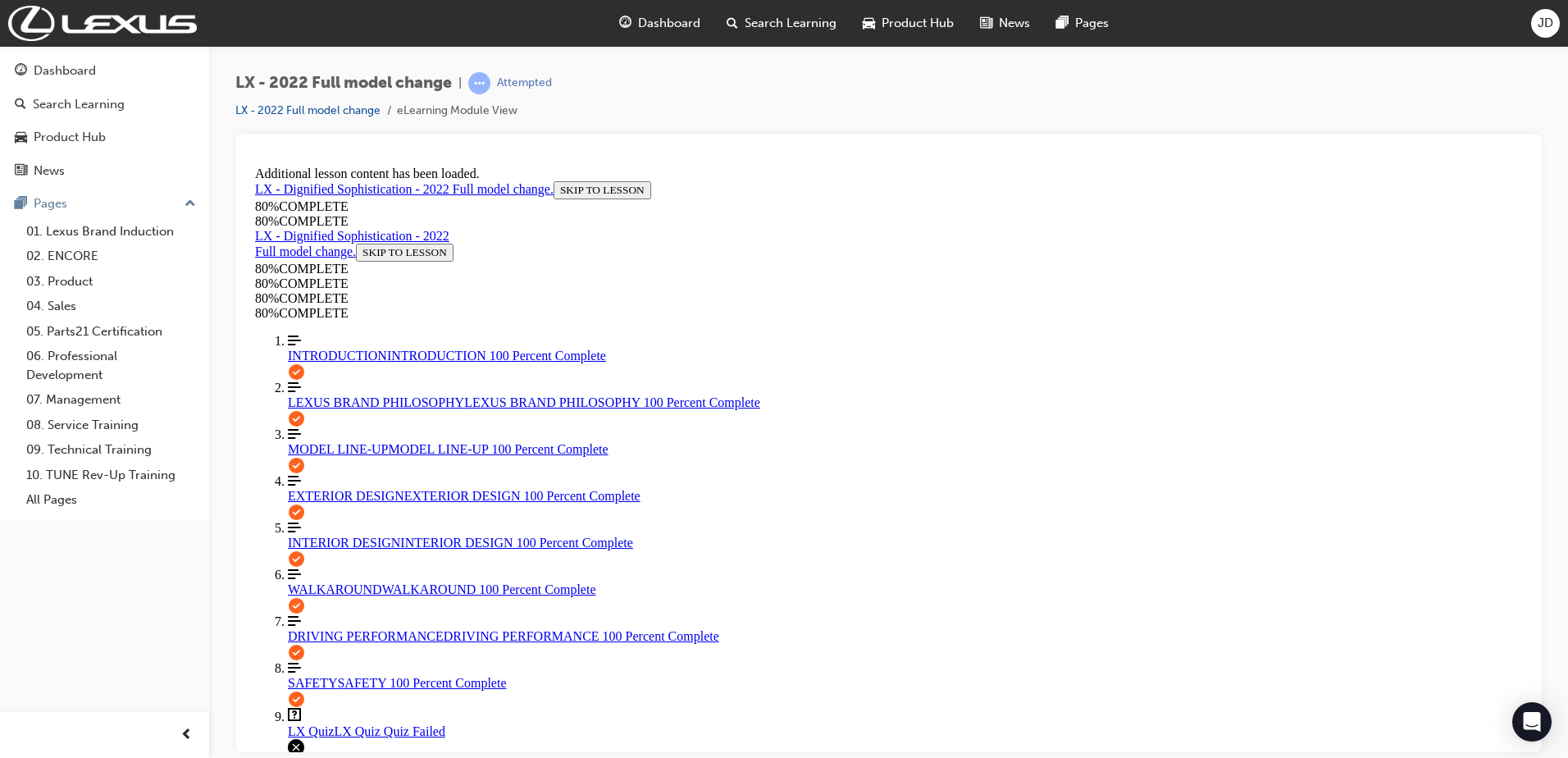
scroll to position [1580, 0]
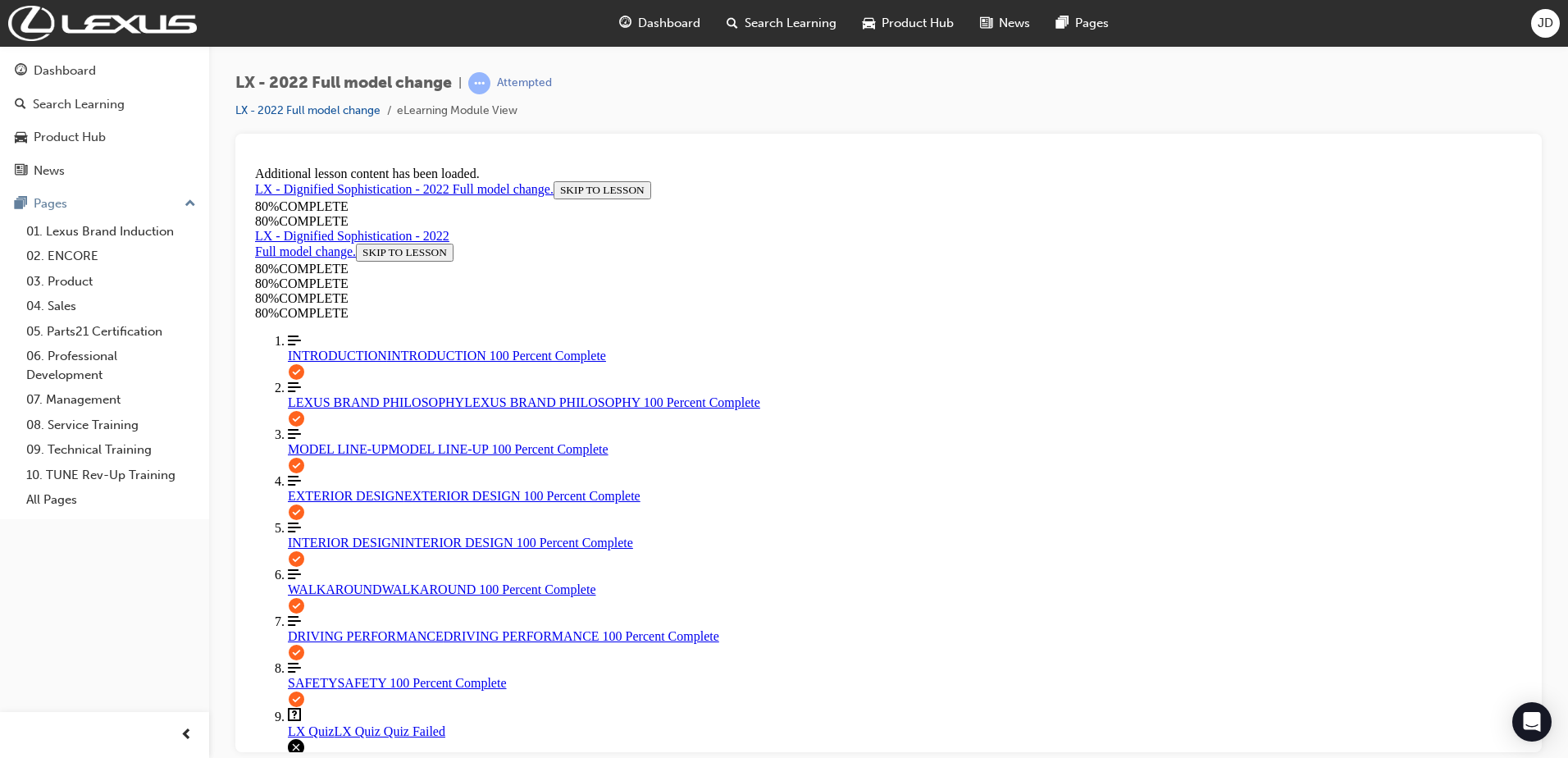
scroll to position [1088, 0]
click at [292, 442] on span "MODEL LINE-UP" at bounding box center [338, 448] width 101 height 14
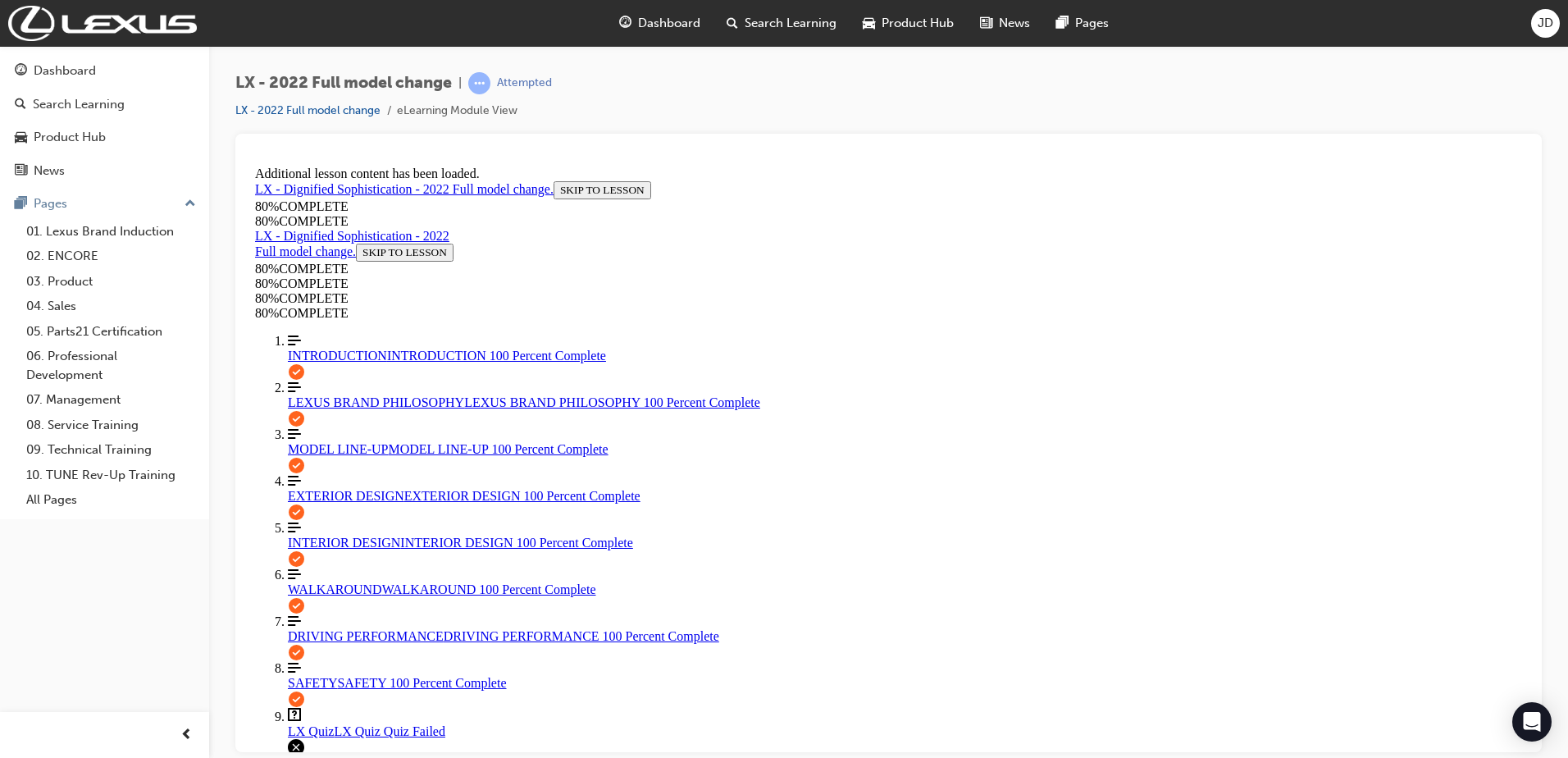
scroll to position [336, 0]
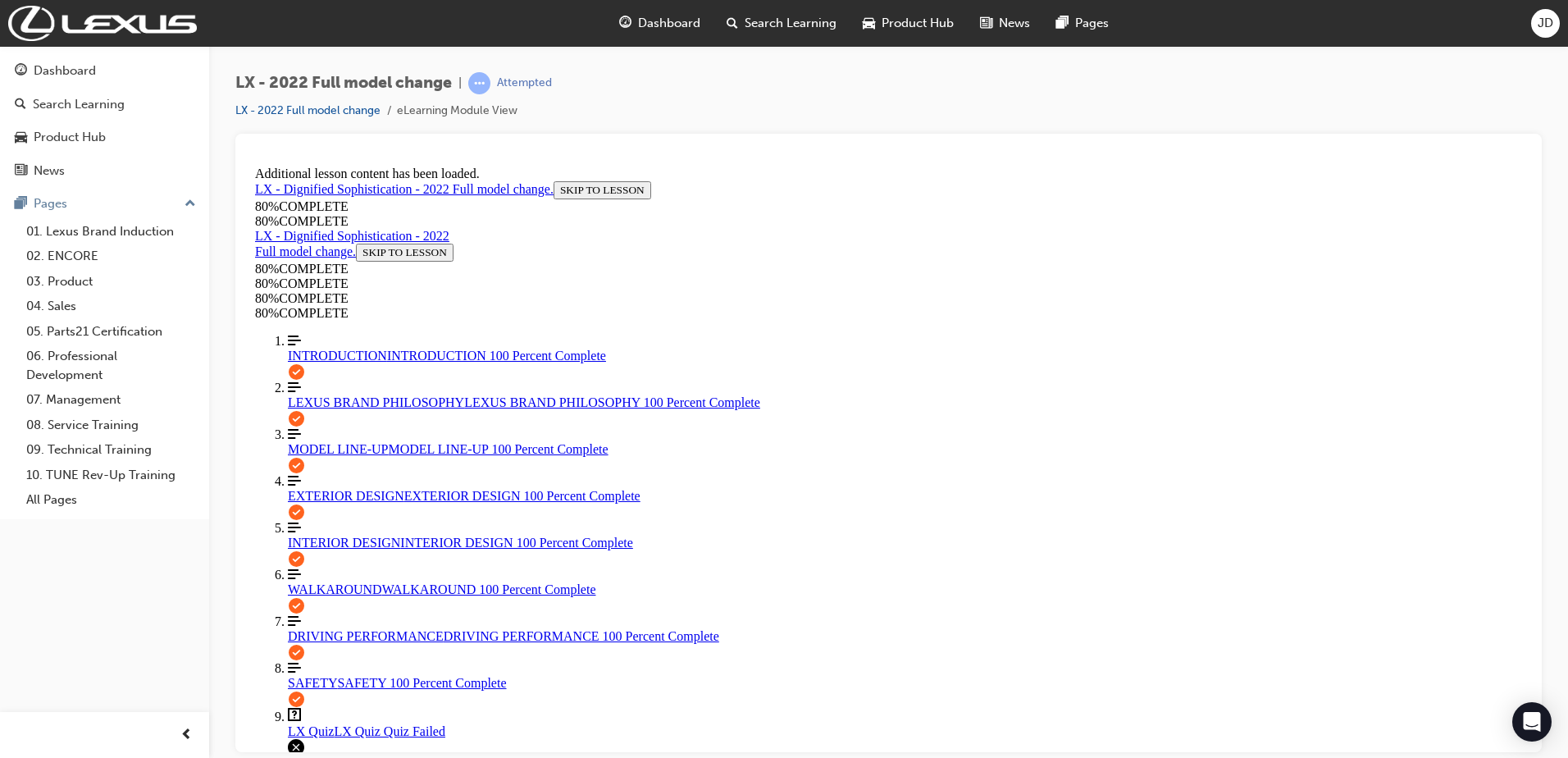
scroll to position [340, 0]
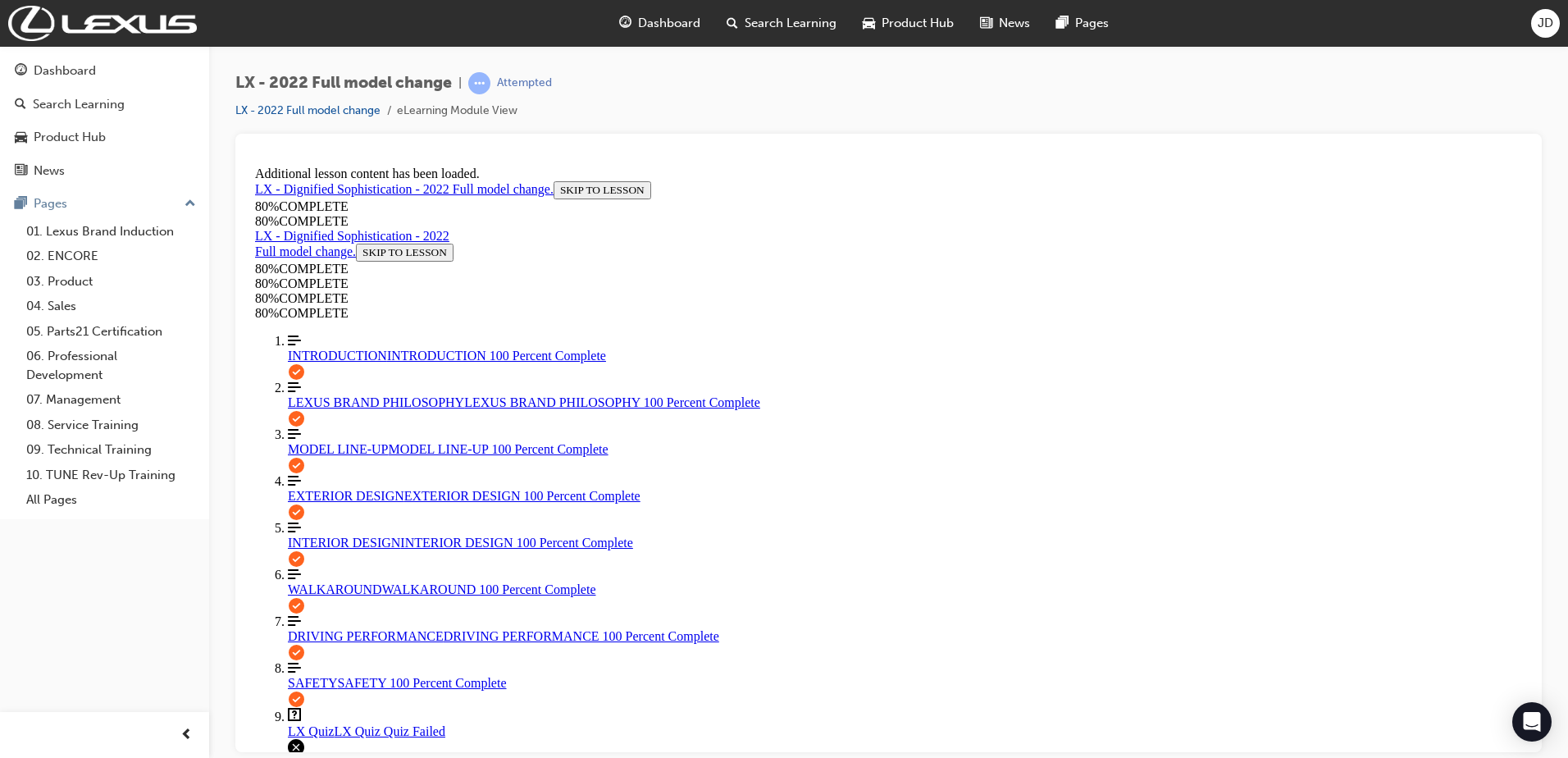
scroll to position [351, 0]
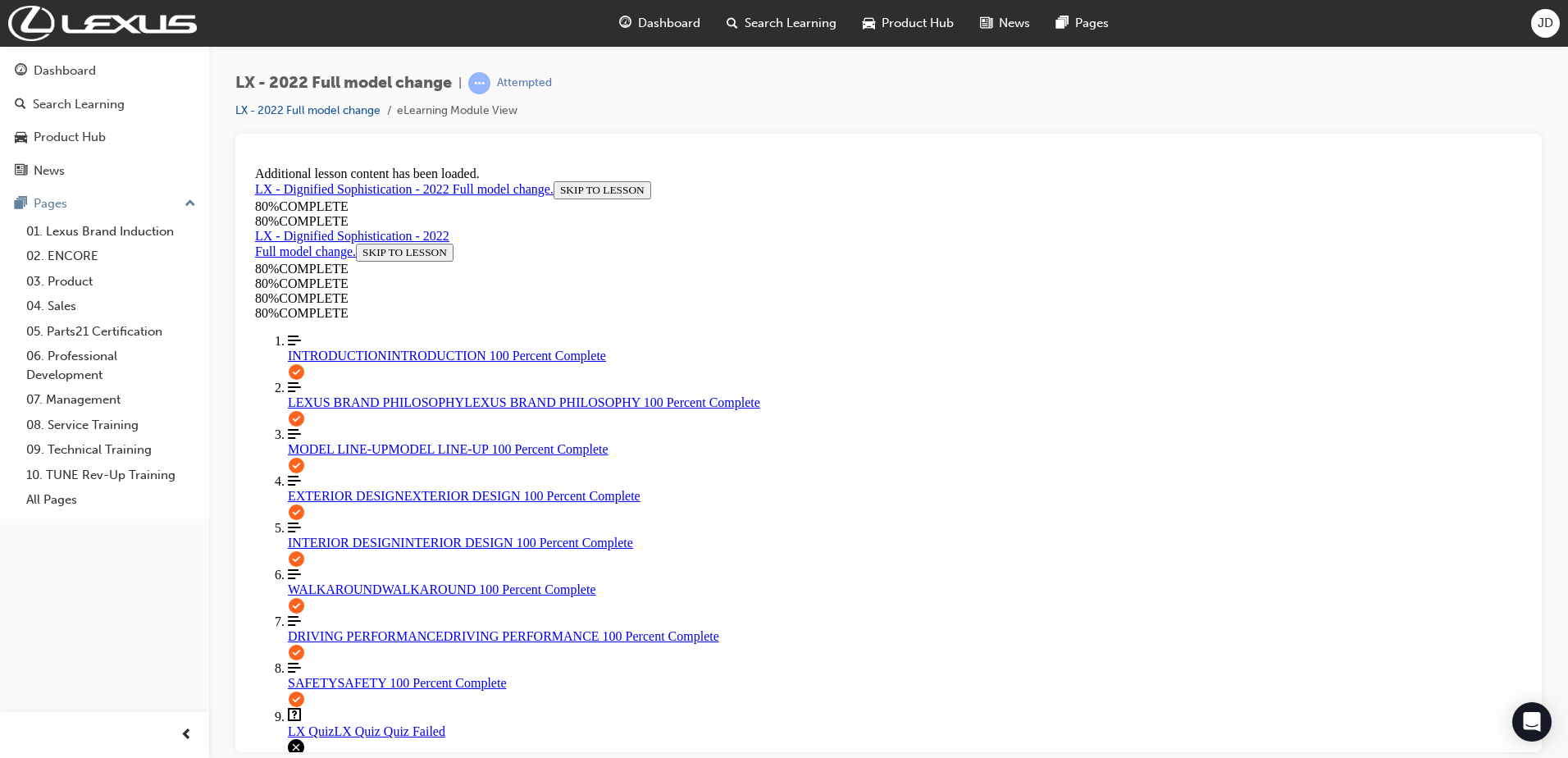
scroll to position [270, 0]
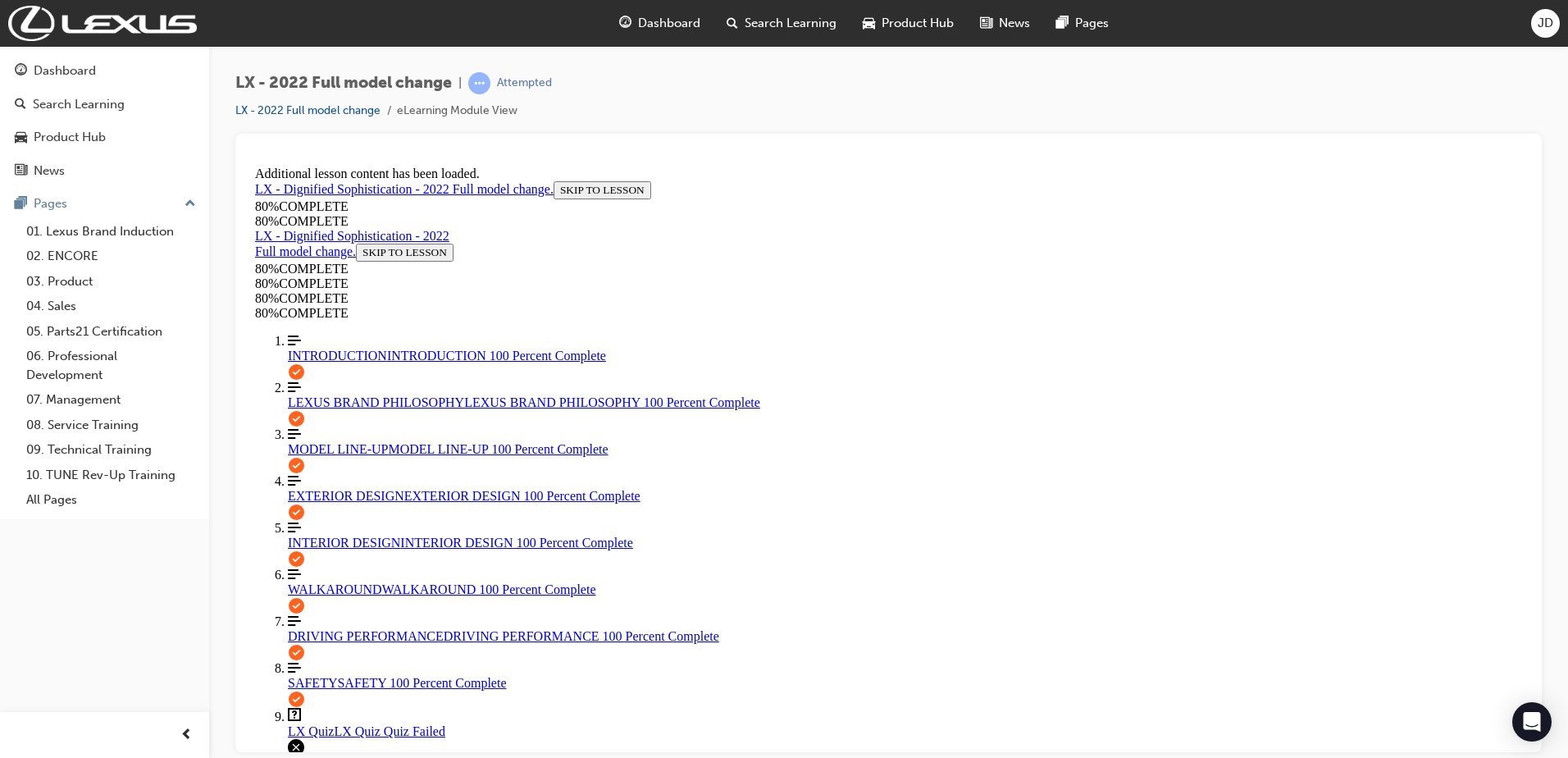
drag, startPoint x: 1439, startPoint y: 372, endPoint x: 1462, endPoint y: 378, distance: 23.8
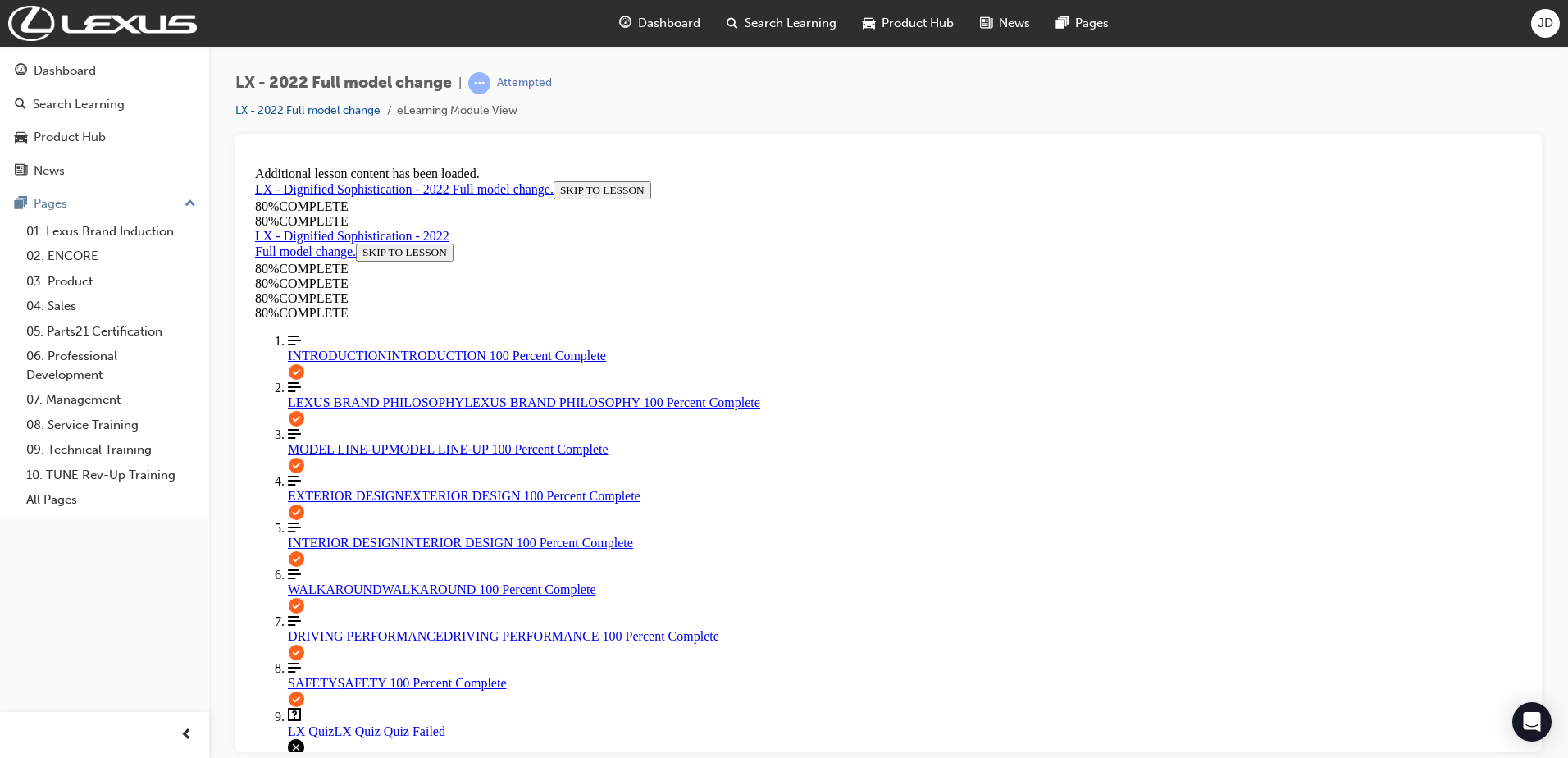
click at [328, 591] on span "WALKAROUND" at bounding box center [335, 588] width 94 height 14
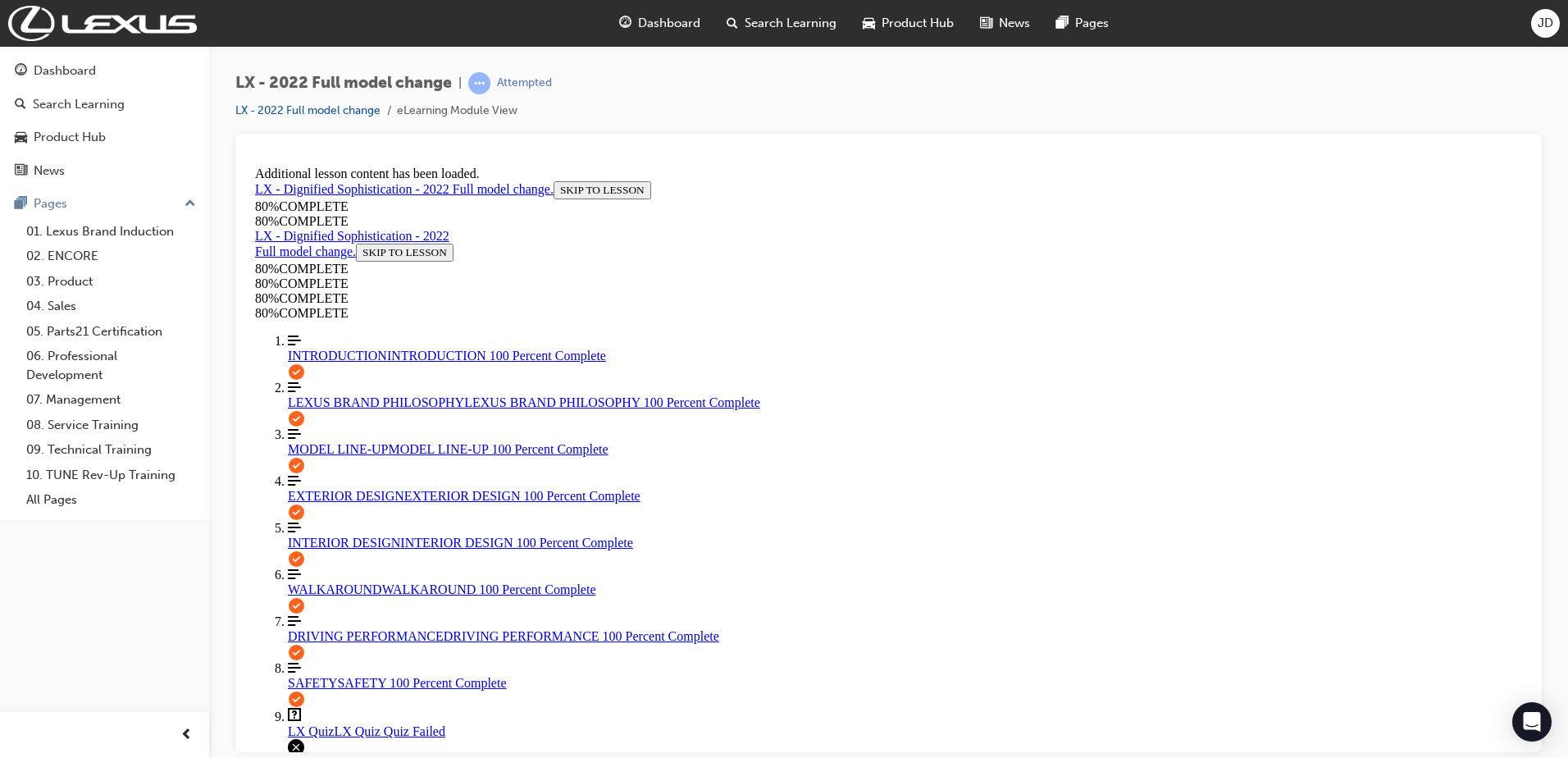
scroll to position [1697, 0]
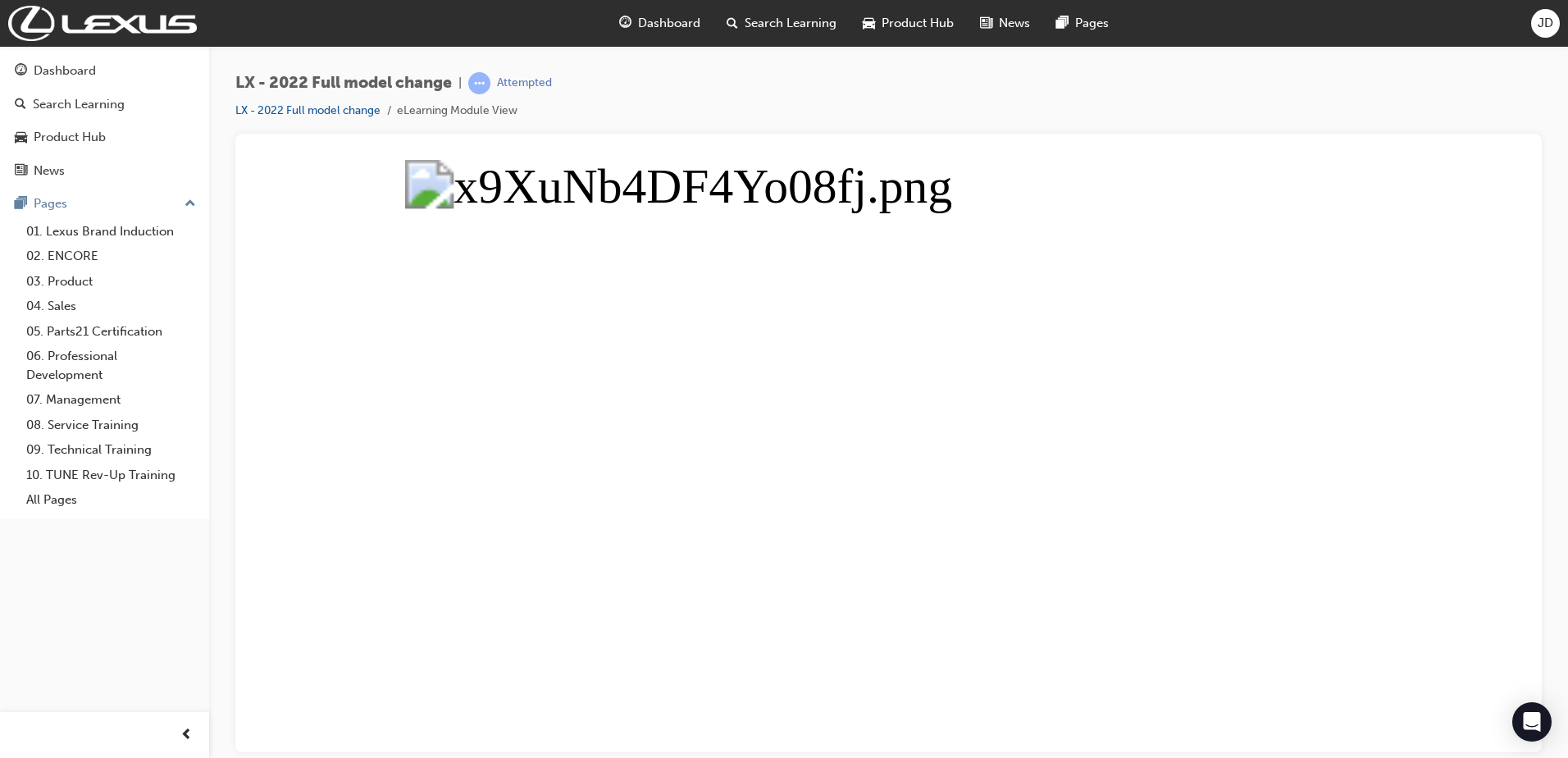
click at [1155, 471] on button "Unzoom image" at bounding box center [888, 455] width 1280 height 592
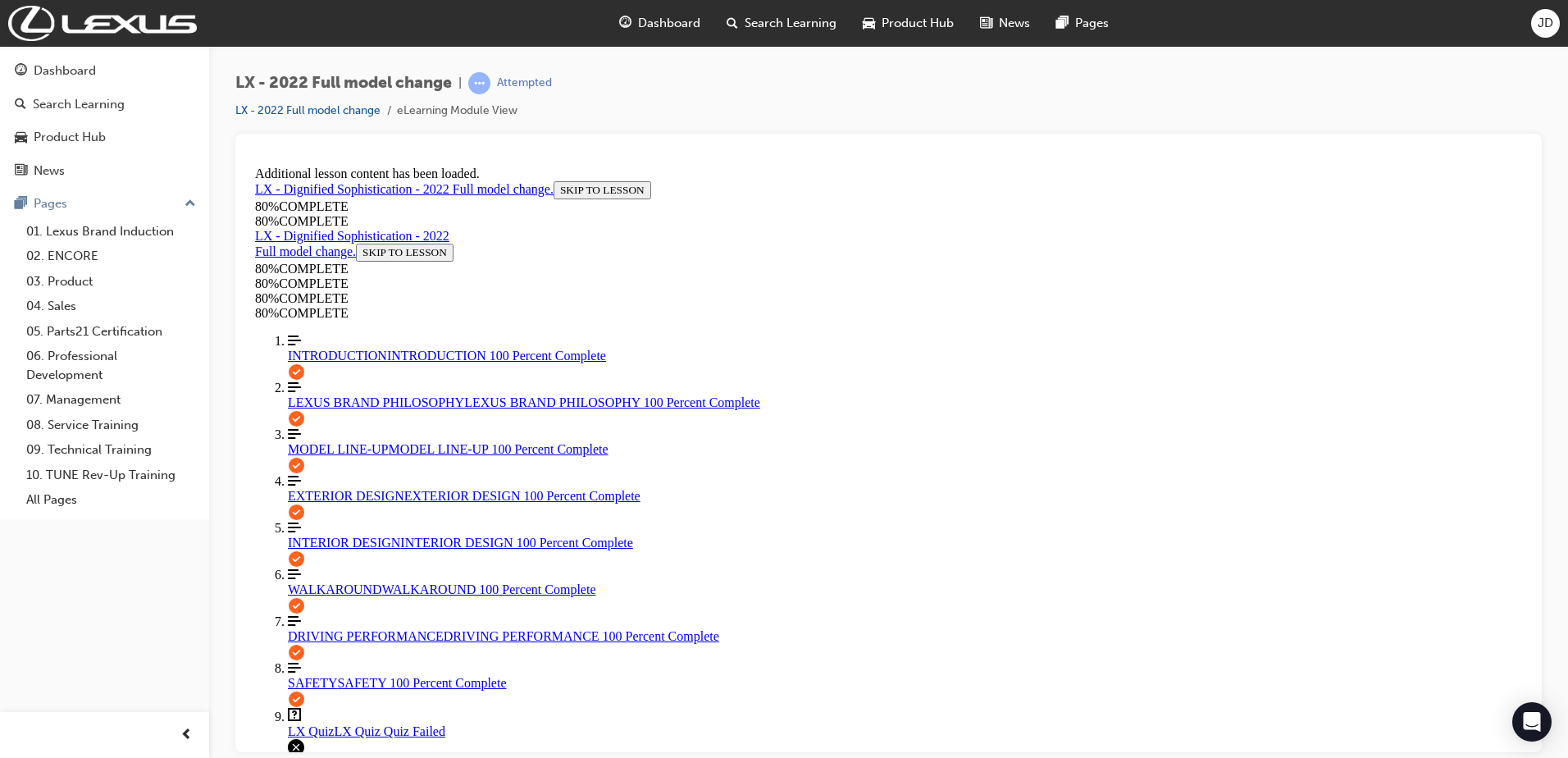
click at [317, 724] on span "LX Quiz" at bounding box center [311, 730] width 46 height 14
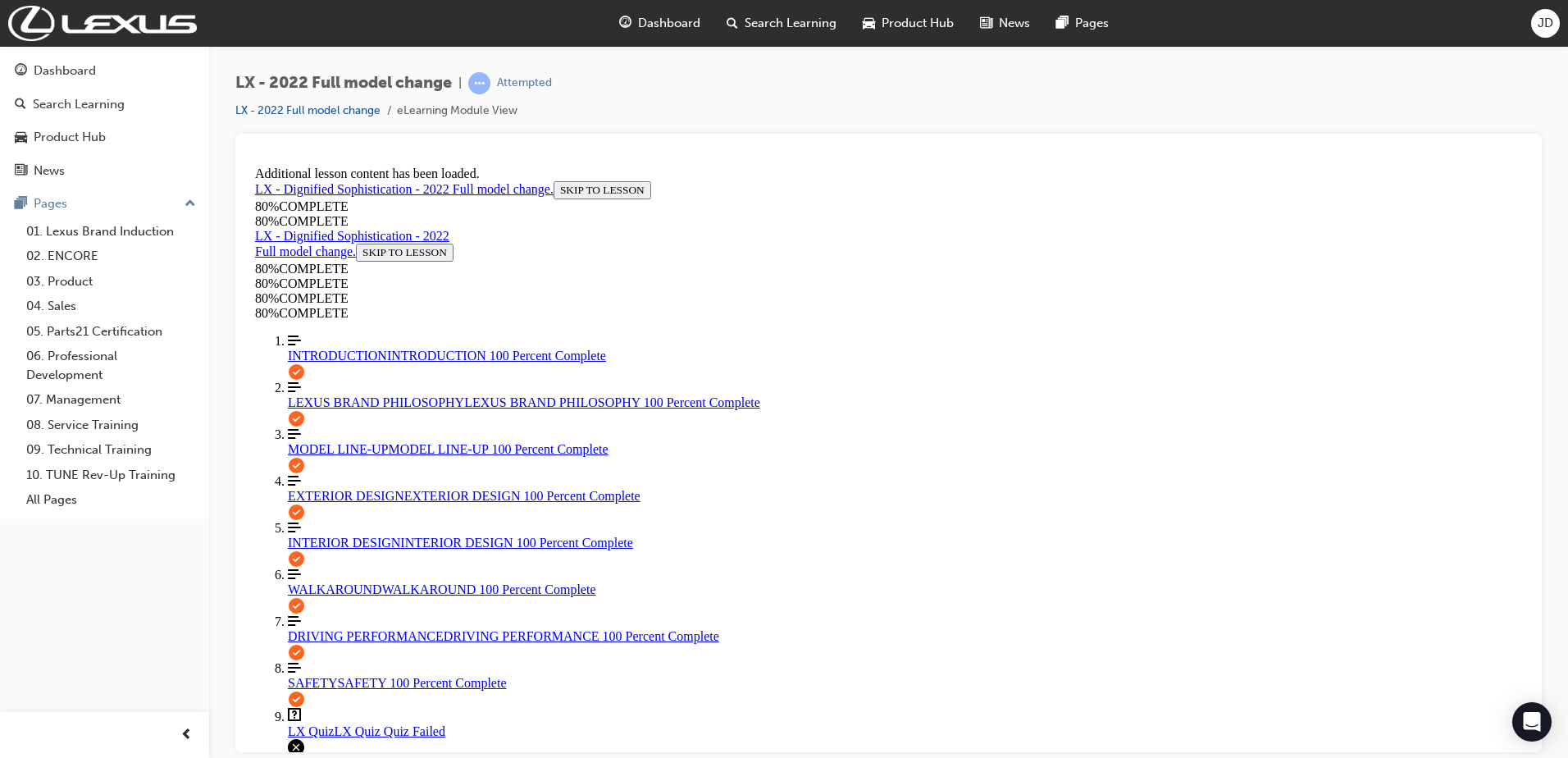
scroll to position [59, 0]
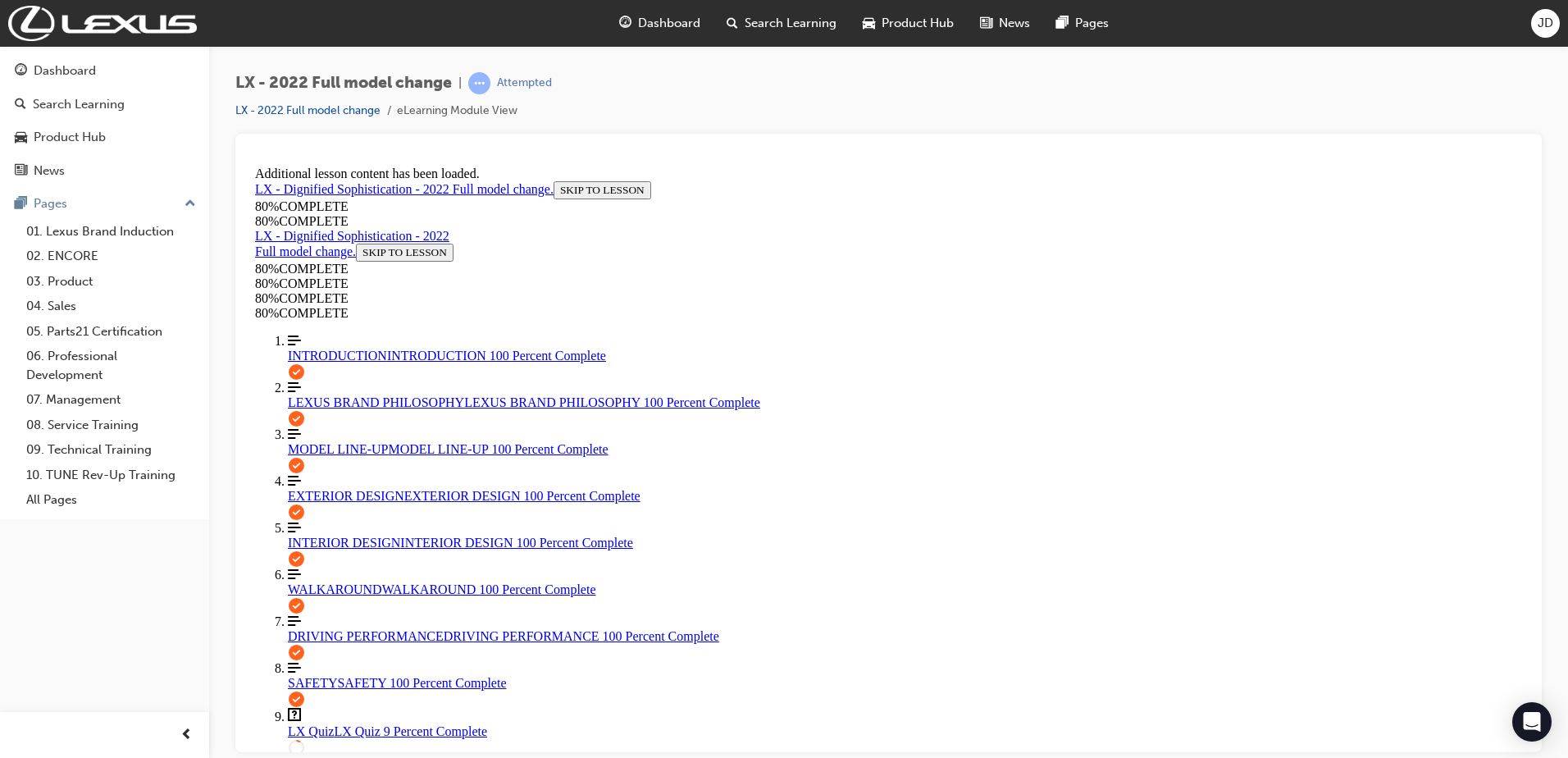
scroll to position [302, 0]
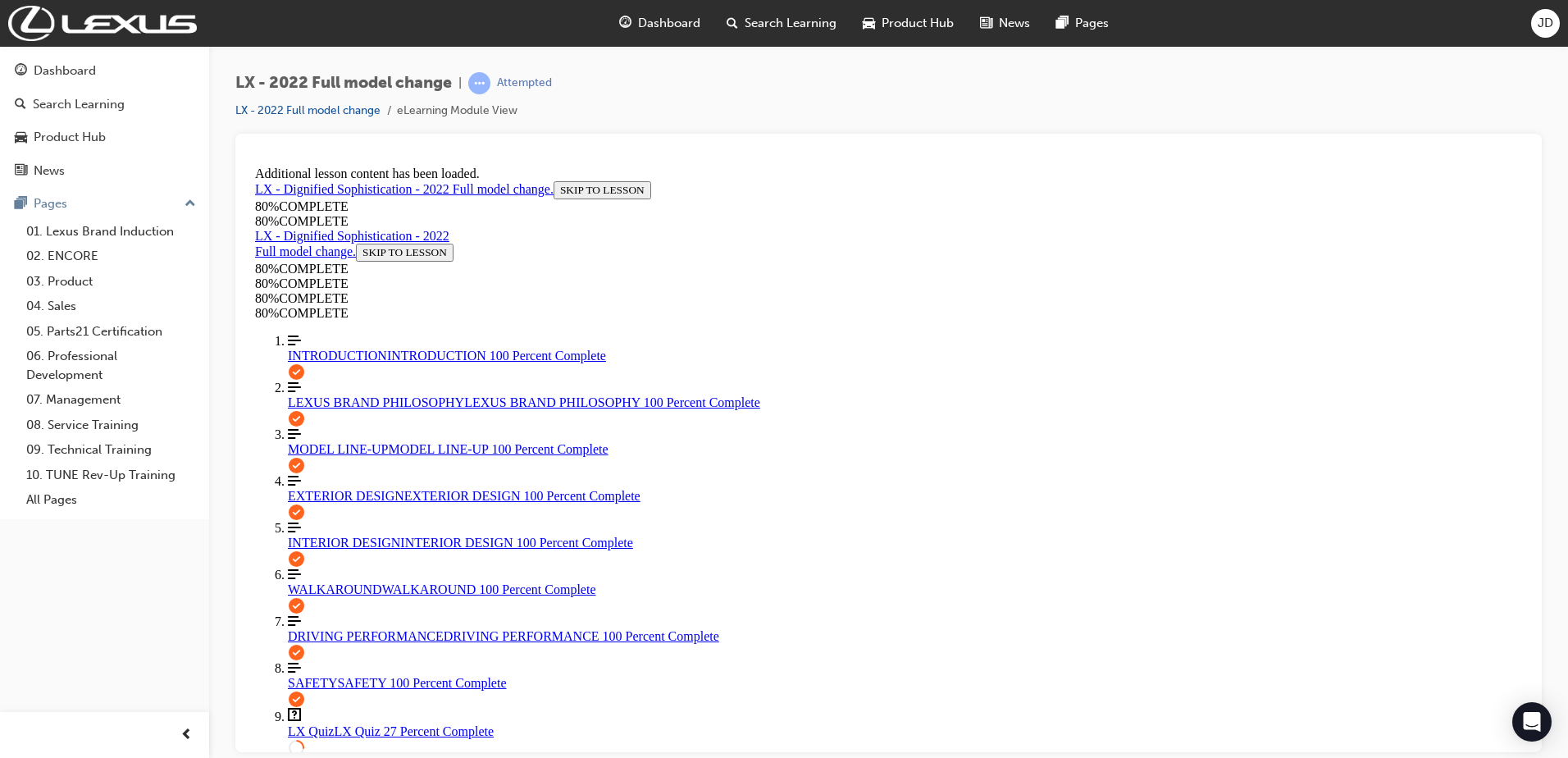
scroll to position [59, 0]
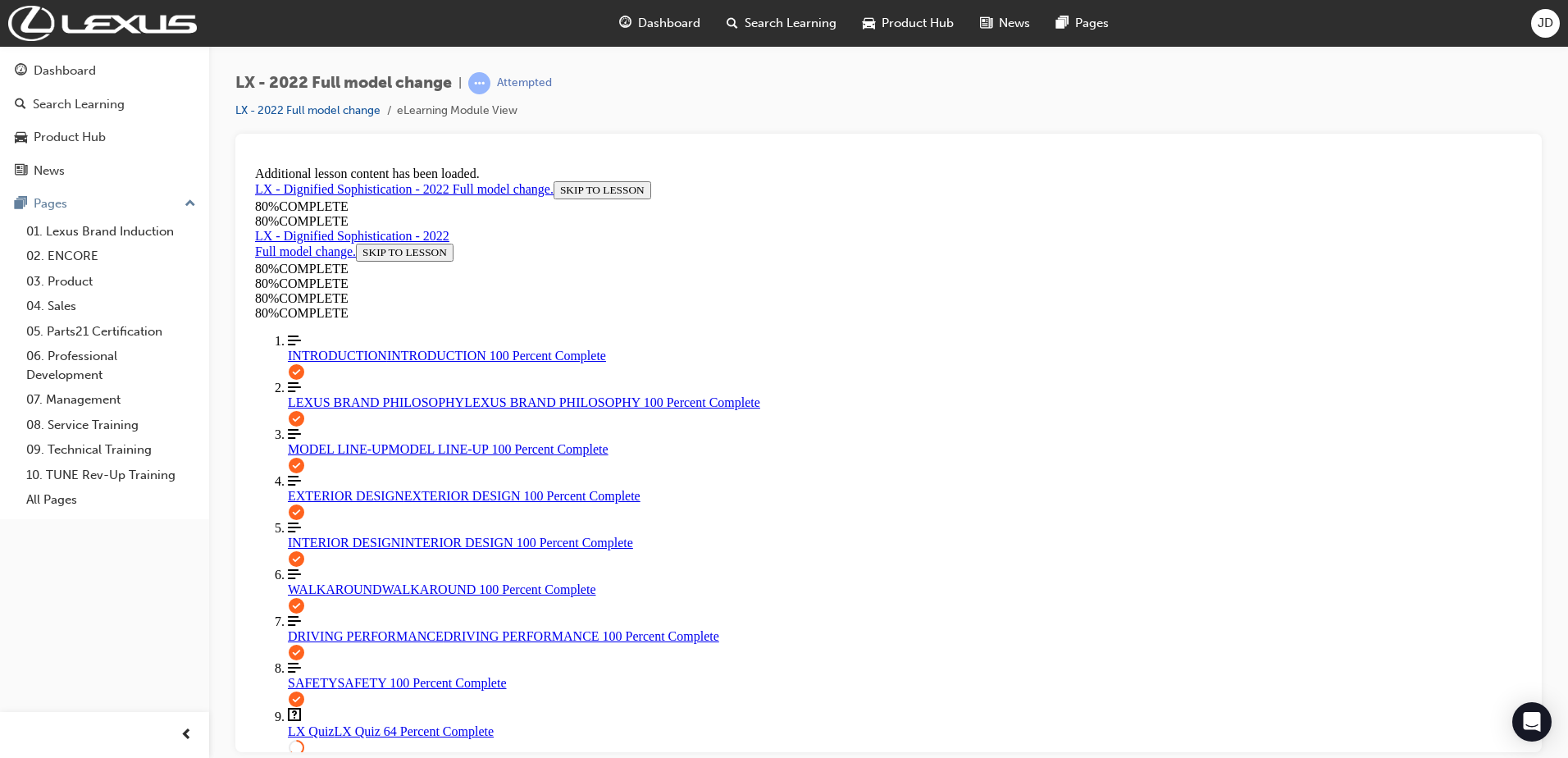
drag, startPoint x: 745, startPoint y: 700, endPoint x: 772, endPoint y: 652, distance: 55.1
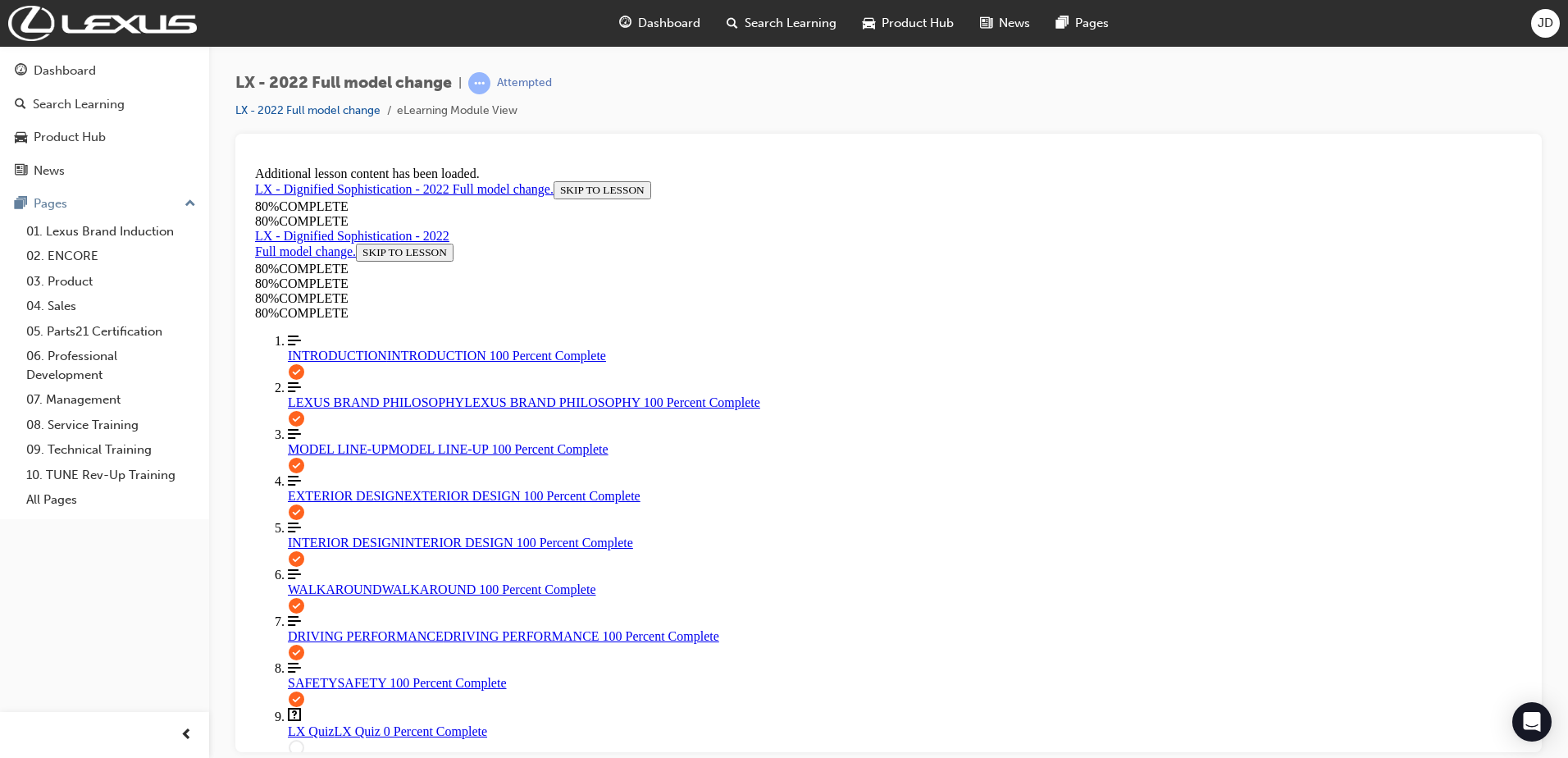
scroll to position [465, 0]
